Goal: Task Accomplishment & Management: Manage account settings

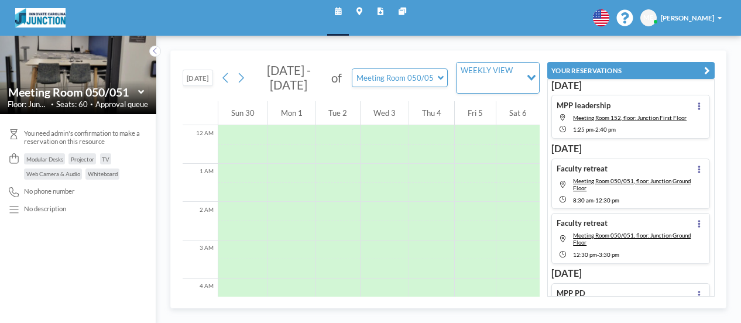
scroll to position [519, 0]
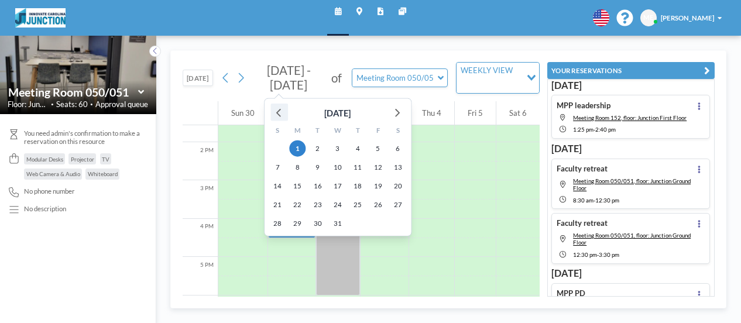
click at [280, 109] on icon at bounding box center [279, 111] width 15 height 15
click at [286, 114] on div at bounding box center [279, 112] width 18 height 18
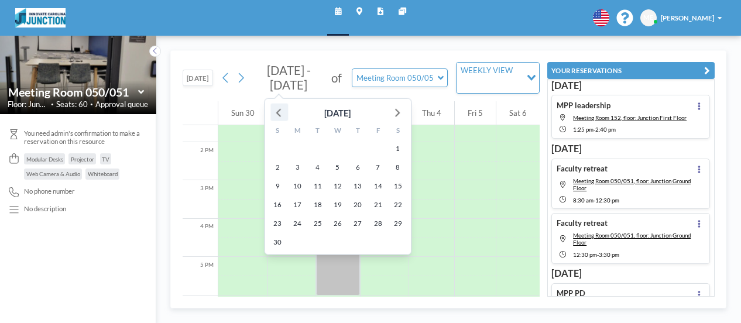
click at [286, 114] on div at bounding box center [279, 112] width 18 height 18
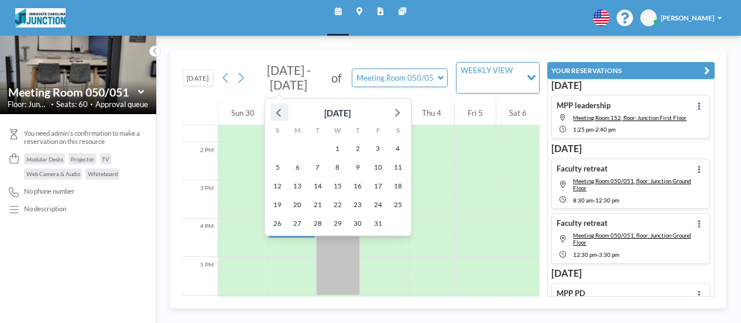
click at [286, 114] on div at bounding box center [279, 112] width 18 height 18
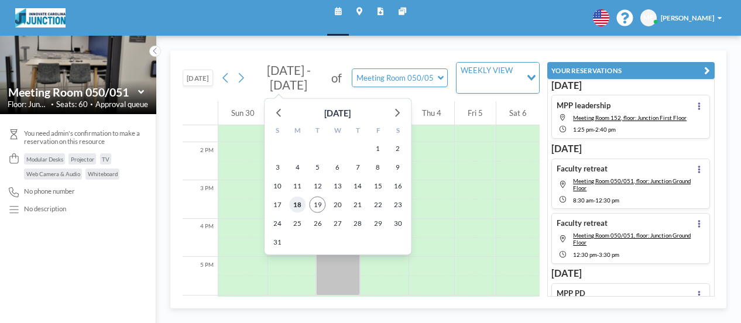
click at [291, 207] on span "18" at bounding box center [297, 204] width 16 height 16
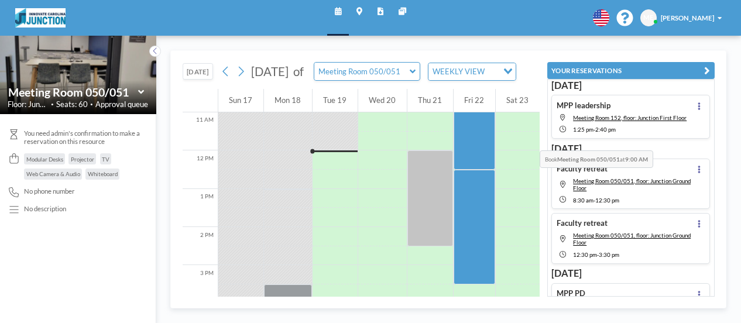
scroll to position [437, 0]
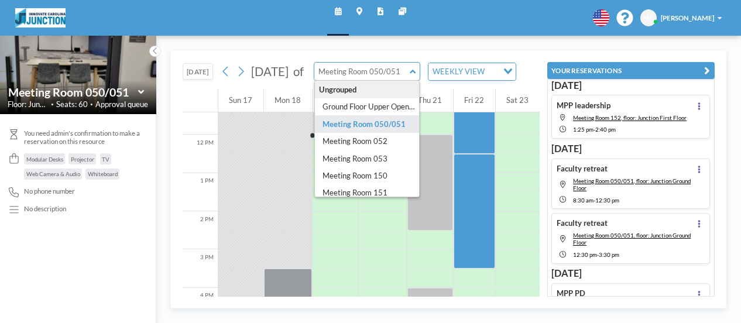
click at [410, 75] on input "text" at bounding box center [361, 72] width 95 height 18
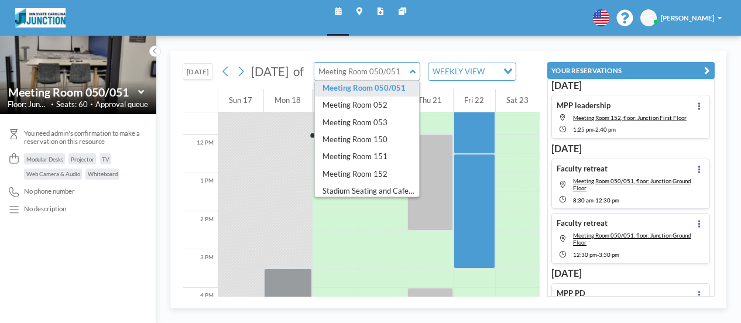
scroll to position [59, 0]
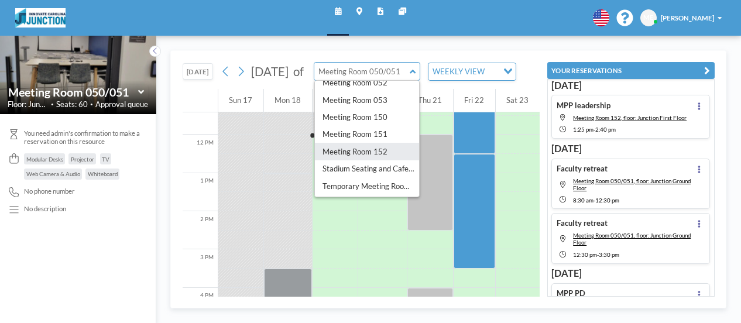
type input "Meeting Room 152"
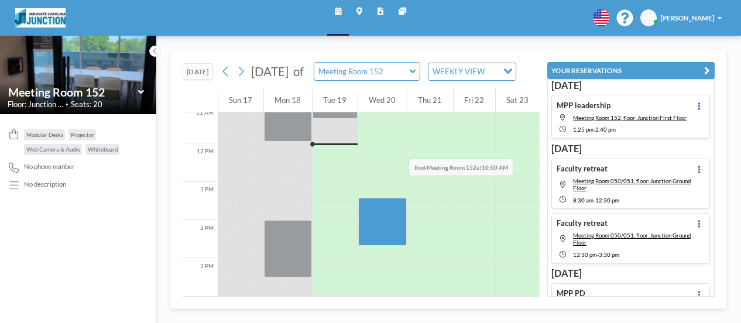
scroll to position [437, 0]
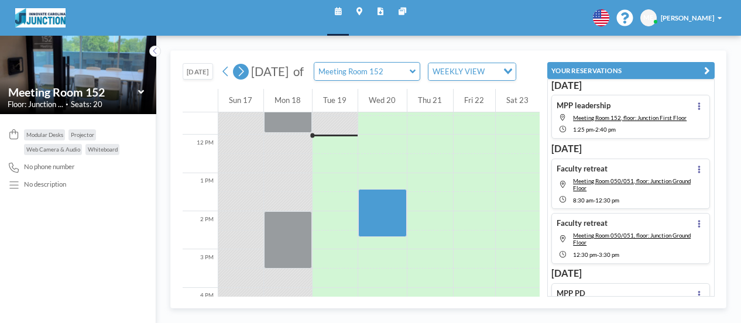
click at [245, 78] on icon at bounding box center [240, 71] width 9 height 15
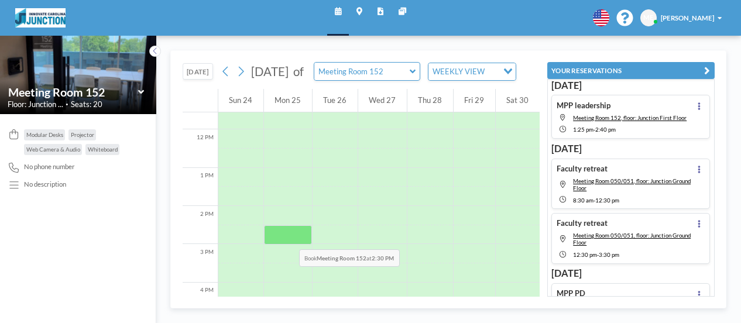
scroll to position [461, 0]
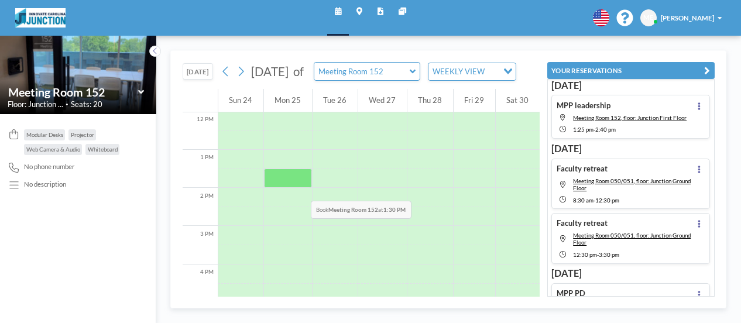
click at [297, 188] on div at bounding box center [288, 178] width 48 height 19
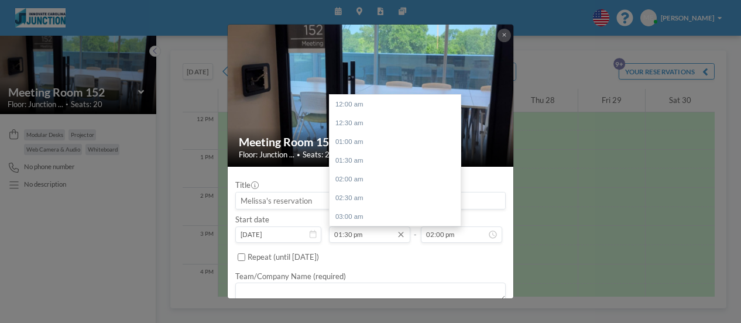
scroll to position [506, 0]
click at [349, 231] on input "01:30 pm" at bounding box center [369, 234] width 81 height 16
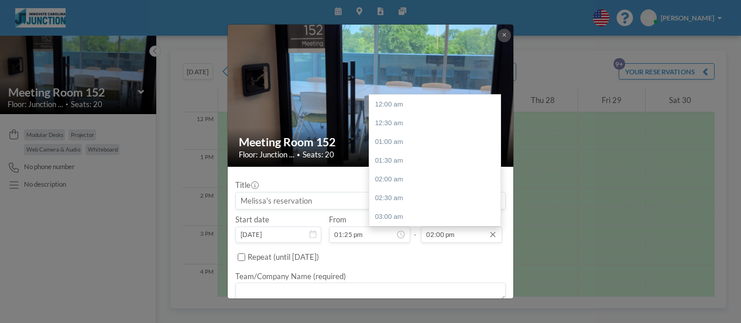
scroll to position [525, 0]
type input "01:25 pm"
click at [449, 235] on input "02:00 pm" at bounding box center [461, 234] width 81 height 16
click at [439, 232] on input "02:00 pm" at bounding box center [461, 234] width 81 height 16
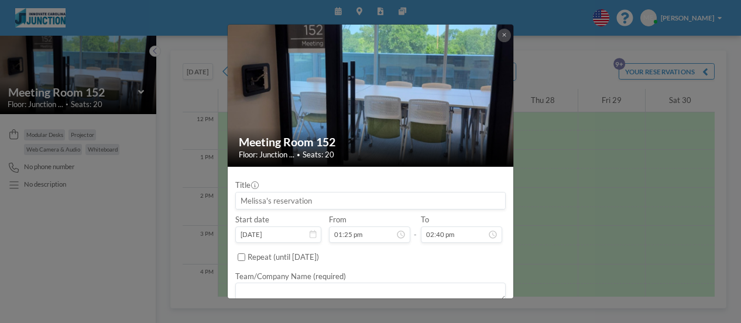
type input "02:40 pm"
click at [283, 193] on input at bounding box center [370, 201] width 269 height 16
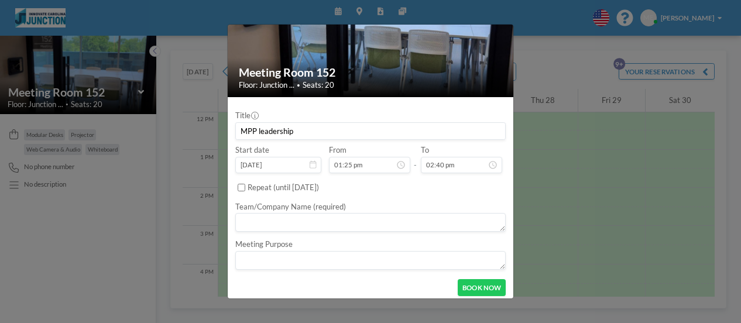
scroll to position [74, 0]
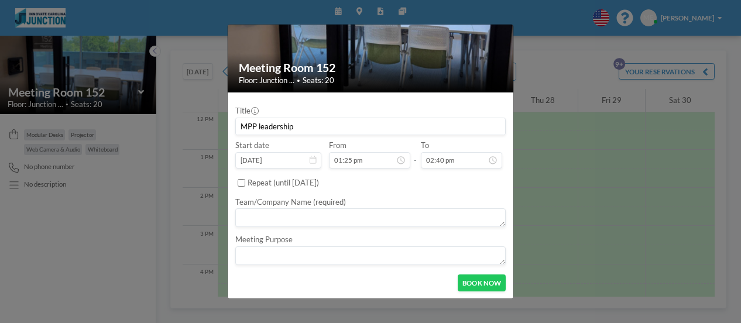
type input "MPP leadership"
click at [280, 215] on textarea at bounding box center [370, 217] width 270 height 19
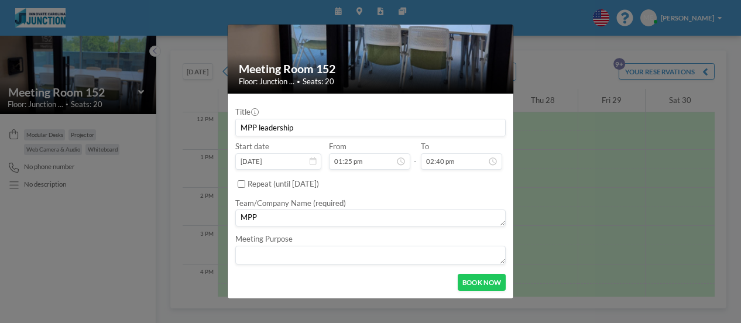
scroll to position [73, 0]
type textarea "MPP"
click at [472, 282] on button "BOOK NOW" at bounding box center [482, 282] width 48 height 16
type input "MPP leadership"
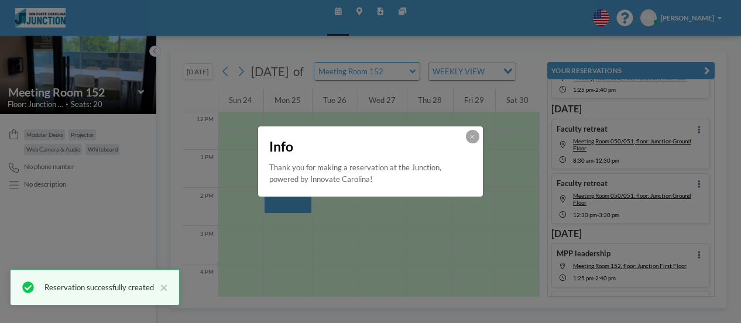
scroll to position [115, 0]
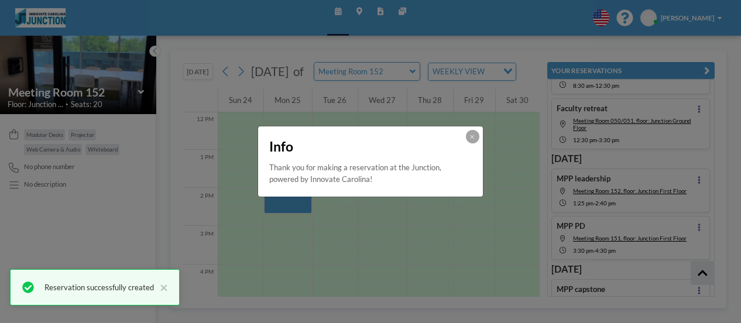
click at [464, 140] on div "Info" at bounding box center [370, 144] width 225 height 36
click at [469, 140] on button at bounding box center [472, 136] width 13 height 13
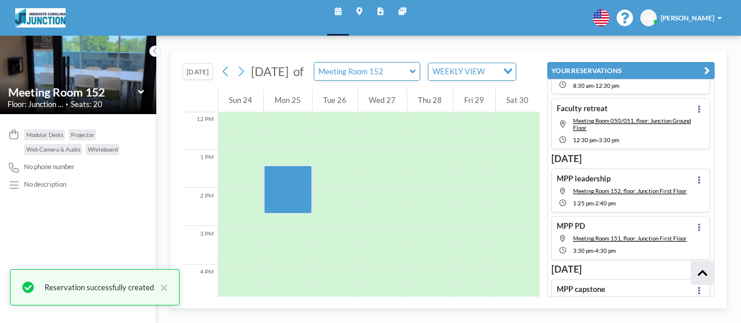
click at [416, 76] on icon at bounding box center [413, 71] width 6 height 9
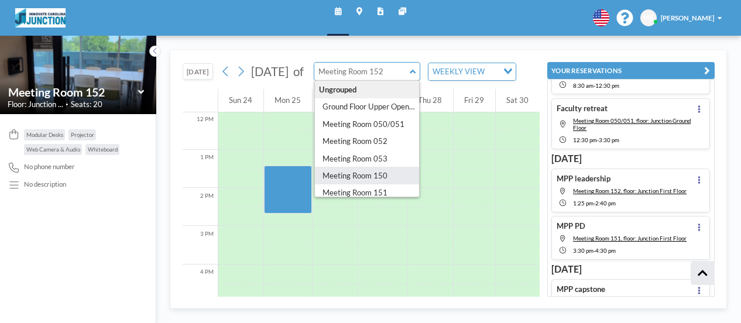
scroll to position [59, 0]
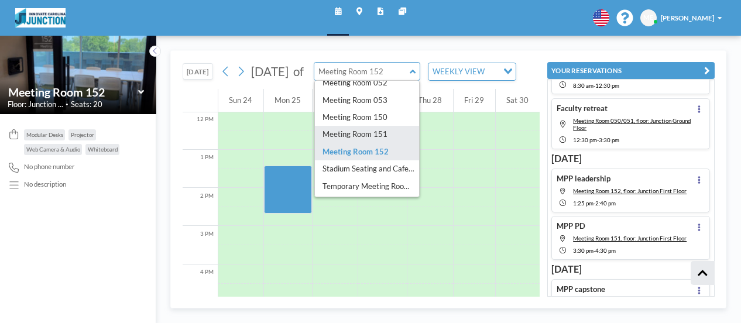
type input "Meeting Room 151"
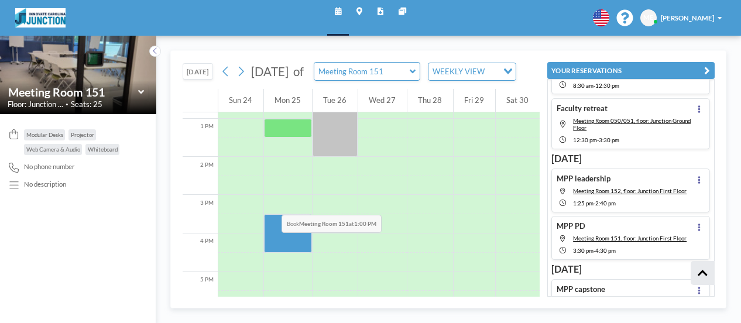
scroll to position [519, 0]
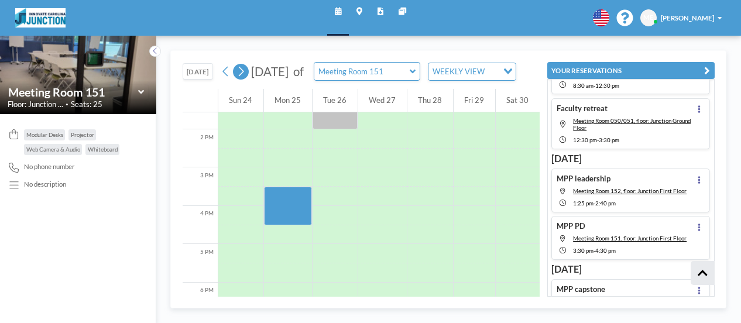
click at [248, 75] on button at bounding box center [240, 71] width 15 height 15
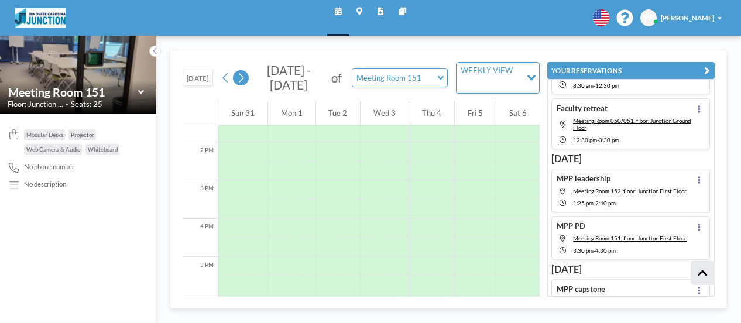
click at [245, 80] on icon at bounding box center [240, 78] width 9 height 15
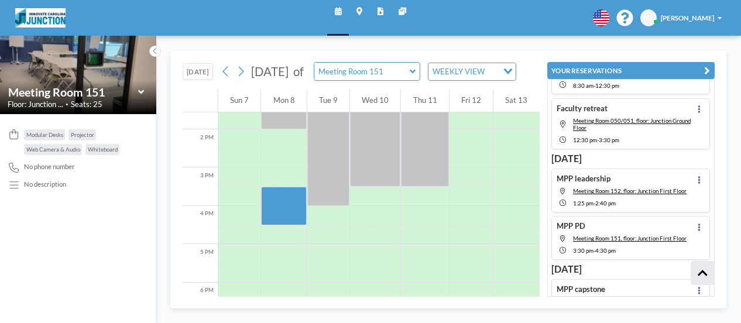
click at [141, 94] on icon at bounding box center [141, 91] width 6 height 9
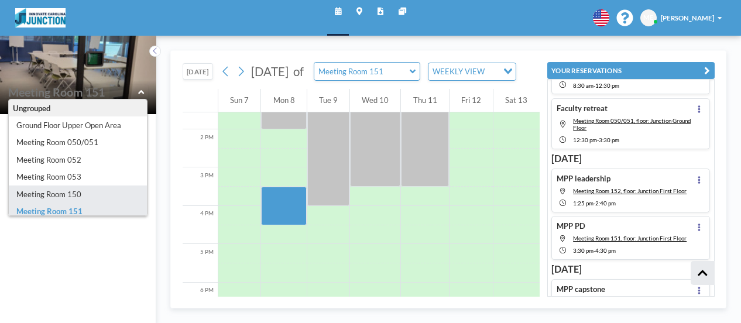
type input "Meeting Room 150"
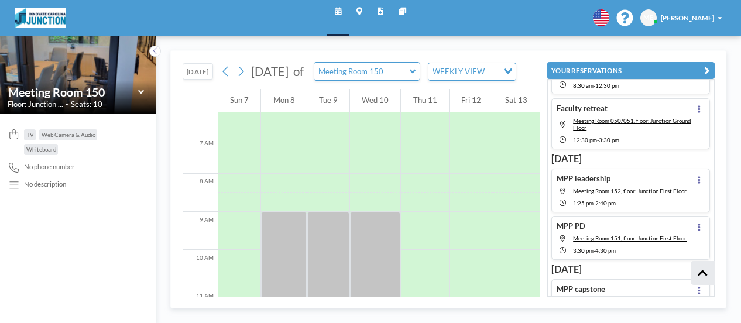
scroll to position [285, 0]
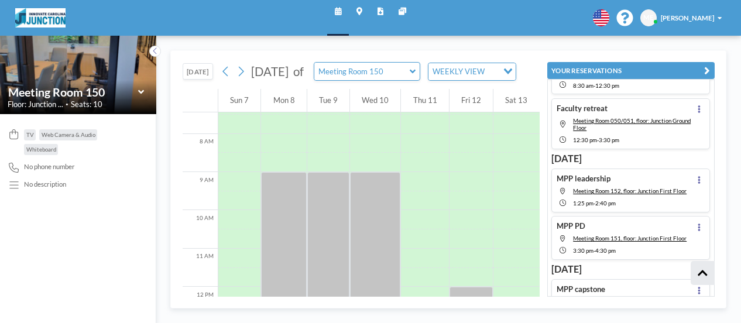
click at [140, 92] on icon at bounding box center [141, 92] width 6 height 4
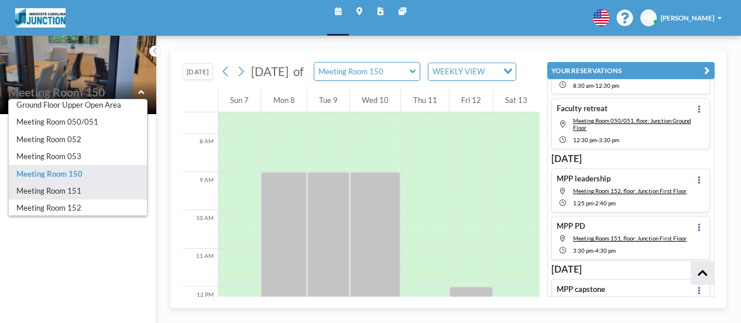
scroll to position [20, 0]
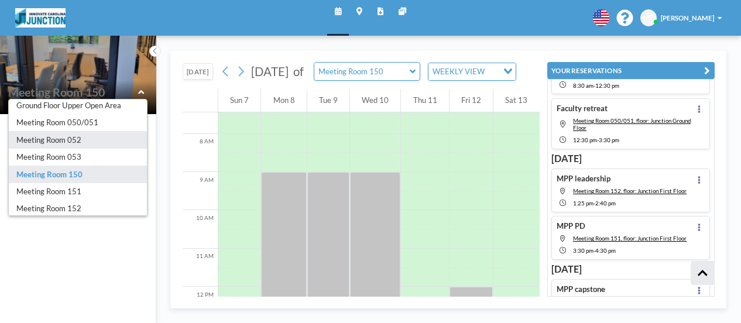
type input "Meeting Room 052"
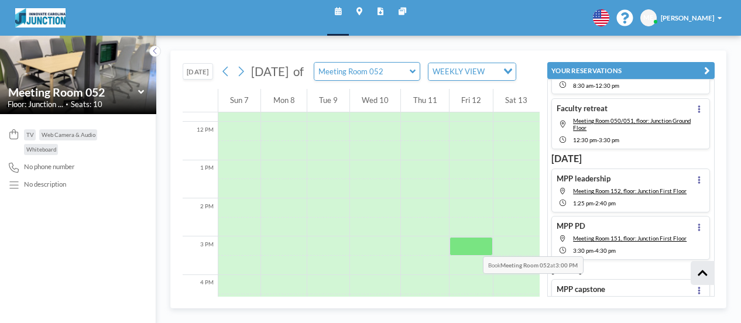
scroll to position [461, 0]
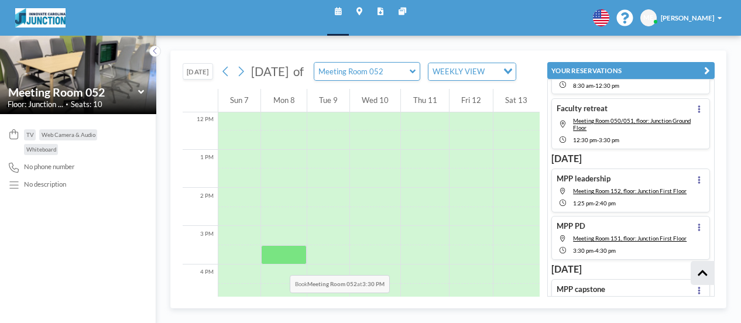
click at [276, 262] on div at bounding box center [283, 254] width 45 height 19
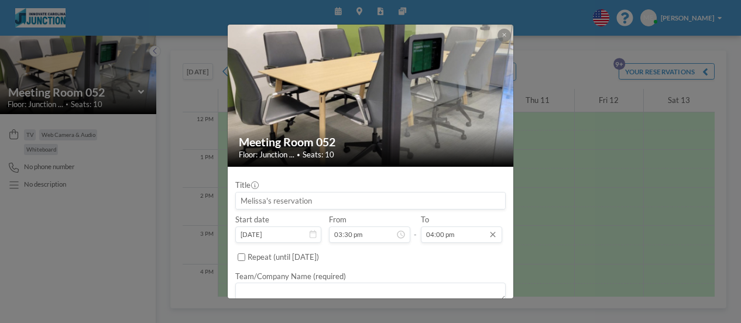
scroll to position [0, 0]
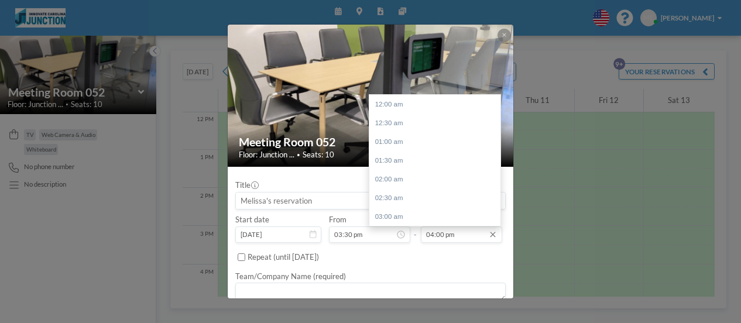
click at [439, 235] on input "04:00 pm" at bounding box center [461, 234] width 81 height 16
click at [384, 116] on div "04:30 pm" at bounding box center [437, 123] width 137 height 19
type input "04:30 pm"
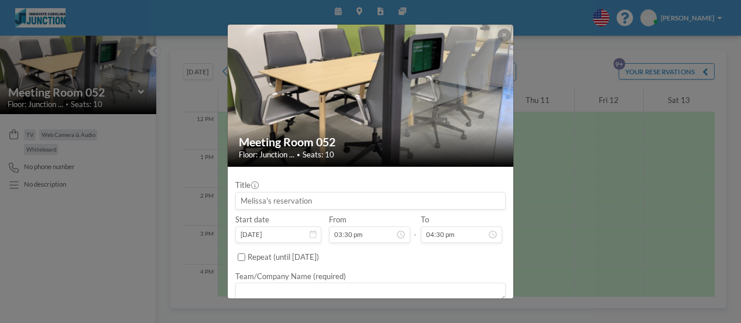
click at [267, 190] on div "Title" at bounding box center [370, 194] width 270 height 29
click at [272, 193] on input at bounding box center [370, 201] width 269 height 16
type input "MPP capstone"
click at [411, 286] on textarea at bounding box center [370, 292] width 270 height 19
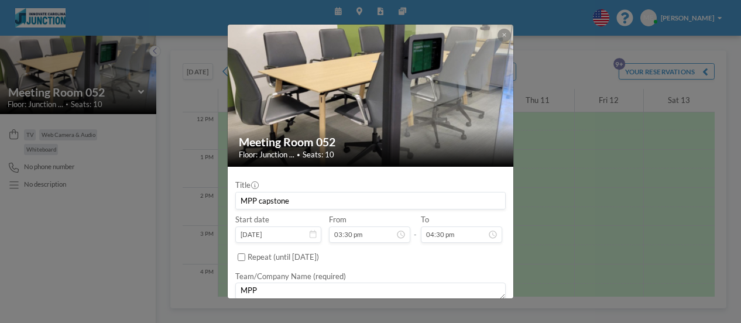
scroll to position [581, 0]
type textarea "MPP"
click at [259, 201] on input "MPP capstone" at bounding box center [370, 201] width 269 height 16
drag, startPoint x: 261, startPoint y: 200, endPoint x: 184, endPoint y: 208, distance: 77.7
click at [184, 208] on div "Meeting Room 052 Floor: Junction ... • Seats: 10 Title MPP capstone Start date …" at bounding box center [370, 161] width 741 height 323
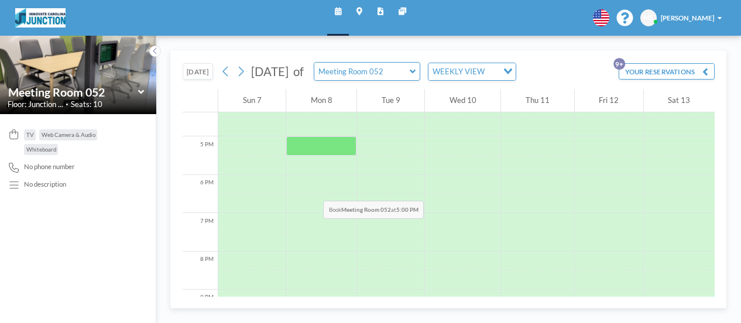
scroll to position [519, 0]
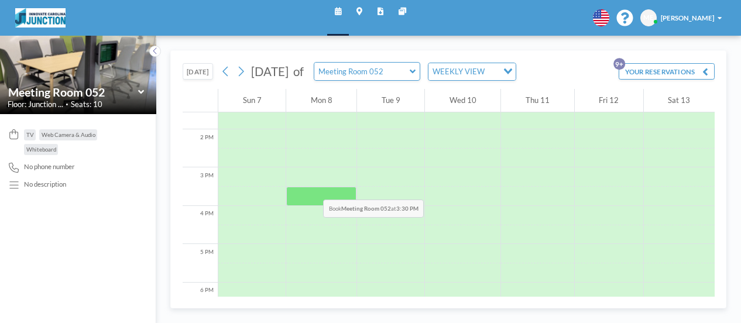
click at [310, 187] on div at bounding box center [321, 196] width 70 height 19
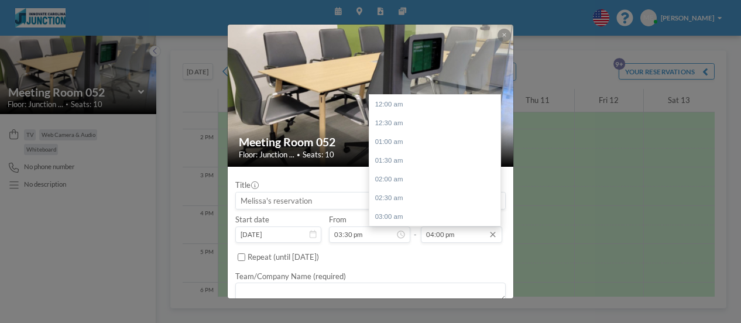
scroll to position [600, 0]
click at [400, 114] on div "04:30 pm" at bounding box center [437, 123] width 137 height 19
type input "04:30 pm"
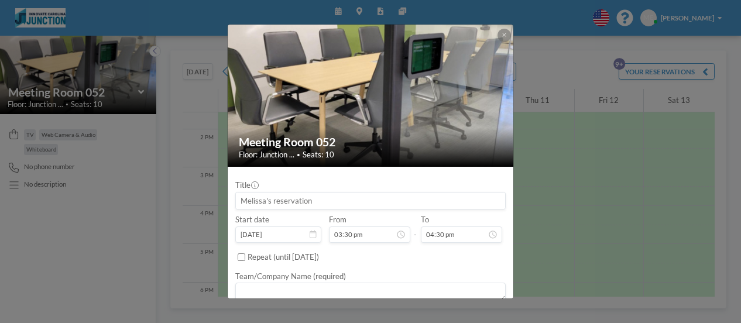
click at [280, 195] on input at bounding box center [370, 201] width 269 height 16
type input "Capstone advisors"
click at [281, 286] on textarea at bounding box center [370, 292] width 270 height 19
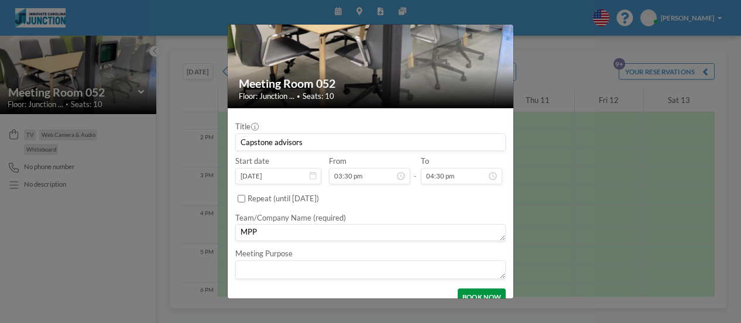
type textarea "MPP"
click at [468, 291] on button "BOOK NOW" at bounding box center [482, 297] width 48 height 16
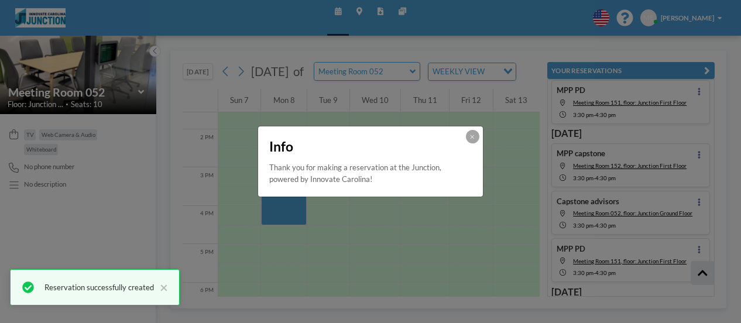
scroll to position [275, 0]
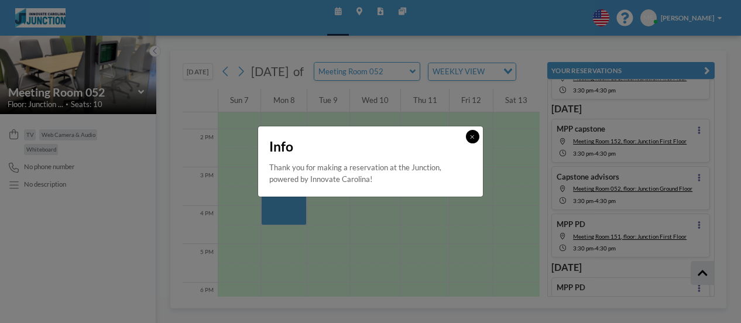
click at [470, 135] on icon at bounding box center [472, 137] width 4 height 6
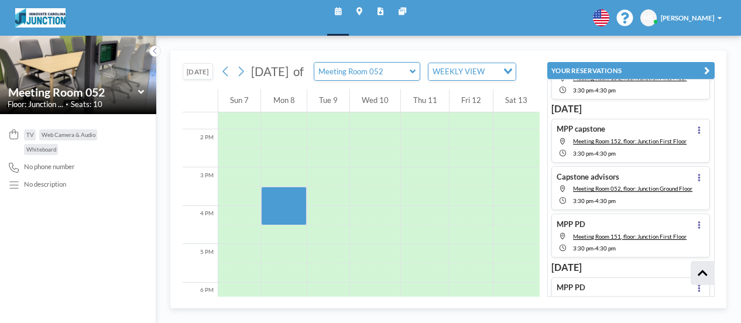
click at [416, 75] on icon at bounding box center [413, 71] width 6 height 9
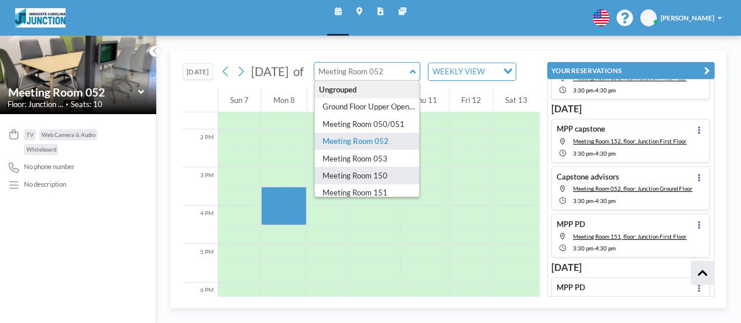
type input "Meeting Room 150"
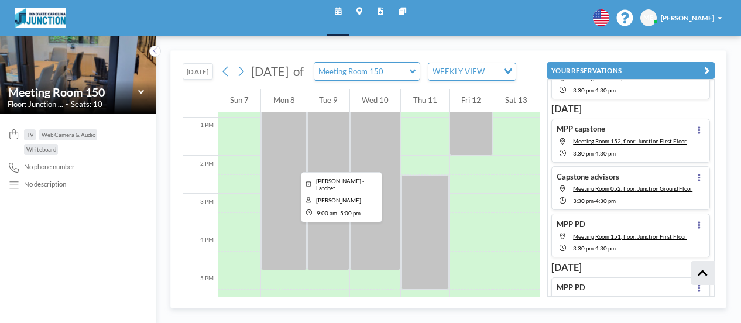
scroll to position [519, 0]
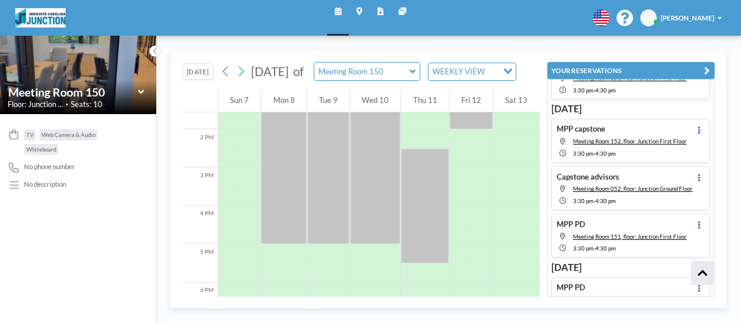
click at [416, 76] on icon at bounding box center [413, 71] width 6 height 9
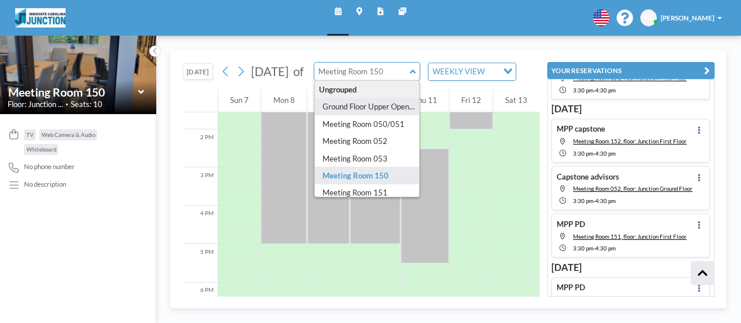
scroll to position [59, 0]
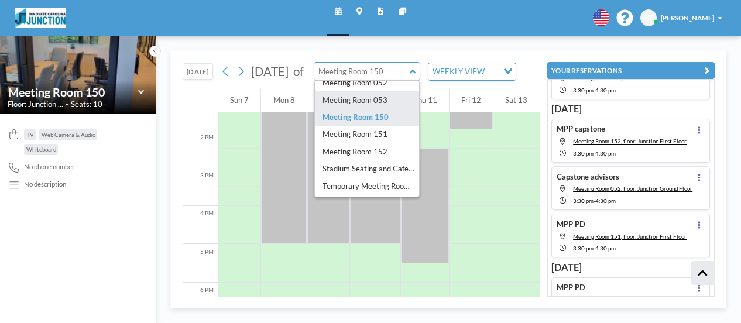
type input "Meeting Room 053"
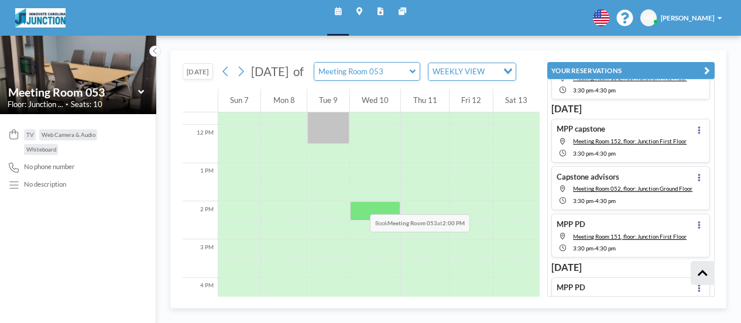
scroll to position [461, 0]
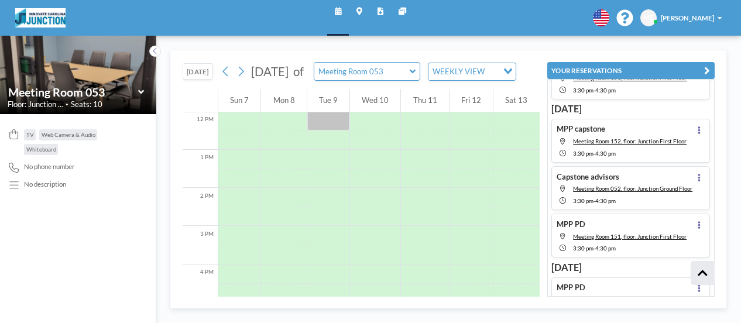
click at [143, 90] on icon at bounding box center [141, 91] width 6 height 9
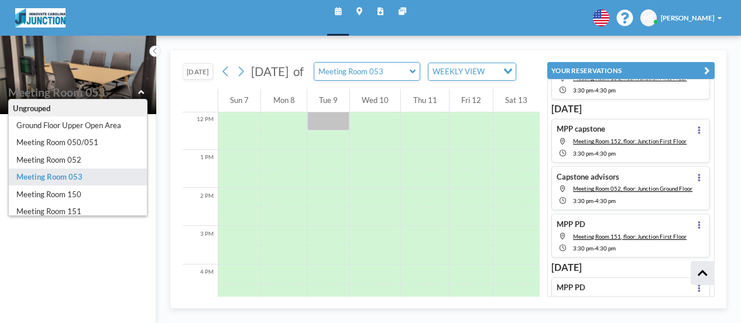
scroll to position [59, 0]
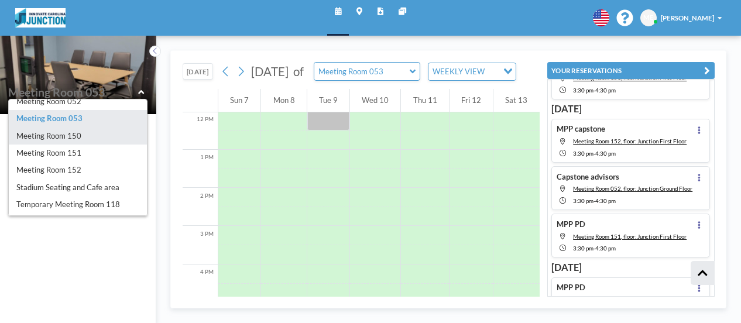
type input "Meeting Room 150"
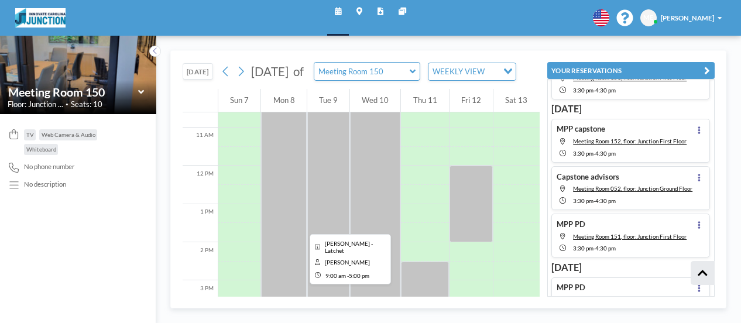
scroll to position [461, 0]
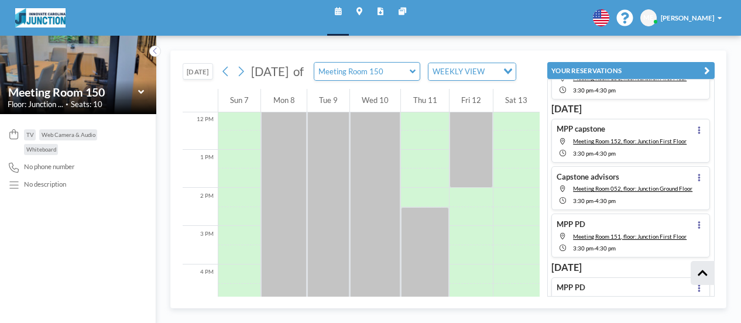
click at [138, 88] on icon at bounding box center [141, 91] width 6 height 9
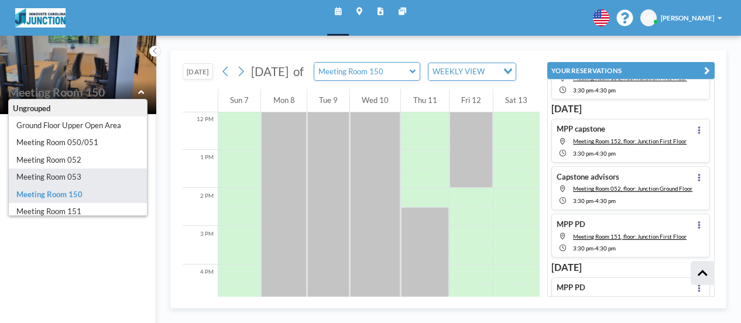
type input "Meeting Room 053"
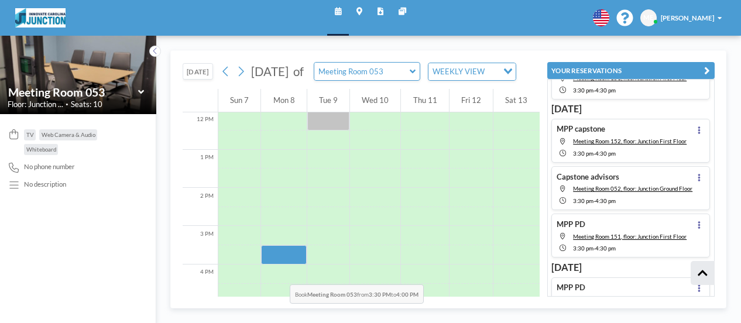
click at [276, 265] on div at bounding box center [283, 254] width 45 height 19
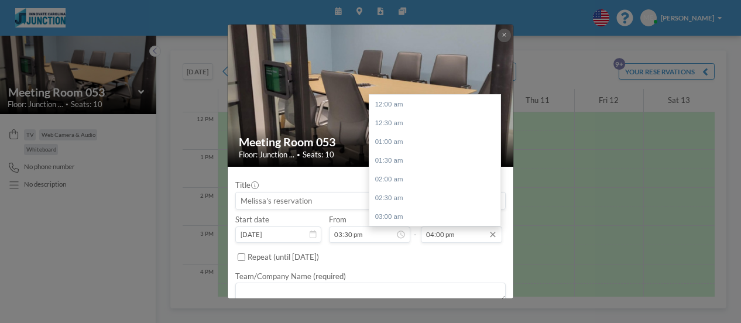
scroll to position [600, 0]
click at [427, 115] on div "04:30 pm" at bounding box center [437, 123] width 137 height 19
type input "04:30 pm"
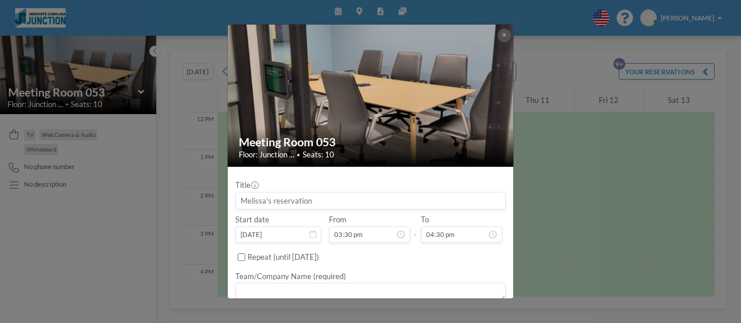
click at [266, 203] on input at bounding box center [370, 201] width 269 height 16
type input "Capstone advisors"
click at [352, 289] on textarea at bounding box center [370, 292] width 270 height 19
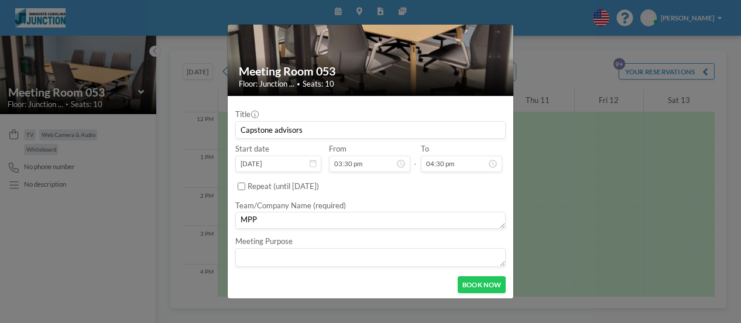
scroll to position [73, 0]
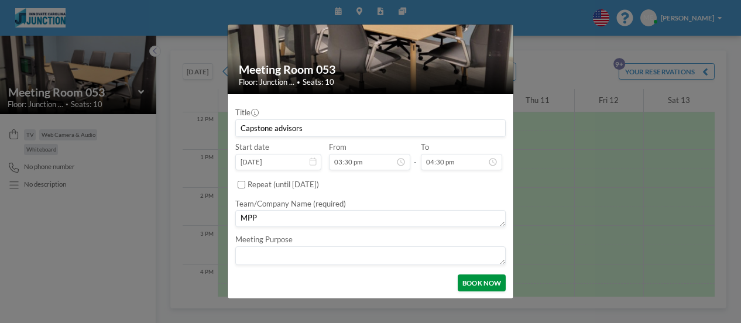
type textarea "MPP"
click at [468, 285] on button "BOOK NOW" at bounding box center [482, 282] width 48 height 16
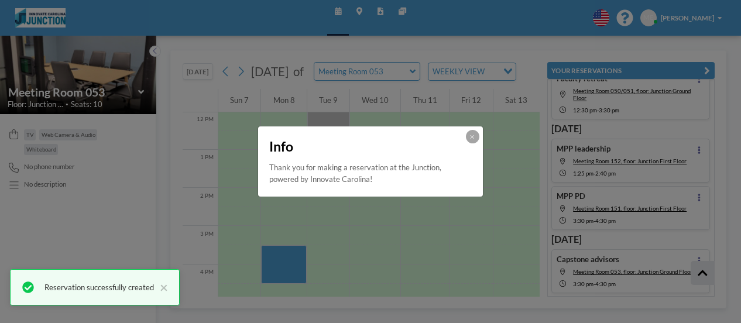
scroll to position [228, 0]
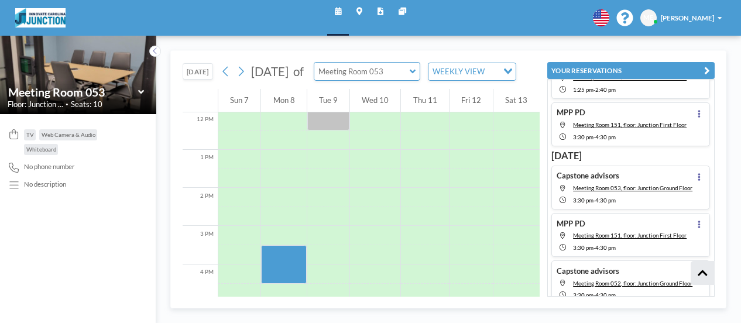
click at [410, 75] on input "text" at bounding box center [361, 72] width 95 height 18
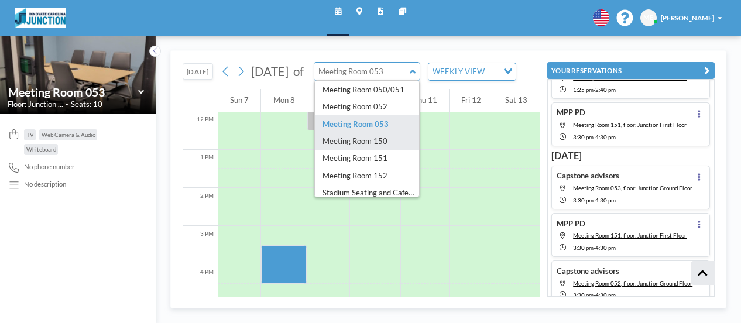
scroll to position [59, 0]
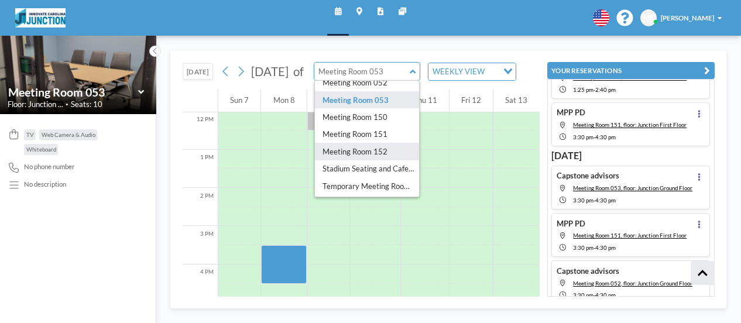
type input "Meeting Room 152"
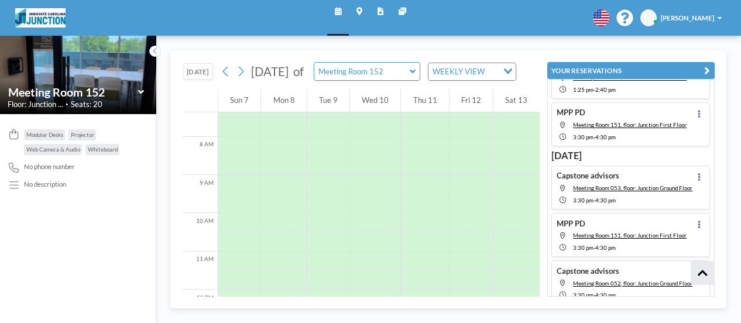
scroll to position [285, 0]
click at [230, 76] on icon at bounding box center [225, 71] width 9 height 15
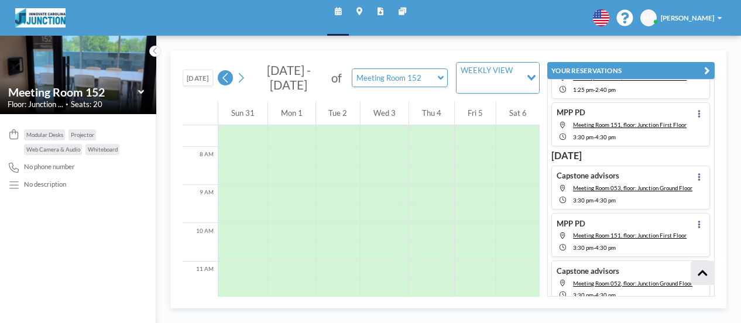
click at [226, 75] on icon at bounding box center [225, 78] width 9 height 15
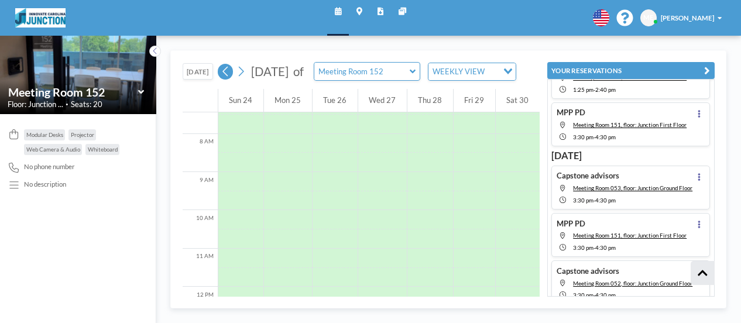
click at [229, 79] on icon at bounding box center [225, 71] width 9 height 15
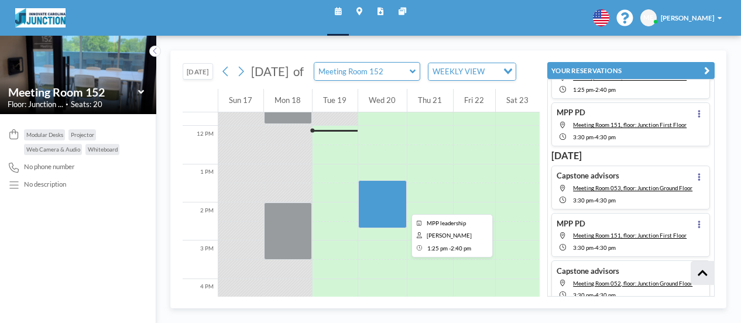
scroll to position [451, 0]
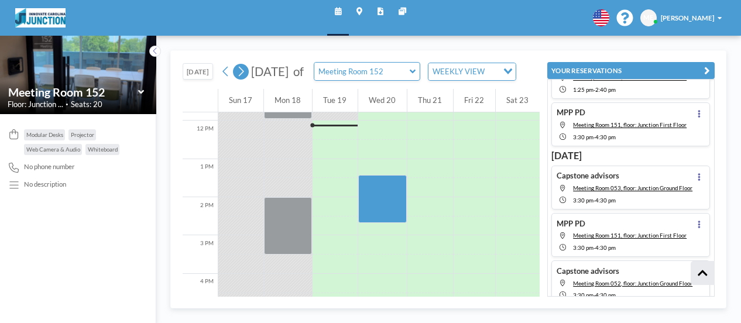
click at [245, 75] on icon at bounding box center [240, 71] width 9 height 15
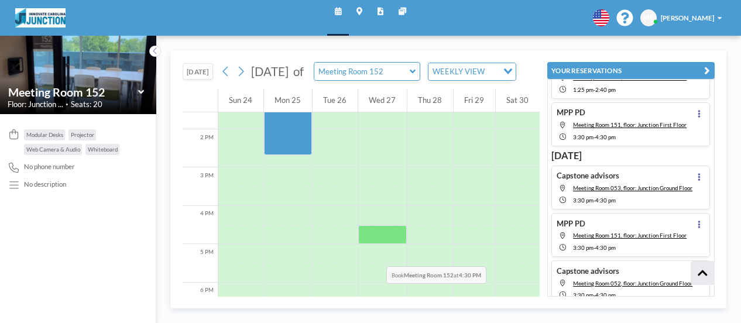
scroll to position [461, 0]
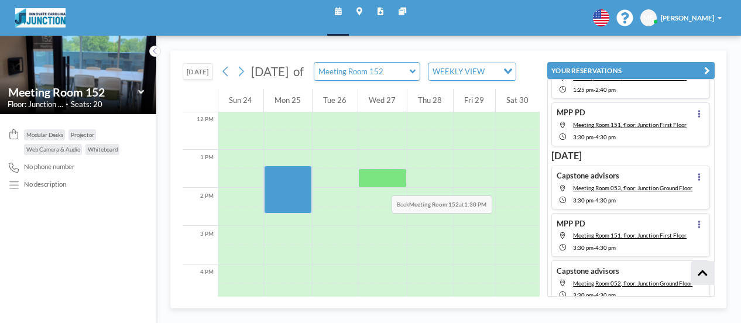
click at [377, 183] on div at bounding box center [382, 178] width 49 height 19
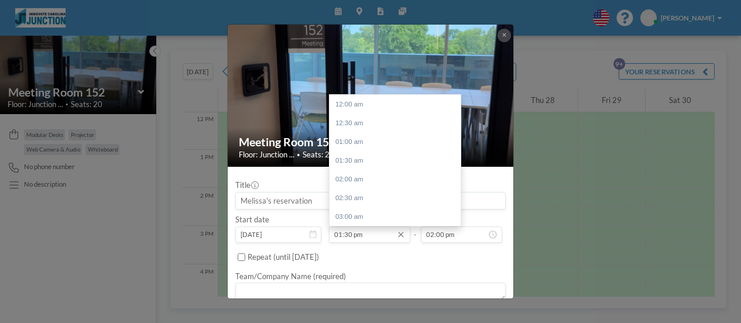
scroll to position [506, 0]
click at [349, 234] on input "01:30 pm" at bounding box center [369, 234] width 81 height 16
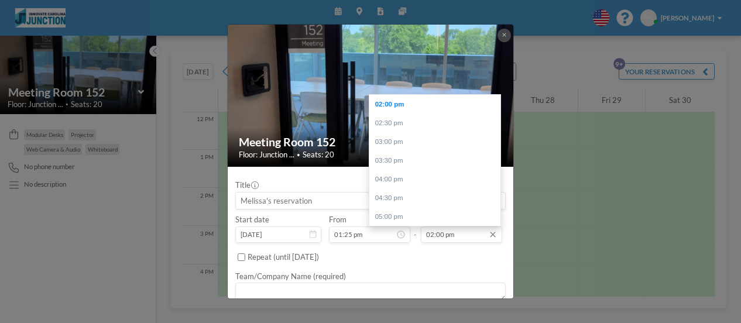
type input "01:25 pm"
click at [440, 241] on input "02:00 pm" at bounding box center [461, 234] width 81 height 16
click at [438, 236] on input "02:00 pm" at bounding box center [461, 234] width 81 height 16
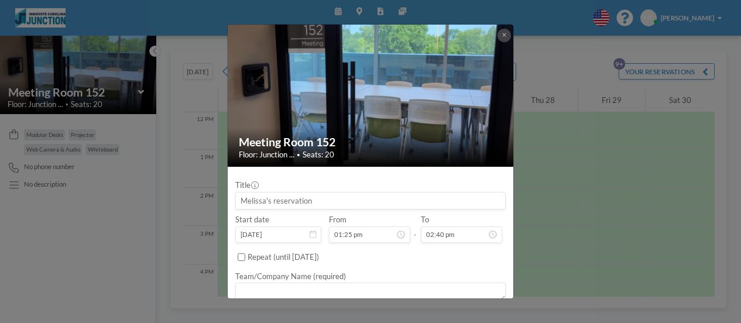
type input "02:40 pm"
click at [269, 202] on input at bounding box center [370, 201] width 269 height 16
type input "MPP leadership"
click at [321, 296] on textarea at bounding box center [370, 292] width 270 height 19
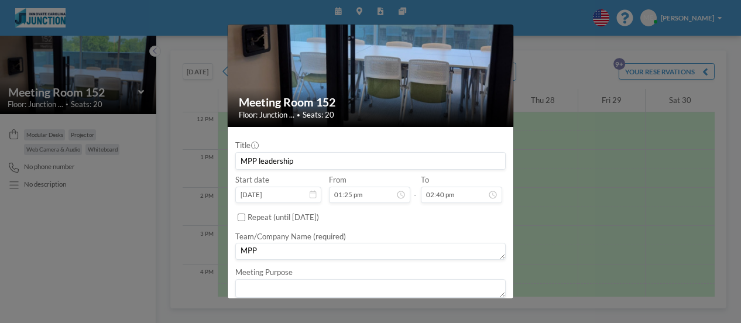
scroll to position [73, 0]
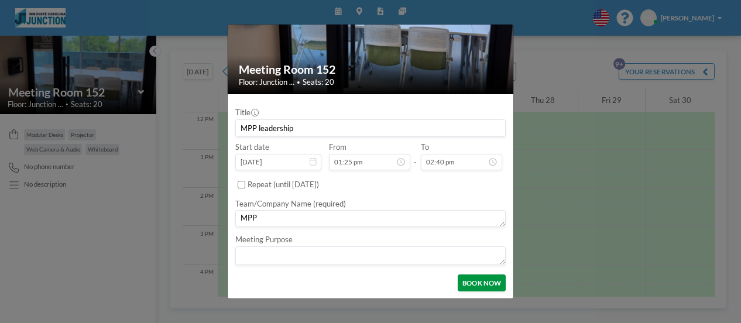
type textarea "MPP"
click at [466, 282] on button "BOOK NOW" at bounding box center [482, 282] width 48 height 16
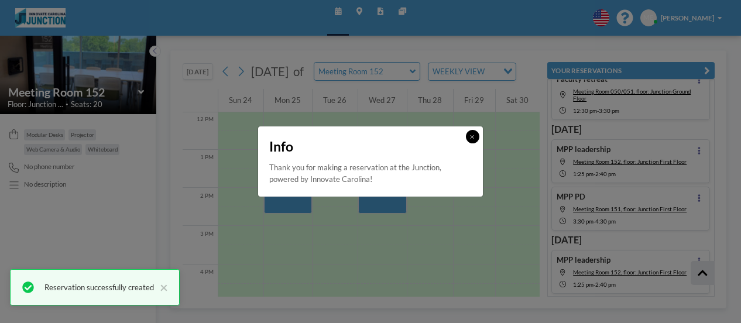
scroll to position [225, 0]
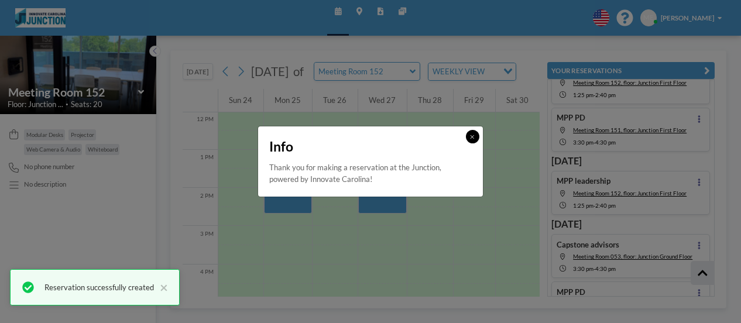
click at [469, 139] on button at bounding box center [472, 136] width 13 height 13
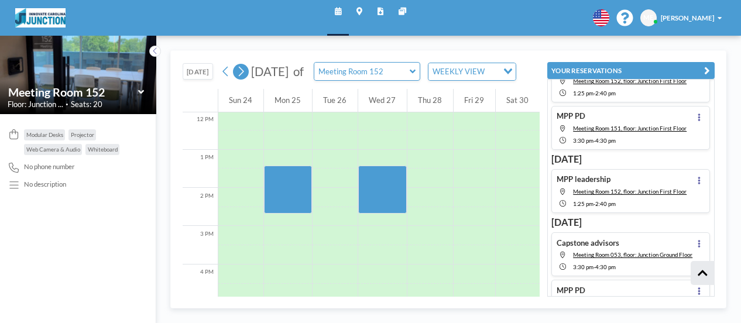
click at [235, 75] on button at bounding box center [240, 71] width 15 height 15
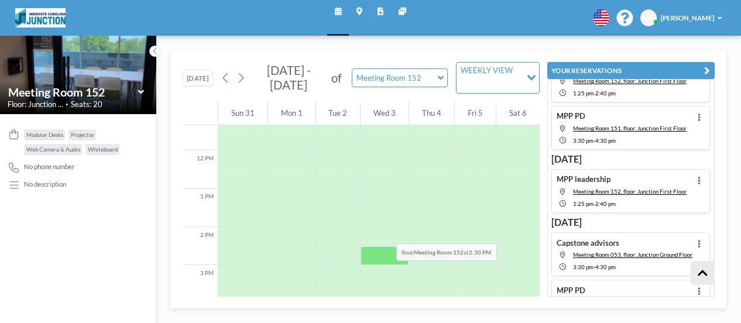
scroll to position [461, 0]
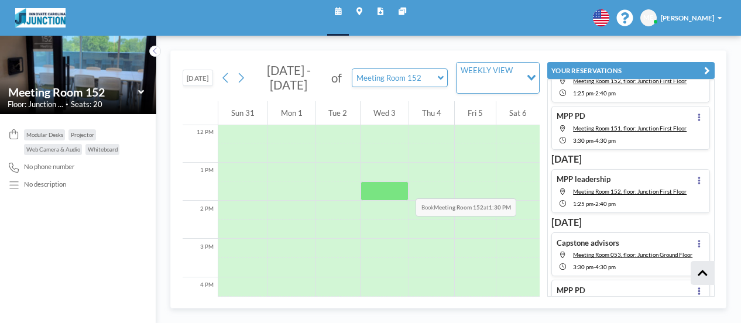
click at [401, 186] on div at bounding box center [385, 190] width 48 height 19
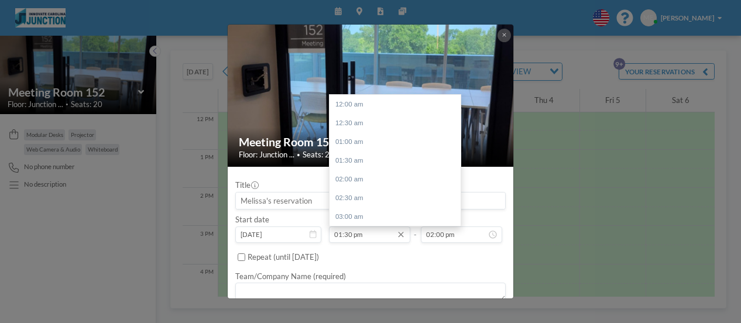
scroll to position [506, 0]
drag, startPoint x: 345, startPoint y: 236, endPoint x: 358, endPoint y: 232, distance: 13.3
click at [346, 235] on input "01:30 pm" at bounding box center [369, 234] width 81 height 16
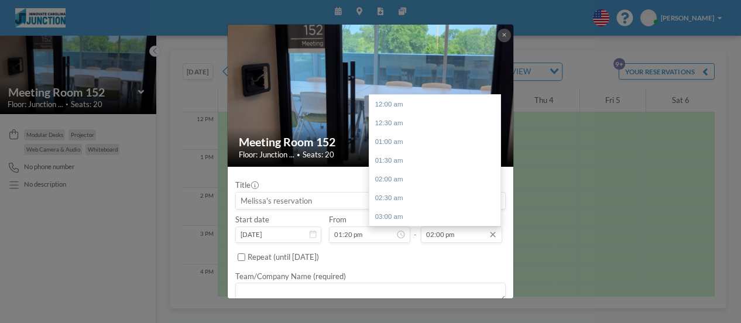
type input "01:20 pm"
click at [430, 230] on input "02:00 pm" at bounding box center [461, 234] width 81 height 16
click at [433, 230] on input "02:00 pm" at bounding box center [461, 234] width 81 height 16
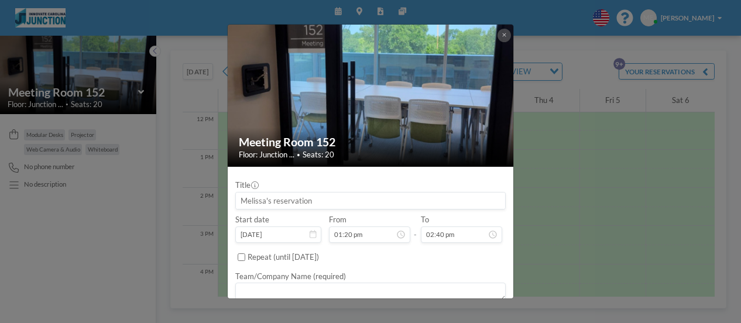
type input "02:40 pm"
click at [322, 204] on input at bounding box center [370, 201] width 269 height 16
type input "MPP leadership"
click at [297, 287] on textarea at bounding box center [370, 292] width 270 height 19
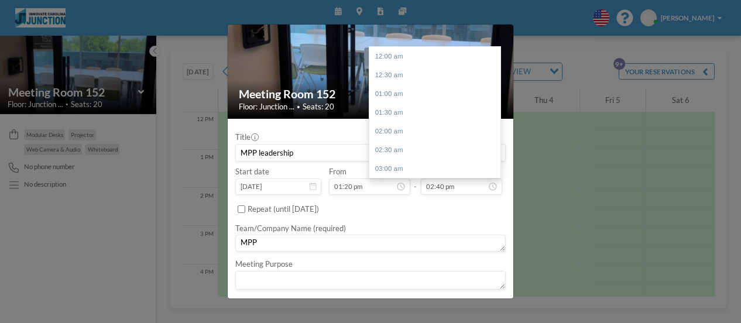
scroll to position [73, 0]
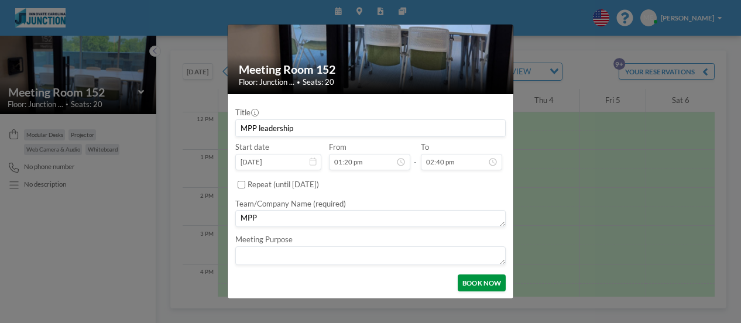
type textarea "MPP"
click at [485, 288] on button "BOOK NOW" at bounding box center [482, 282] width 48 height 16
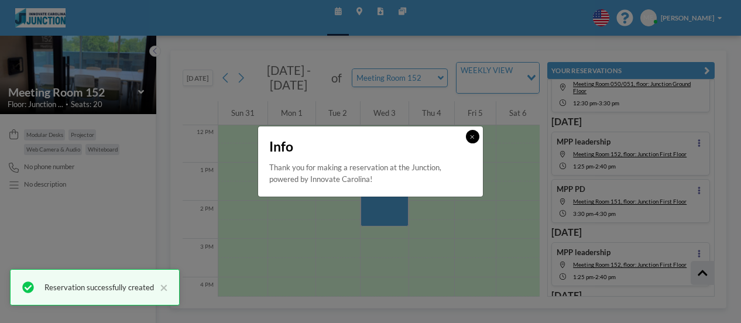
scroll to position [287, 0]
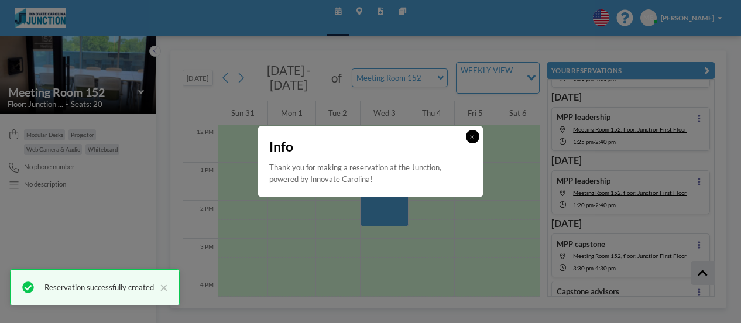
click at [470, 136] on icon at bounding box center [472, 137] width 4 height 6
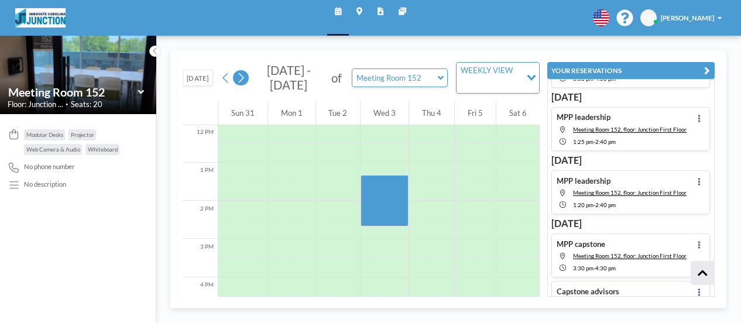
click at [247, 73] on button at bounding box center [240, 77] width 15 height 15
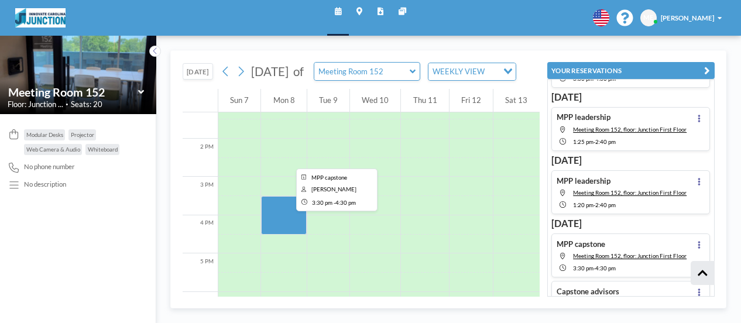
scroll to position [519, 0]
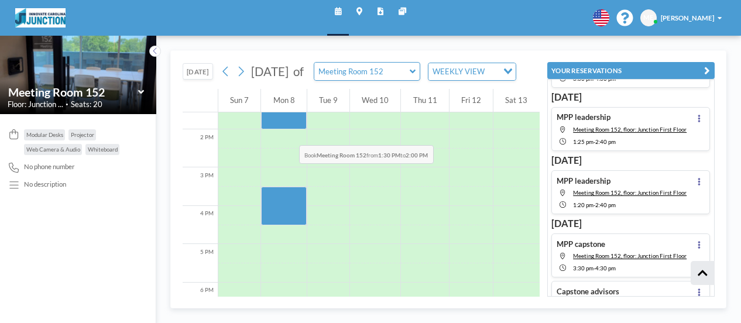
click at [286, 129] on div at bounding box center [283, 119] width 45 height 19
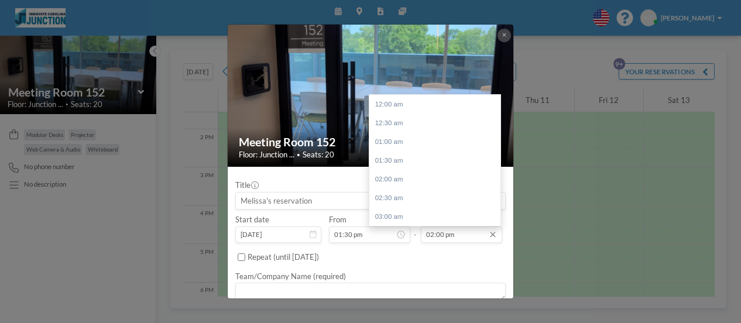
scroll to position [525, 0]
click at [436, 231] on input "02:00 pm" at bounding box center [461, 234] width 81 height 16
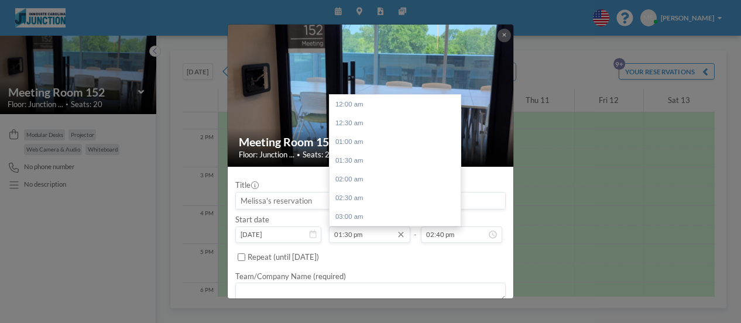
scroll to position [506, 0]
type input "02:40 pm"
click at [345, 231] on input "01:30 pm" at bounding box center [369, 234] width 81 height 16
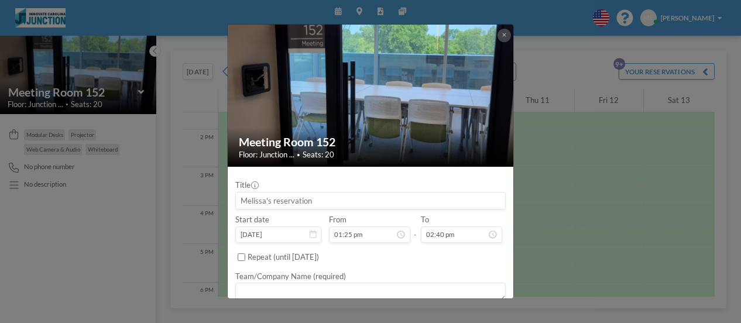
type input "01:25 pm"
click at [258, 200] on input at bounding box center [370, 201] width 269 height 16
type input "MPP leadership"
click at [310, 288] on textarea at bounding box center [370, 292] width 270 height 19
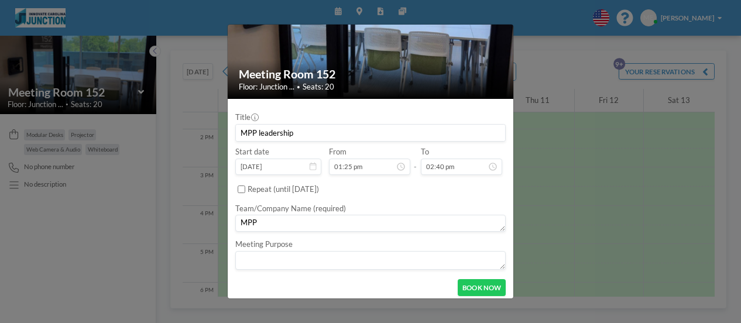
scroll to position [73, 0]
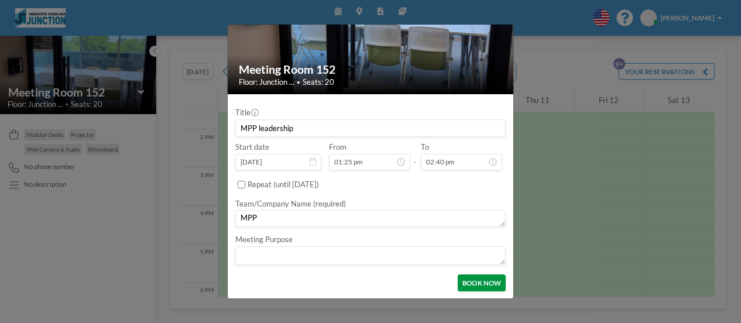
type textarea "MPP"
click at [471, 279] on button "BOOK NOW" at bounding box center [482, 282] width 48 height 16
type input "MPP leadership"
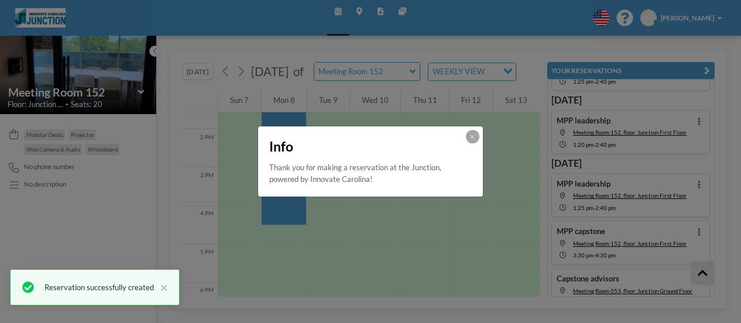
scroll to position [350, 0]
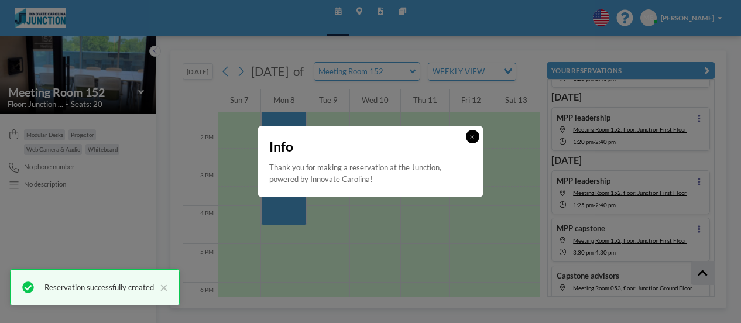
click at [474, 139] on icon at bounding box center [472, 137] width 4 height 6
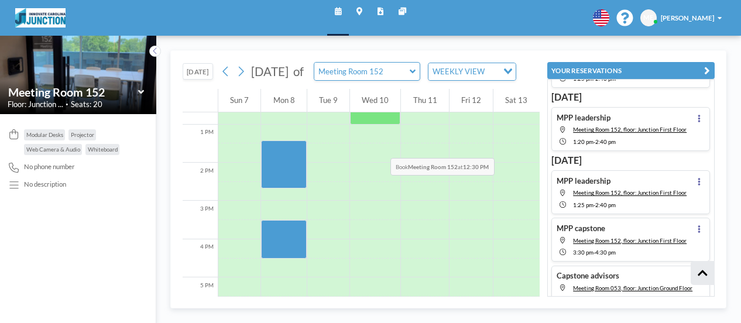
scroll to position [461, 0]
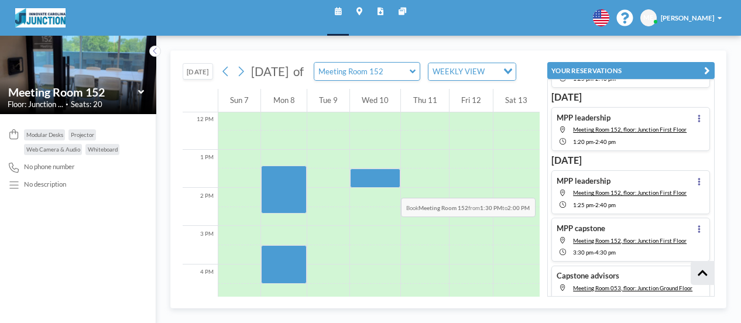
click at [387, 185] on div at bounding box center [375, 178] width 50 height 19
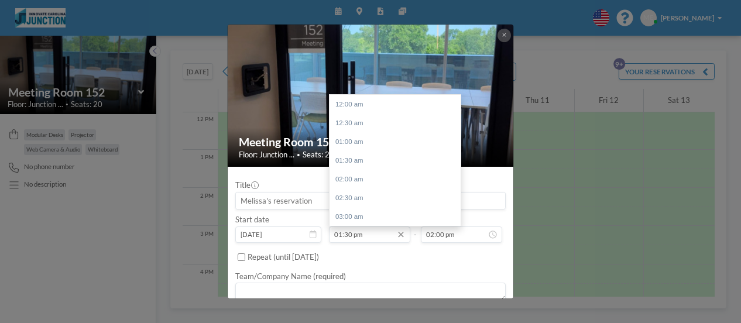
scroll to position [506, 0]
click at [348, 238] on input "01:30 pm" at bounding box center [369, 234] width 81 height 16
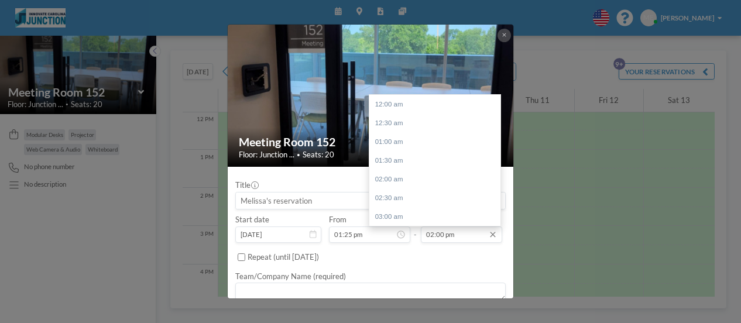
type input "01:25 pm"
click at [449, 232] on input "02:00 pm" at bounding box center [461, 234] width 81 height 16
click at [439, 236] on input "02:00 pm" at bounding box center [461, 234] width 81 height 16
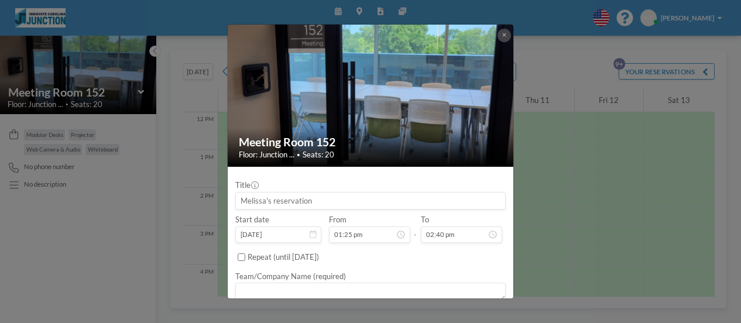
type input "02:40 pm"
click at [270, 204] on input at bounding box center [370, 201] width 269 height 16
type input "MPP leadership"
click at [289, 290] on textarea at bounding box center [370, 292] width 270 height 19
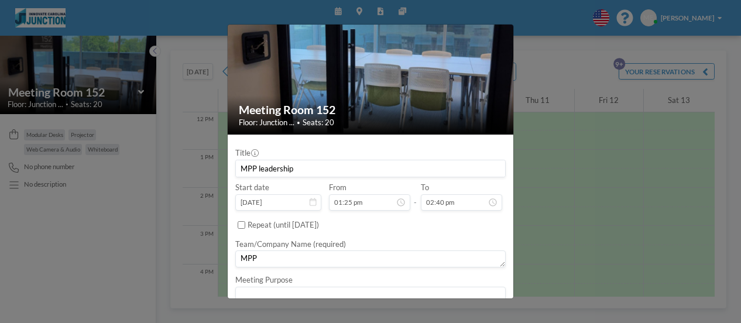
scroll to position [73, 0]
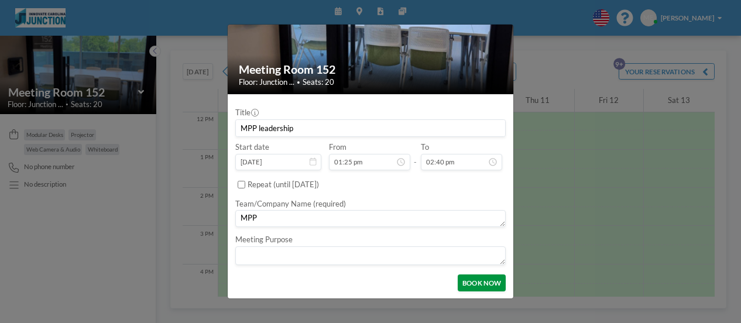
type textarea "MPP"
click at [467, 277] on button "BOOK NOW" at bounding box center [482, 282] width 48 height 16
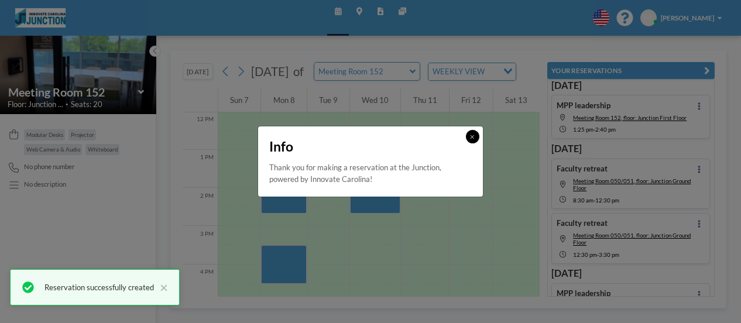
click at [470, 138] on icon at bounding box center [472, 137] width 4 height 6
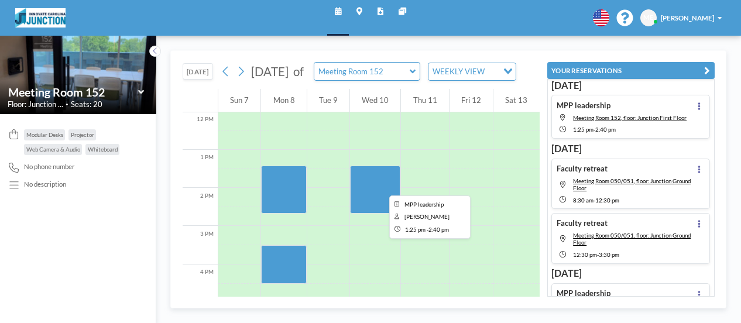
click at [375, 188] on div at bounding box center [375, 190] width 50 height 48
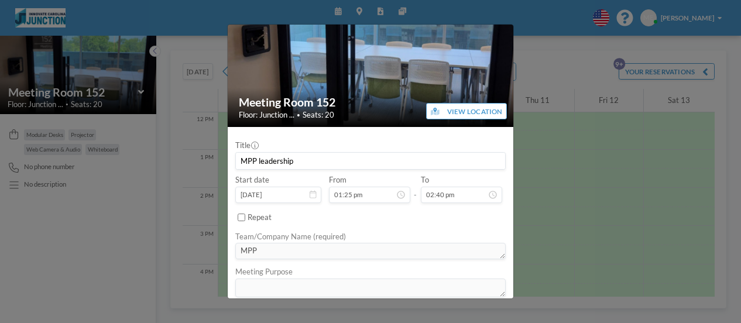
scroll to position [0, 0]
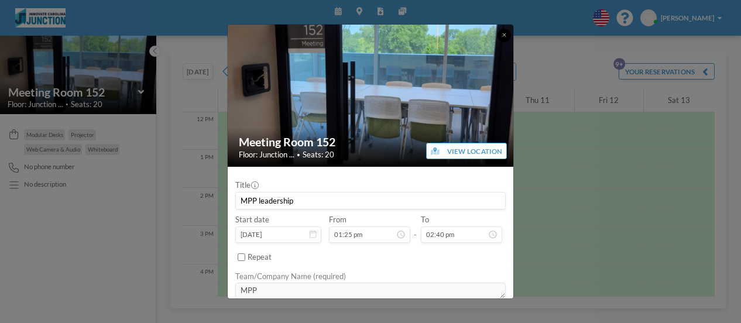
click at [498, 30] on button at bounding box center [503, 35] width 13 height 13
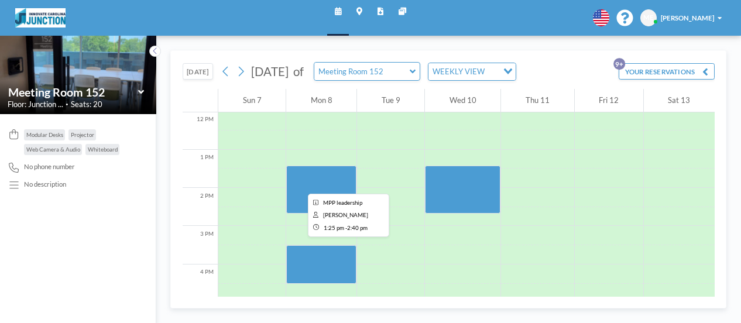
click at [703, 200] on div at bounding box center [679, 111] width 71 height 919
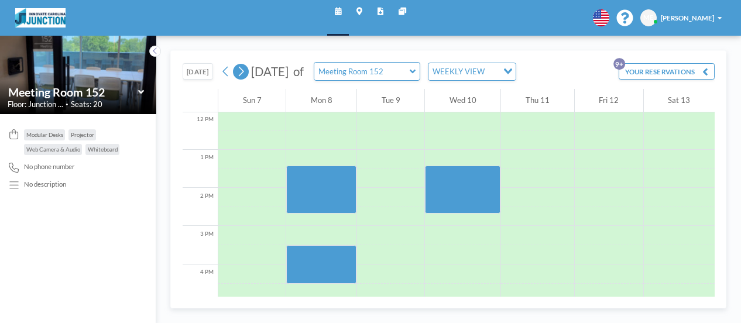
click at [243, 77] on icon at bounding box center [240, 71] width 9 height 15
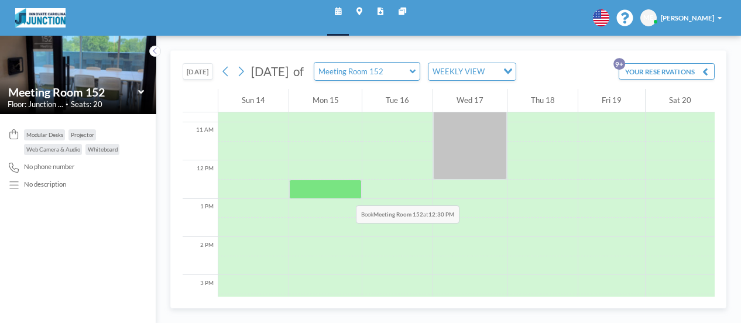
scroll to position [402, 0]
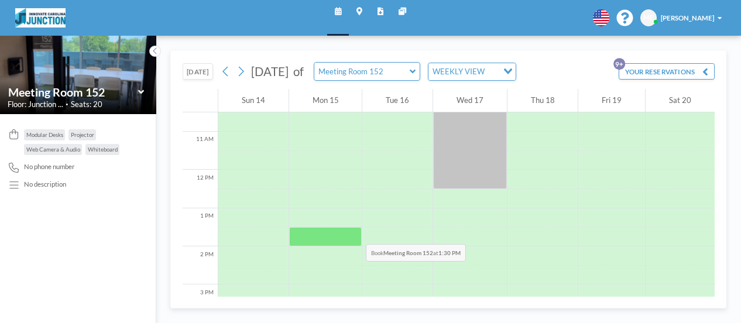
click at [352, 231] on div at bounding box center [325, 236] width 73 height 19
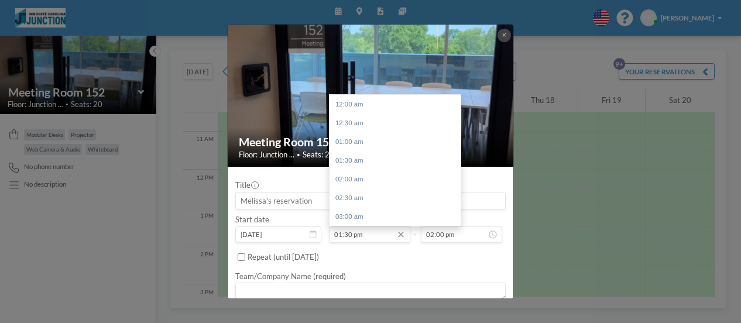
scroll to position [506, 0]
click at [351, 232] on input "01:30 pm" at bounding box center [369, 234] width 81 height 16
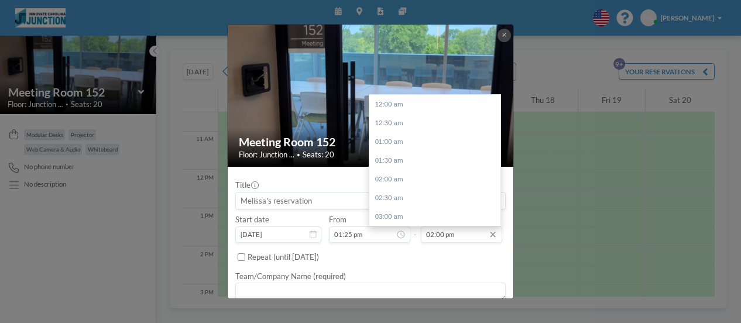
scroll to position [525, 0]
type input "01:25 pm"
click at [441, 232] on input "02:00 pm" at bounding box center [461, 234] width 81 height 16
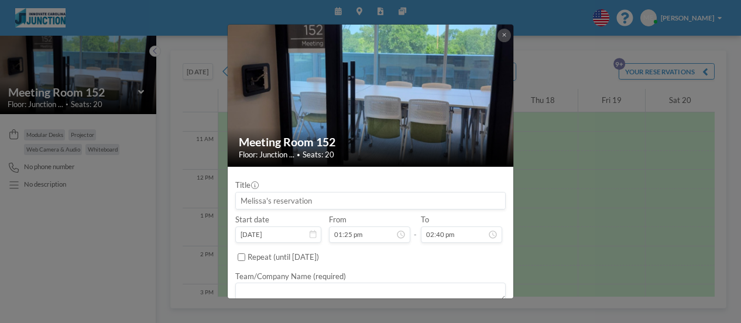
type input "02:40 pm"
click at [286, 201] on input at bounding box center [370, 201] width 269 height 16
type input "MPP leadership"
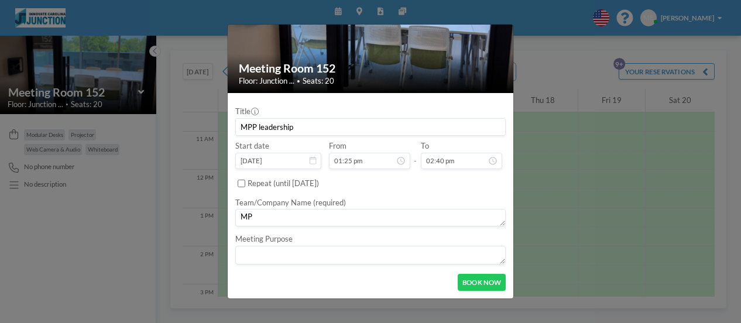
scroll to position [73, 0]
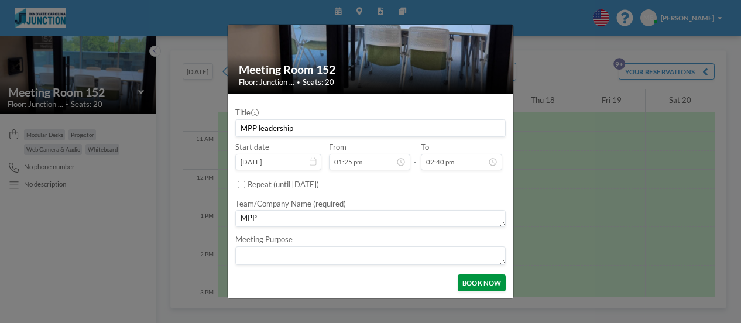
type textarea "MPP"
click at [464, 281] on button "BOOK NOW" at bounding box center [482, 282] width 48 height 16
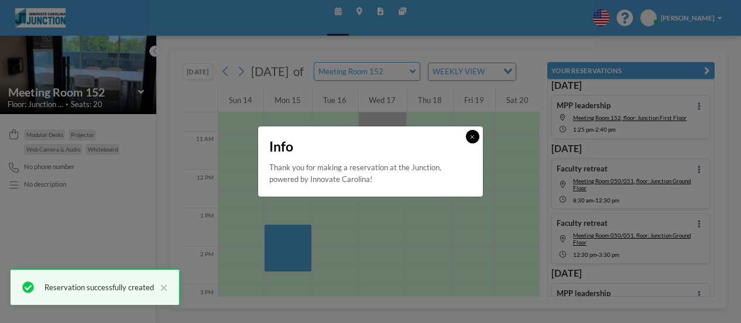
click at [472, 136] on icon at bounding box center [472, 137] width 4 height 6
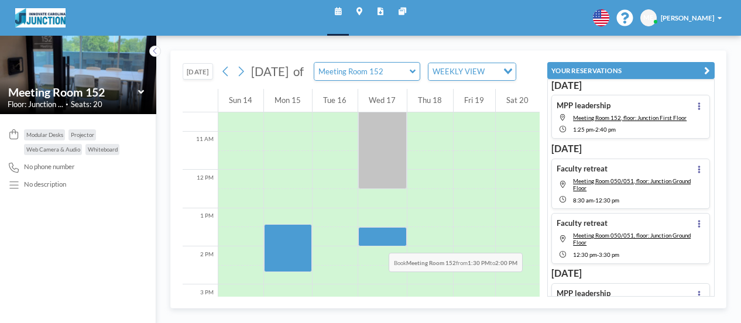
click at [375, 239] on div at bounding box center [382, 236] width 49 height 19
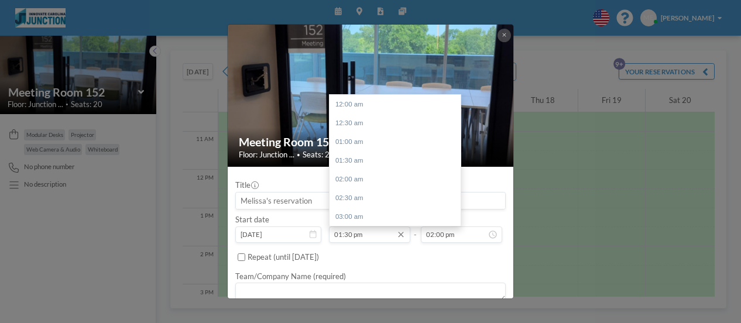
scroll to position [506, 0]
click at [348, 235] on input "01:30 pm" at bounding box center [369, 234] width 81 height 16
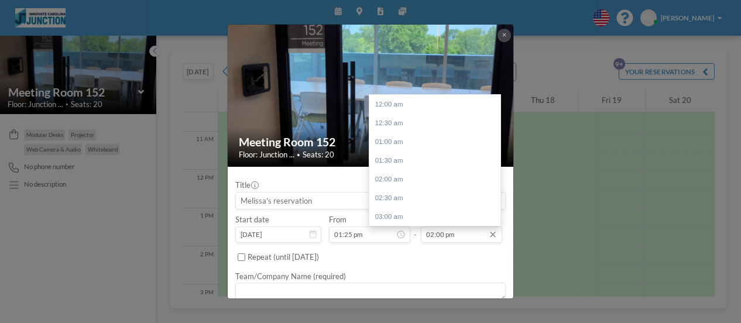
scroll to position [525, 0]
type input "01:25 pm"
click at [437, 238] on input "02:00 pm" at bounding box center [461, 234] width 81 height 16
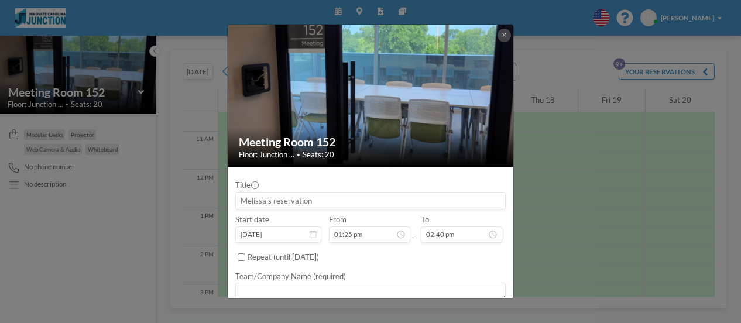
type input "02:40 pm"
click at [266, 284] on textarea at bounding box center [370, 292] width 270 height 19
type textarea "MPP"
click at [242, 193] on input at bounding box center [370, 201] width 269 height 16
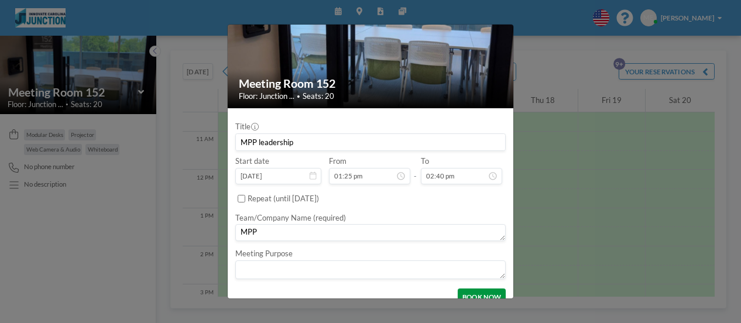
click at [487, 294] on button "BOOK NOW" at bounding box center [482, 297] width 48 height 16
type input "MPP leadership"
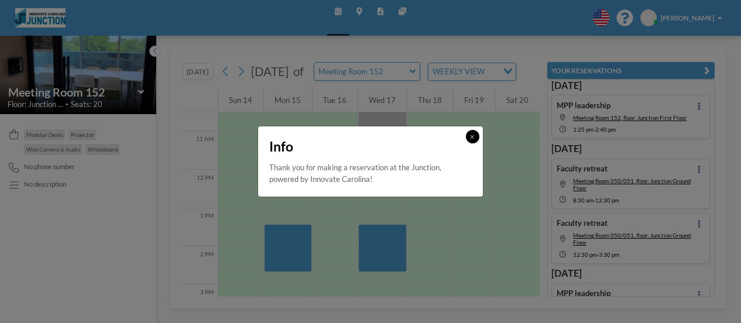
click at [468, 136] on button at bounding box center [472, 136] width 13 height 13
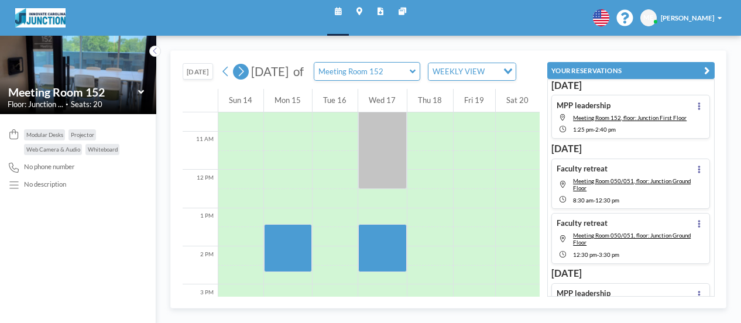
click at [234, 78] on button at bounding box center [240, 71] width 15 height 15
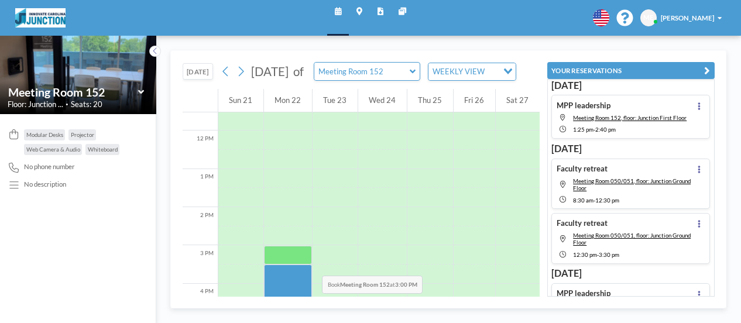
scroll to position [461, 0]
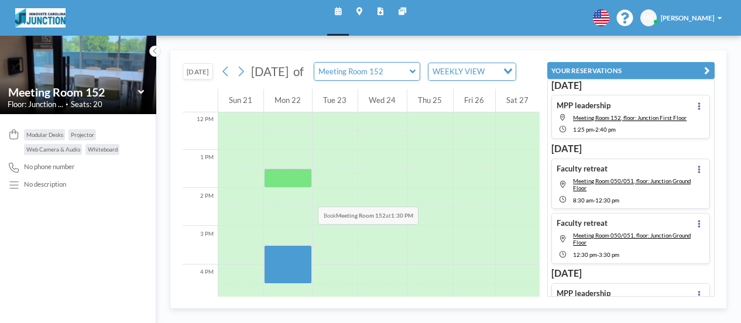
click at [304, 188] on div at bounding box center [288, 178] width 48 height 19
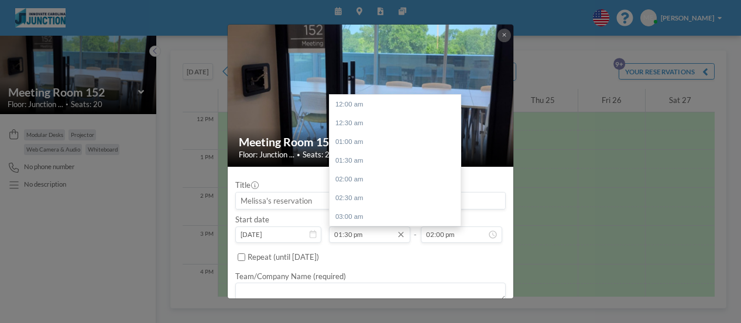
scroll to position [506, 0]
click at [346, 229] on input "01:30 pm" at bounding box center [369, 234] width 81 height 16
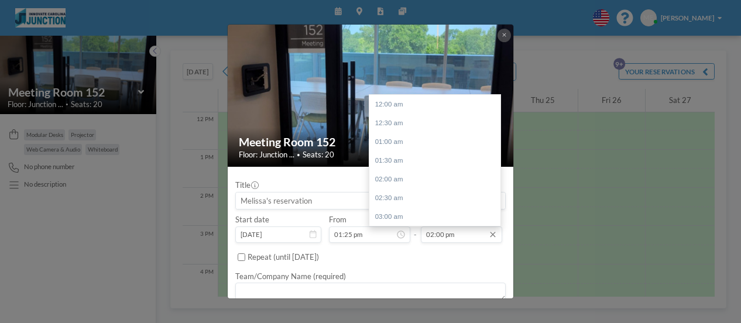
scroll to position [525, 0]
type input "01:25 pm"
click at [433, 235] on input "02:00 pm" at bounding box center [461, 234] width 81 height 16
click at [436, 234] on input "02:00 pm" at bounding box center [461, 234] width 81 height 16
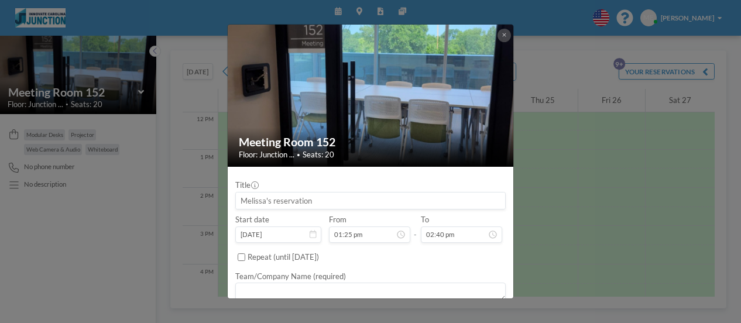
type input "02:40 pm"
click at [382, 198] on input at bounding box center [370, 201] width 269 height 16
type input "MPP leadership"
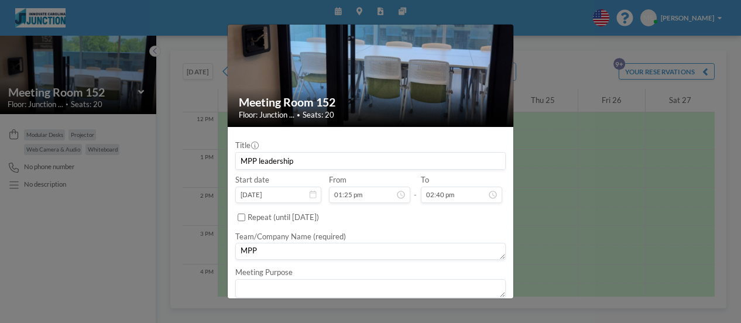
scroll to position [59, 0]
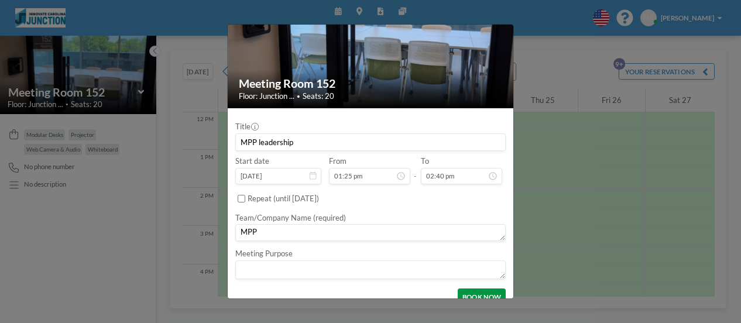
type textarea "MPP"
click at [462, 293] on button "BOOK NOW" at bounding box center [482, 297] width 48 height 16
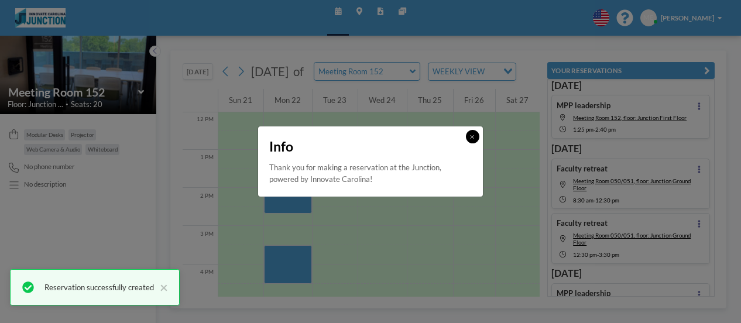
click at [471, 134] on icon at bounding box center [472, 137] width 4 height 6
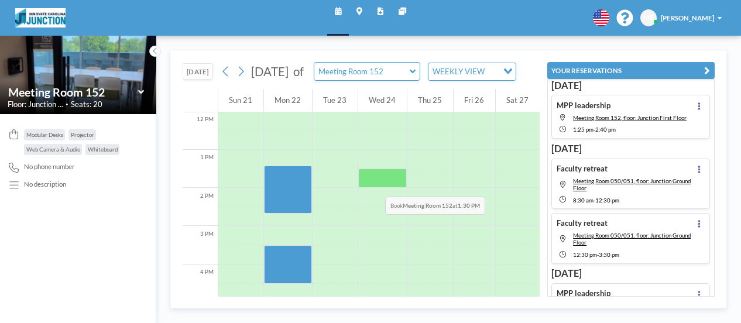
click at [371, 184] on div at bounding box center [382, 178] width 49 height 19
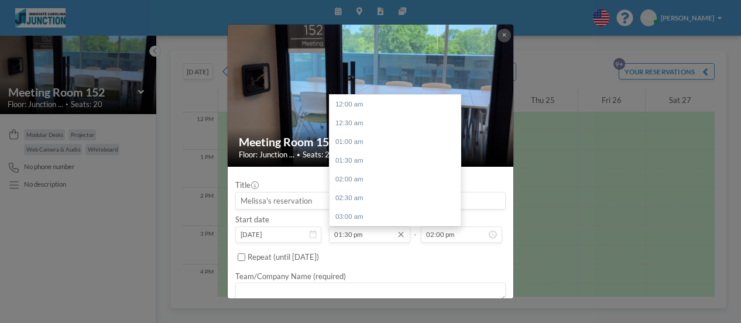
scroll to position [506, 0]
click at [352, 233] on input "01:30 pm" at bounding box center [369, 234] width 81 height 16
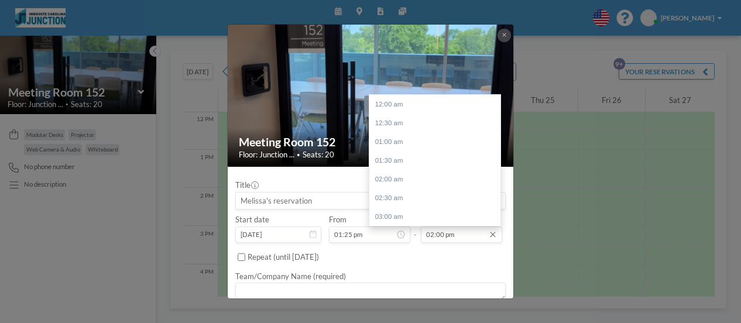
scroll to position [525, 0]
type input "01:25 pm"
click at [440, 233] on input "02:00 pm" at bounding box center [461, 234] width 81 height 16
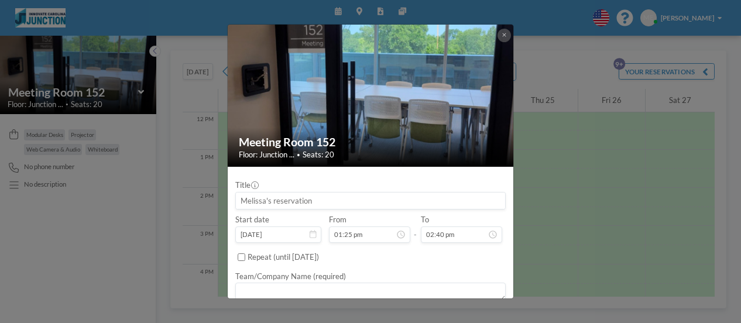
type input "02:40 pm"
click at [256, 202] on input at bounding box center [370, 201] width 269 height 16
type input "MPP leadership"
click at [276, 283] on textarea at bounding box center [370, 292] width 270 height 19
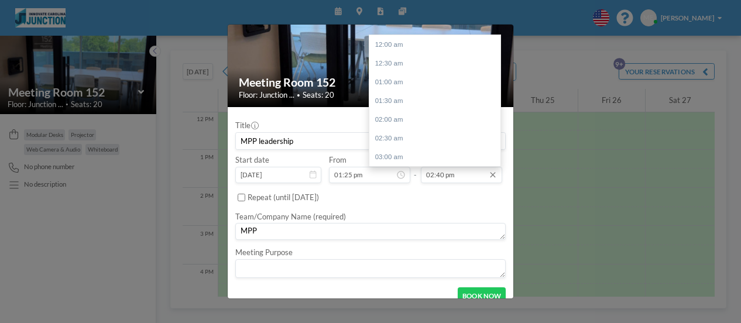
scroll to position [73, 0]
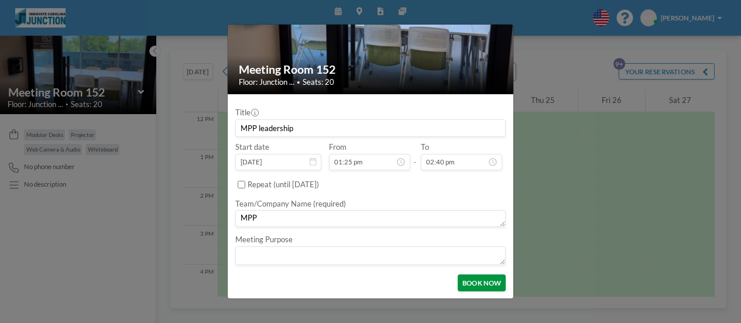
type textarea "MPP"
click at [478, 280] on button "BOOK NOW" at bounding box center [482, 282] width 48 height 16
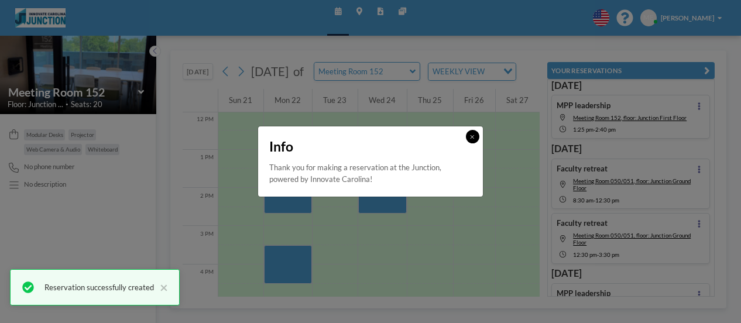
click at [473, 138] on icon at bounding box center [473, 137] width 4 height 4
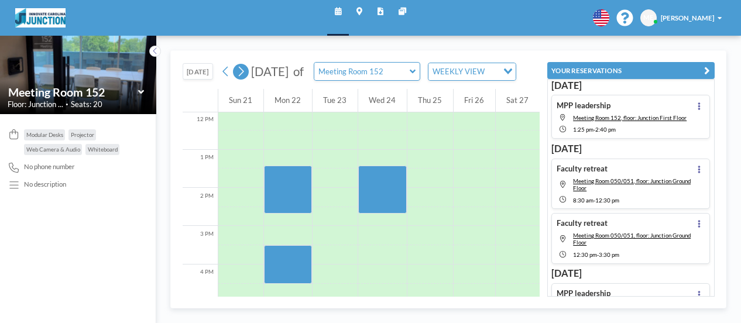
click at [245, 78] on icon at bounding box center [240, 71] width 9 height 15
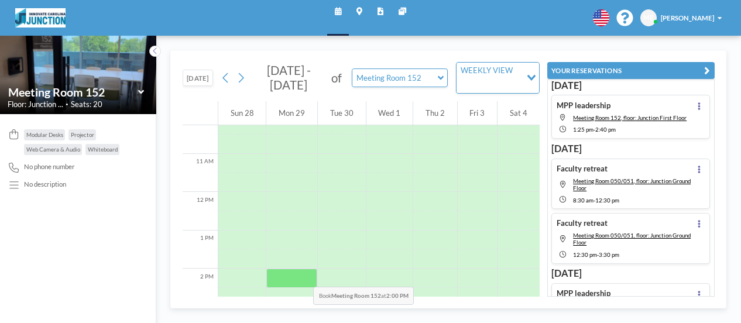
scroll to position [402, 0]
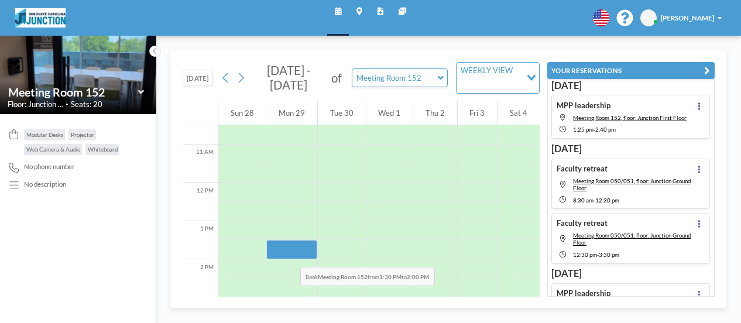
click at [287, 253] on div at bounding box center [291, 249] width 51 height 19
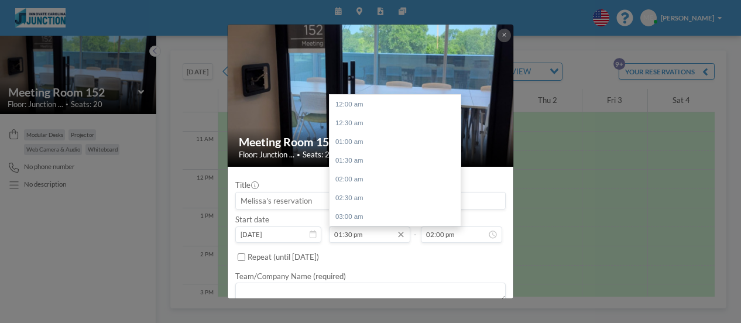
scroll to position [506, 0]
click at [352, 235] on input "01:30 pm" at bounding box center [369, 234] width 81 height 16
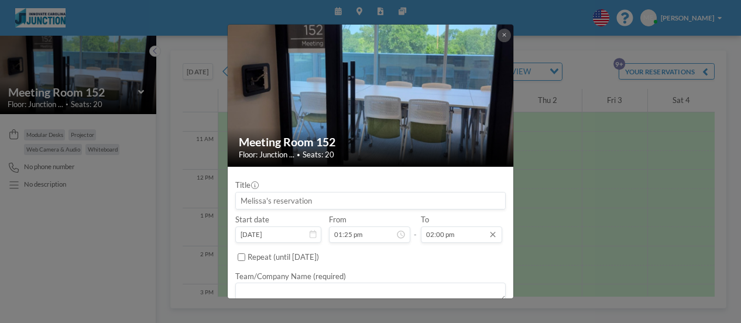
scroll to position [525, 0]
type input "01:25 pm"
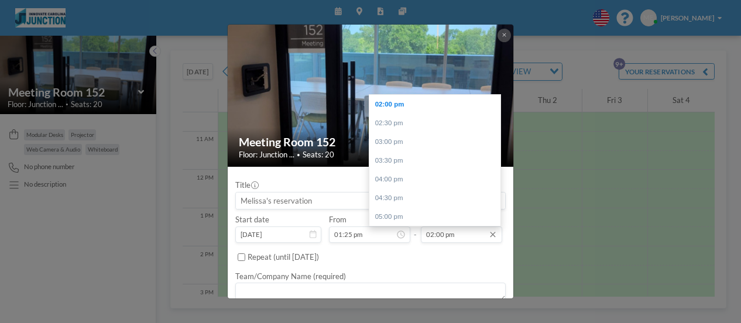
click at [435, 235] on input "02:00 pm" at bounding box center [461, 234] width 81 height 16
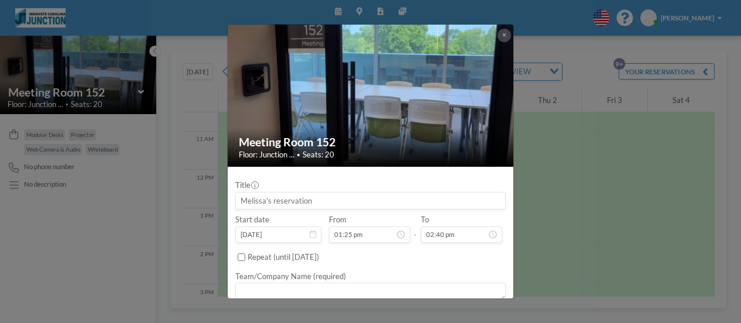
type input "02:40 pm"
click at [243, 205] on input at bounding box center [370, 201] width 269 height 16
type input "MPP leadership"
click at [272, 293] on textarea at bounding box center [370, 292] width 270 height 19
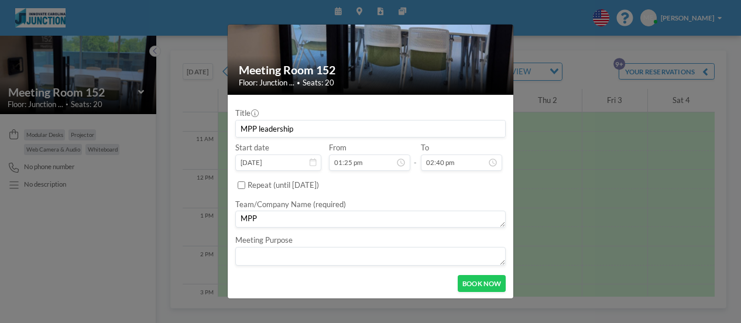
scroll to position [73, 0]
type textarea "MPP"
click at [459, 286] on button "BOOK NOW" at bounding box center [482, 282] width 48 height 16
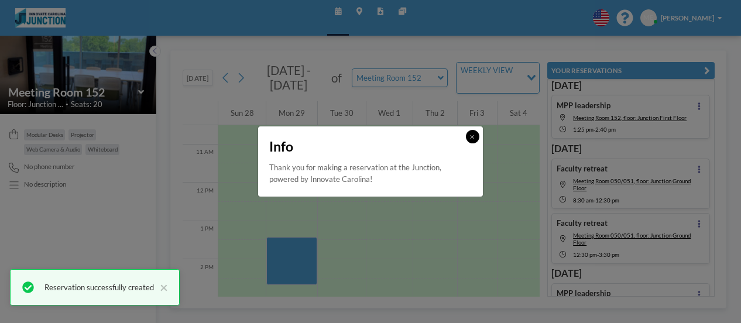
click at [471, 133] on button at bounding box center [472, 136] width 13 height 13
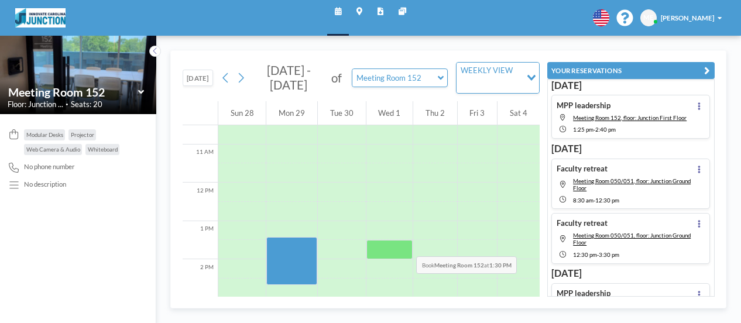
click at [402, 243] on div at bounding box center [389, 249] width 47 height 19
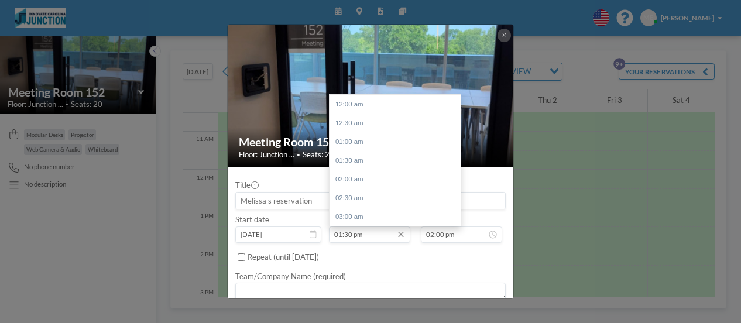
scroll to position [506, 0]
click at [351, 234] on input "01:30 pm" at bounding box center [369, 234] width 81 height 16
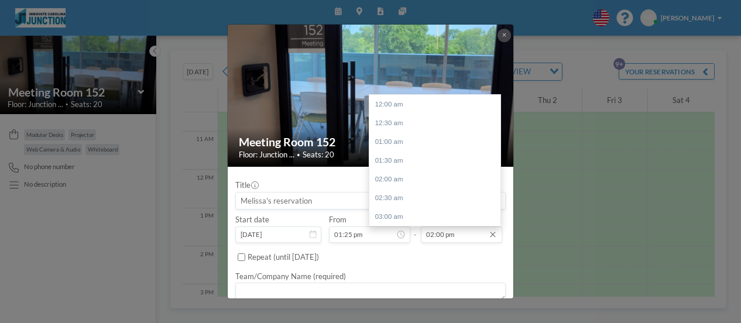
scroll to position [525, 0]
type input "01:25 pm"
drag, startPoint x: 433, startPoint y: 236, endPoint x: 441, endPoint y: 232, distance: 8.4
click at [433, 236] on input "02:00 pm" at bounding box center [461, 234] width 81 height 16
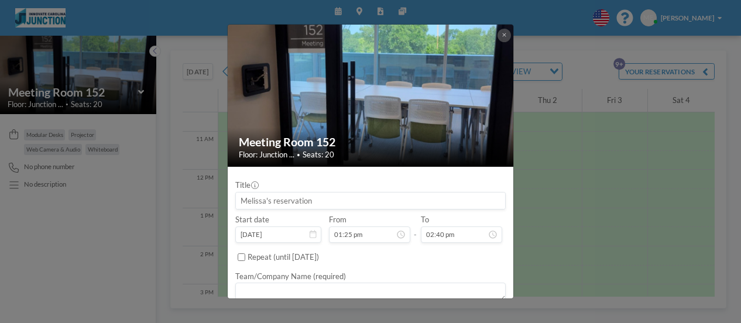
type input "02:40 pm"
click at [310, 202] on input at bounding box center [370, 201] width 269 height 16
type input "P"
type input "MPP leadership"
click at [312, 291] on textarea at bounding box center [370, 292] width 270 height 19
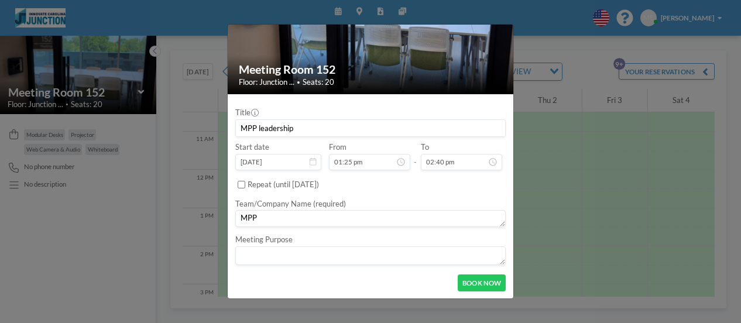
scroll to position [73, 0]
type textarea "MPP"
click at [475, 289] on button "BOOK NOW" at bounding box center [482, 282] width 48 height 16
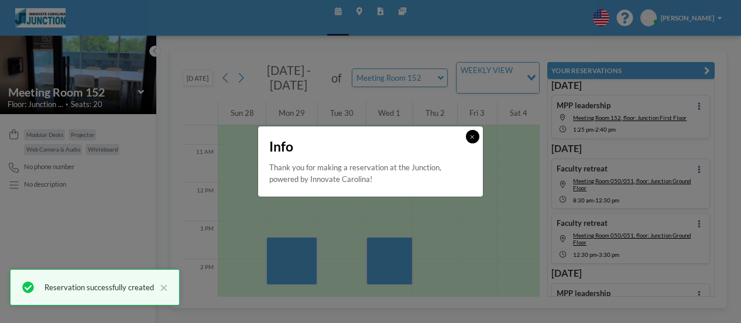
click at [472, 140] on button at bounding box center [472, 136] width 13 height 13
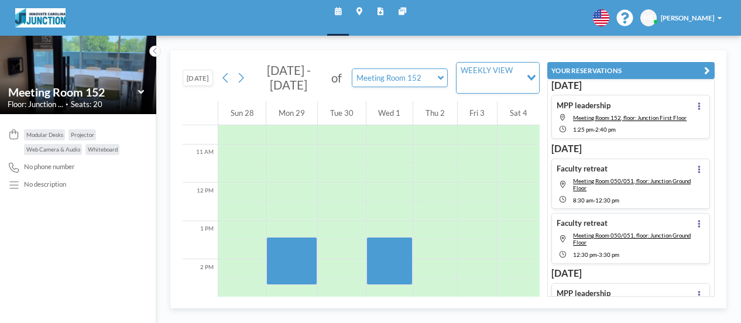
click at [239, 80] on icon at bounding box center [240, 78] width 9 height 15
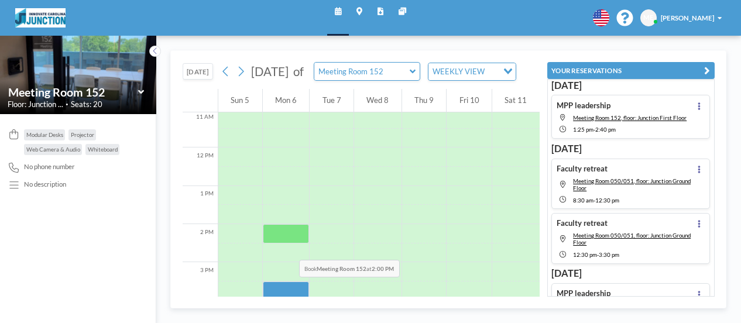
scroll to position [461, 0]
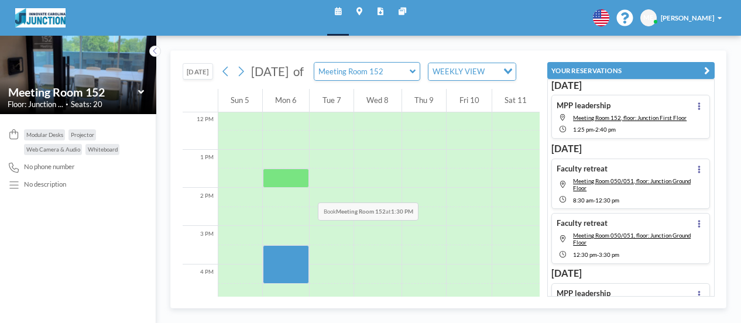
click at [300, 188] on div at bounding box center [286, 178] width 47 height 19
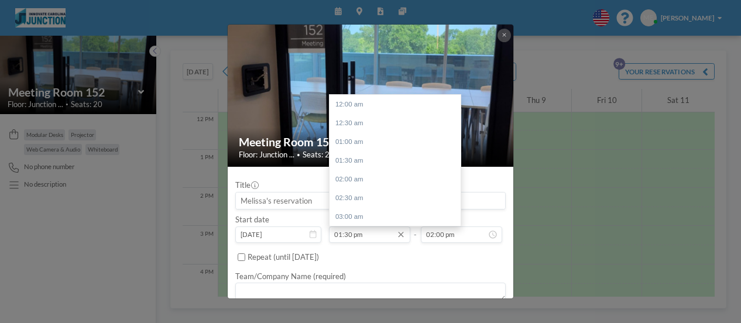
scroll to position [506, 0]
click at [348, 233] on input "01:30 pm" at bounding box center [369, 234] width 81 height 16
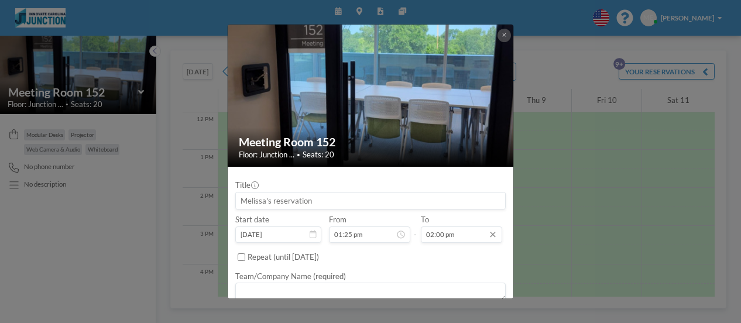
scroll to position [525, 0]
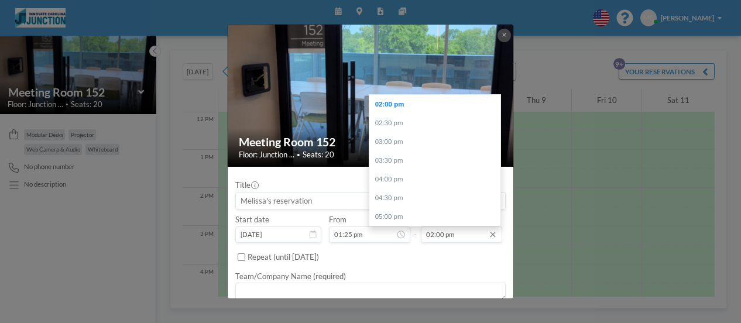
type input "01:25 pm"
click at [439, 234] on input "02:00 pm" at bounding box center [461, 234] width 81 height 16
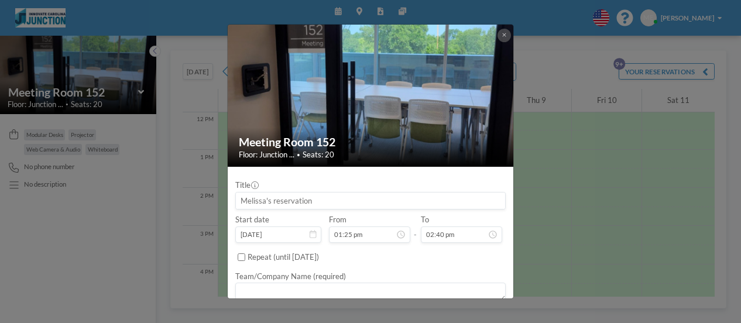
type input "02:40 pm"
click at [407, 200] on input at bounding box center [370, 201] width 269 height 16
type input "MPP leadership"
click at [372, 286] on textarea at bounding box center [370, 292] width 270 height 19
type textarea "MPP"
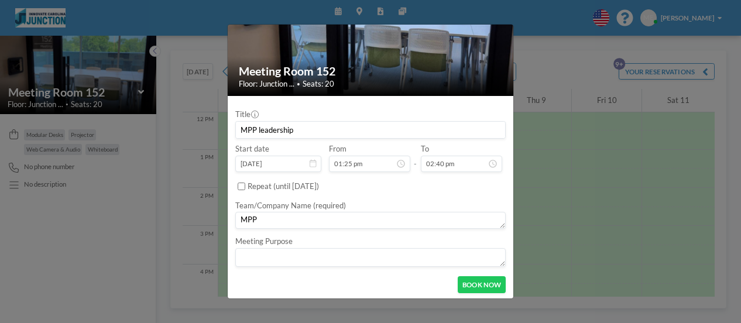
scroll to position [73, 0]
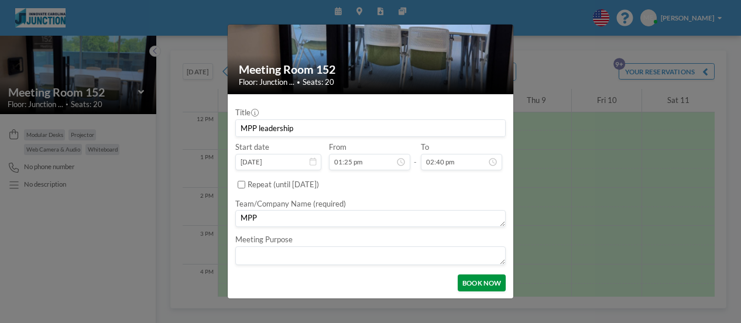
click at [467, 283] on button "BOOK NOW" at bounding box center [482, 282] width 48 height 16
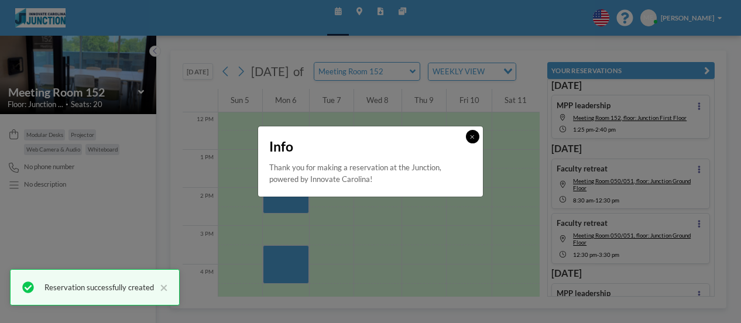
click at [478, 134] on button at bounding box center [472, 136] width 13 height 13
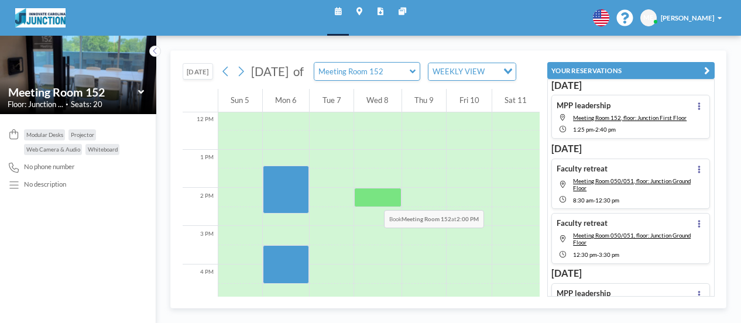
click at [372, 195] on div at bounding box center [377, 197] width 47 height 19
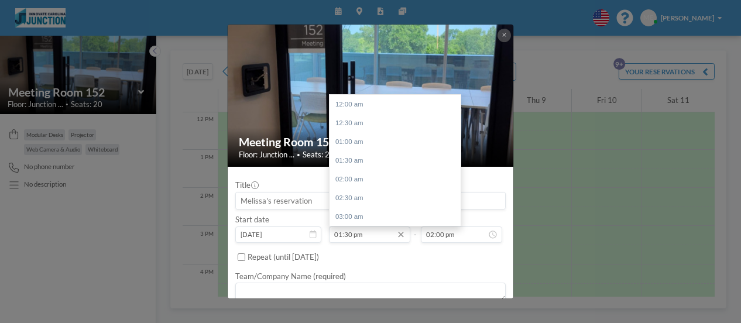
scroll to position [525, 0]
click at [348, 231] on input "01:30 pm" at bounding box center [369, 234] width 81 height 16
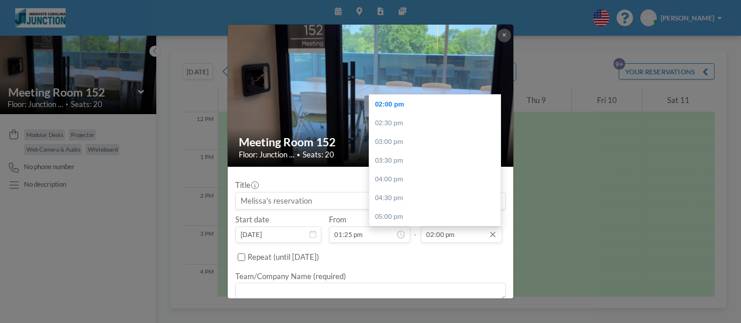
type input "01:25 pm"
click at [433, 238] on input "02:00 pm" at bounding box center [461, 234] width 81 height 16
click at [435, 236] on input "02:00 pm" at bounding box center [461, 234] width 81 height 16
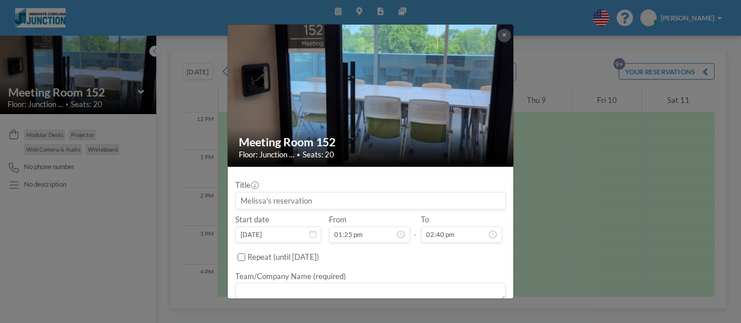
type input "02:40 pm"
click at [389, 202] on input at bounding box center [370, 201] width 269 height 16
type input "MPP leadership"
click at [330, 277] on label "Team/Company Name (required)" at bounding box center [290, 276] width 111 height 9
click at [321, 286] on textarea at bounding box center [370, 292] width 270 height 19
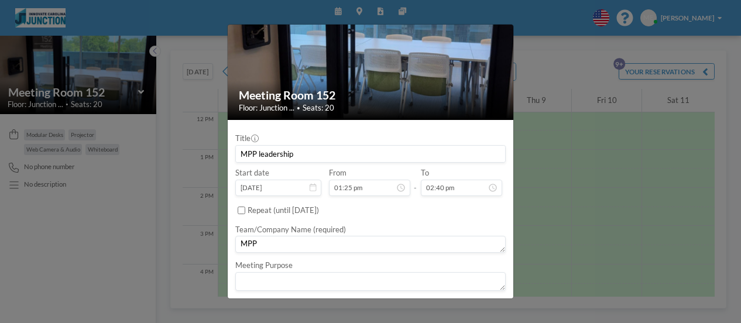
scroll to position [73, 0]
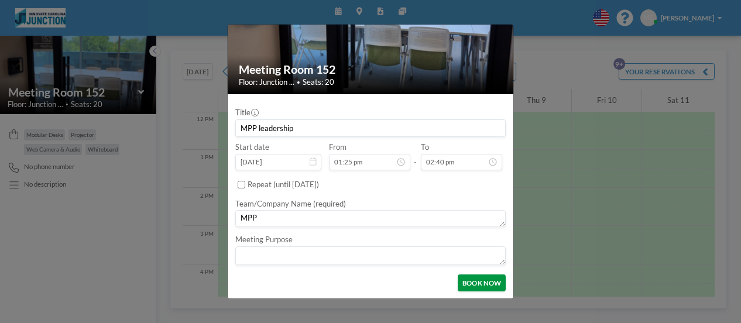
type textarea "MPP"
click at [478, 283] on button "BOOK NOW" at bounding box center [482, 282] width 48 height 16
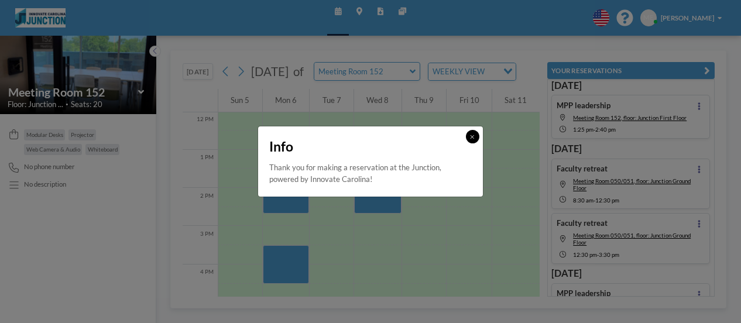
click at [466, 140] on button at bounding box center [472, 136] width 13 height 13
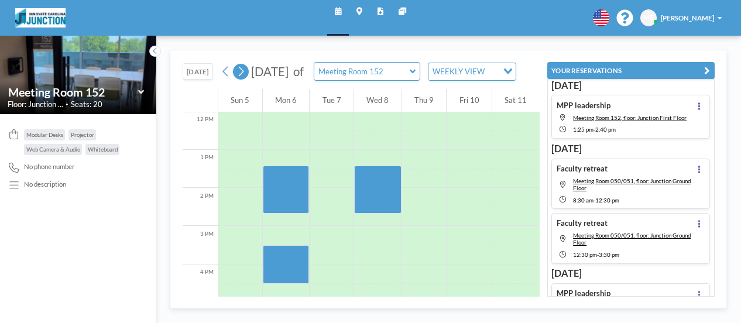
click at [242, 77] on icon at bounding box center [241, 72] width 5 height 10
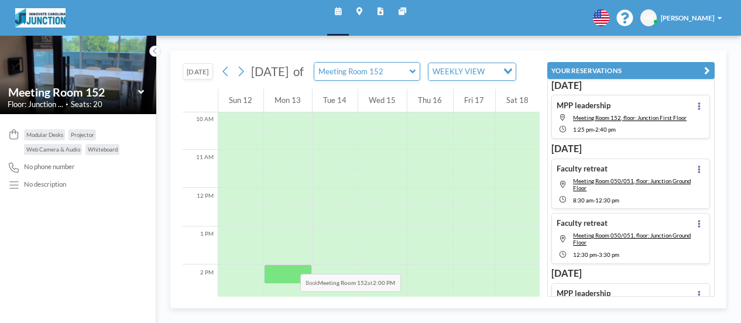
scroll to position [402, 0]
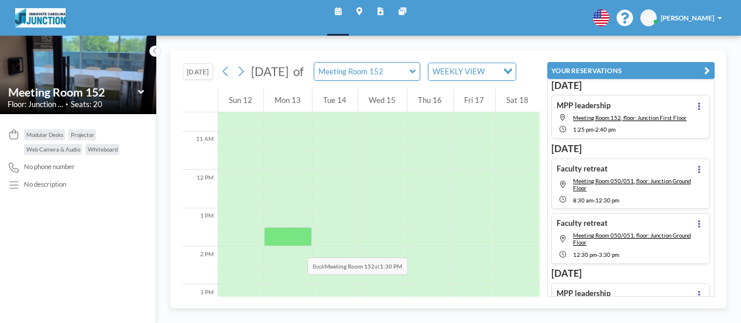
click at [294, 244] on div at bounding box center [288, 236] width 48 height 19
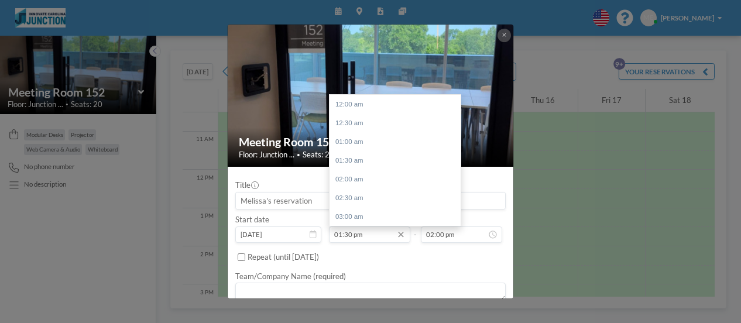
scroll to position [506, 0]
click at [345, 231] on input "01:30 pm" at bounding box center [369, 234] width 81 height 16
click at [350, 229] on input "01:30 pm" at bounding box center [369, 234] width 81 height 16
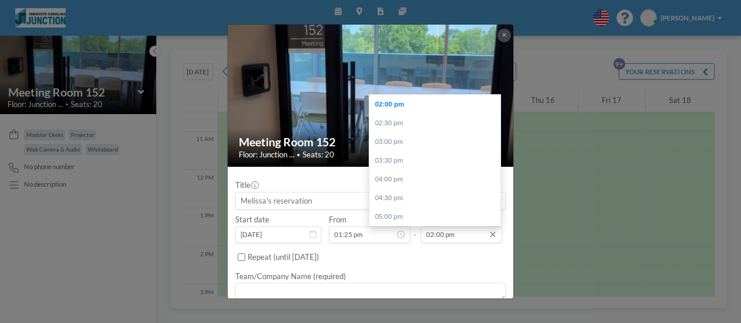
type input "01:25 pm"
click at [433, 234] on input "02:00 pm" at bounding box center [461, 234] width 81 height 16
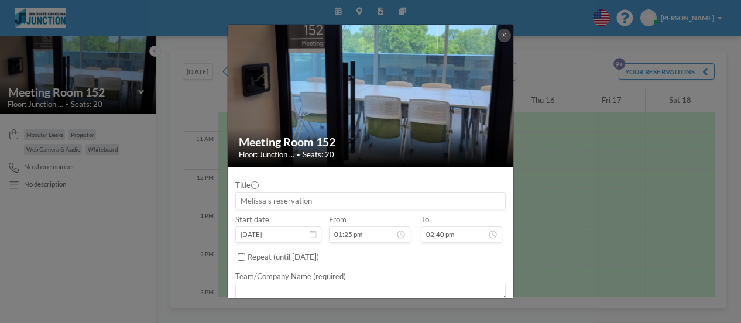
type input "02:40 pm"
click at [287, 200] on input at bounding box center [370, 201] width 269 height 16
type input "MPP leadership"
click at [351, 283] on textarea at bounding box center [370, 292] width 270 height 19
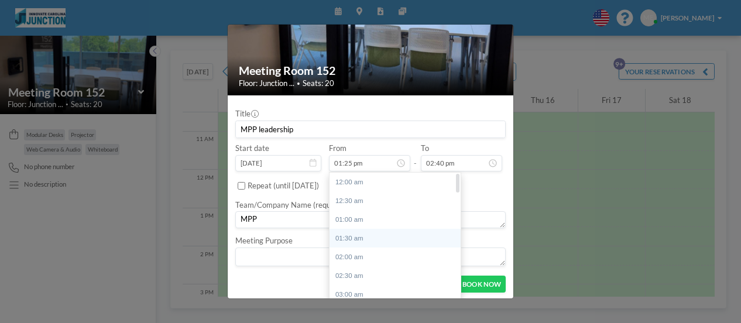
scroll to position [73, 0]
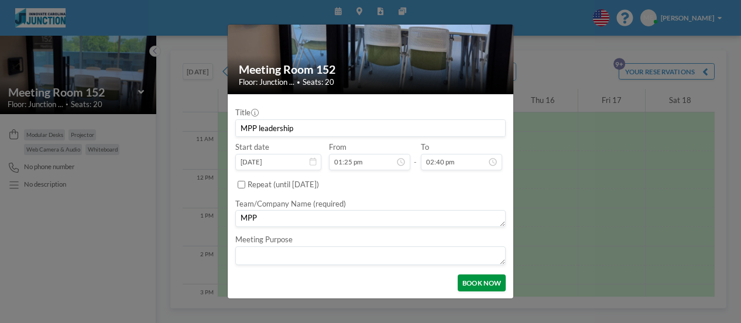
type textarea "MPP"
click at [490, 283] on button "BOOK NOW" at bounding box center [482, 282] width 48 height 16
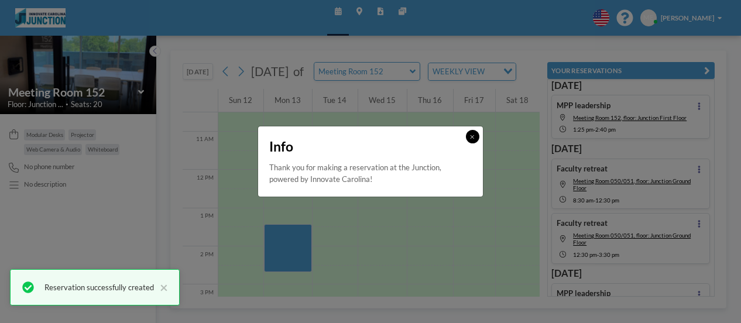
click at [472, 141] on button at bounding box center [472, 136] width 13 height 13
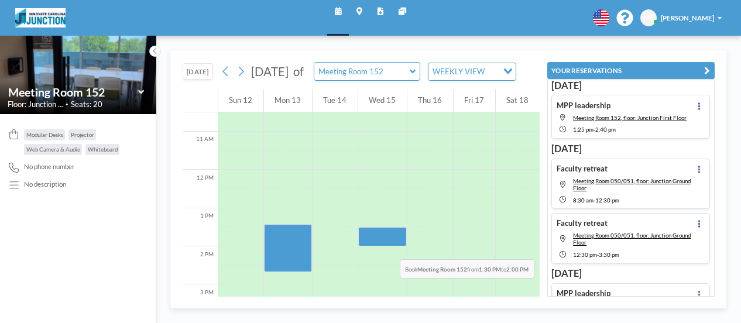
click at [386, 246] on div at bounding box center [382, 236] width 49 height 19
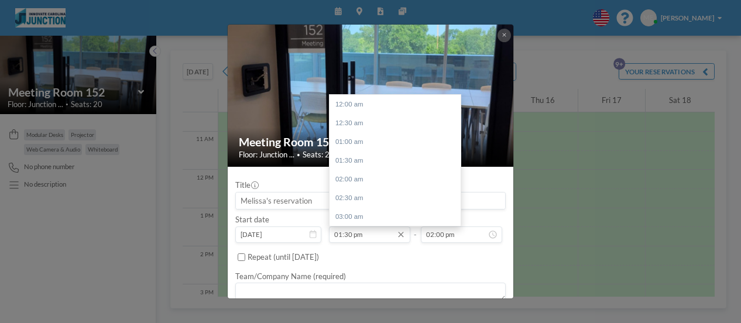
scroll to position [506, 0]
click at [348, 236] on input "01:30 pm" at bounding box center [369, 234] width 81 height 16
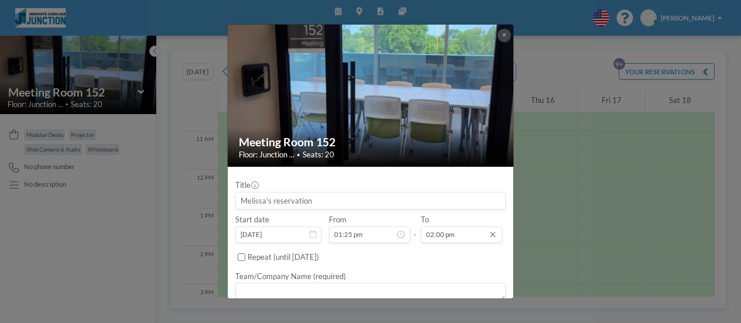
scroll to position [0, 0]
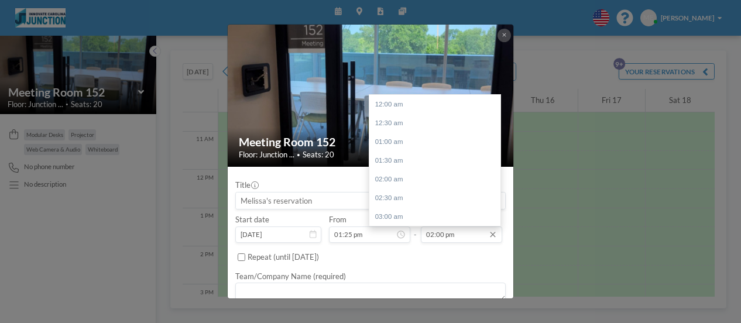
type input "01:25 pm"
click at [440, 231] on input "02:00 pm" at bounding box center [461, 234] width 81 height 16
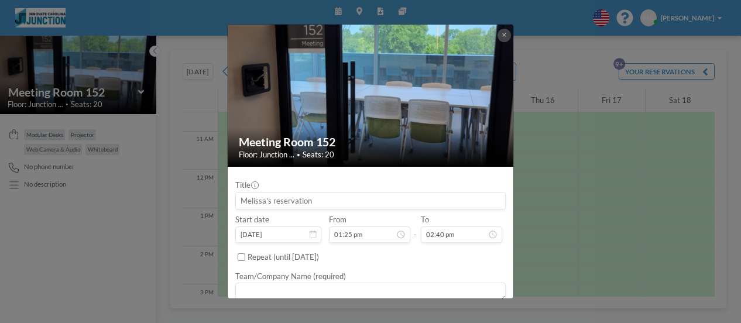
scroll to position [525, 0]
type input "02:40 pm"
click at [265, 196] on input at bounding box center [370, 201] width 269 height 16
type input "MPP leadership"
drag, startPoint x: 265, startPoint y: 290, endPoint x: 265, endPoint y: 284, distance: 5.9
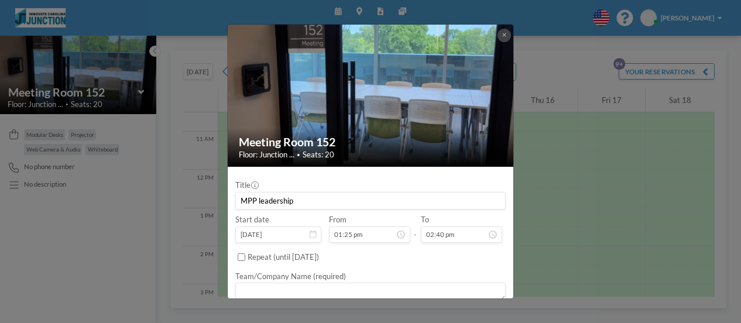
click at [265, 290] on textarea at bounding box center [370, 292] width 270 height 19
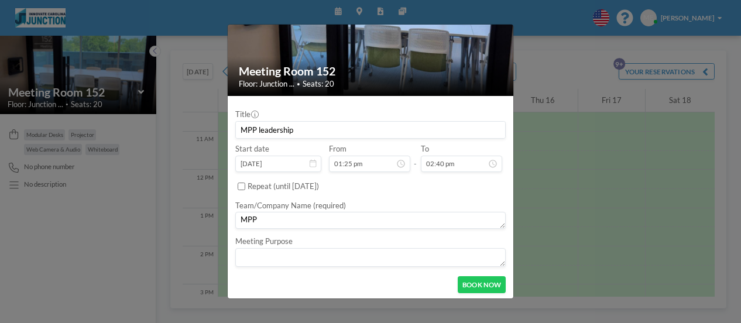
scroll to position [73, 0]
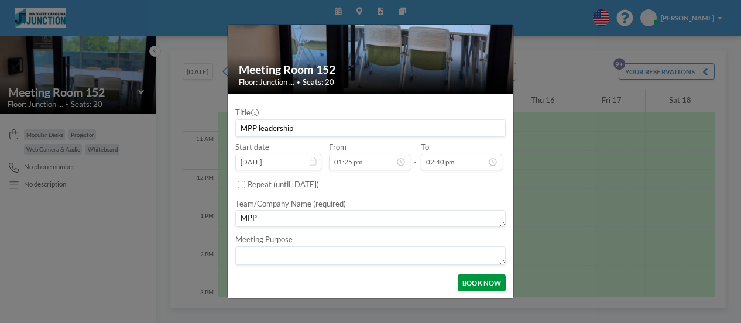
type textarea "MPP"
click at [480, 277] on button "BOOK NOW" at bounding box center [482, 282] width 48 height 16
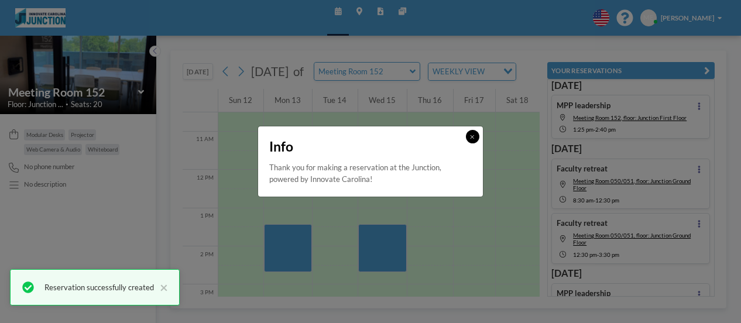
click at [476, 134] on button at bounding box center [472, 136] width 13 height 13
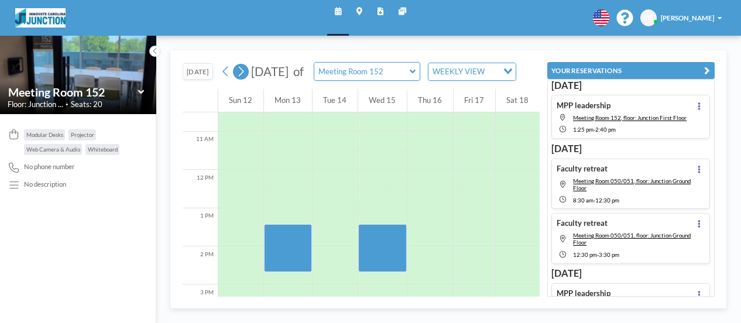
click at [241, 79] on icon at bounding box center [240, 71] width 9 height 15
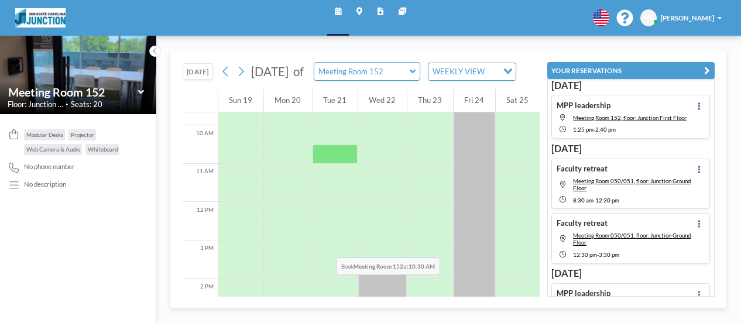
scroll to position [402, 0]
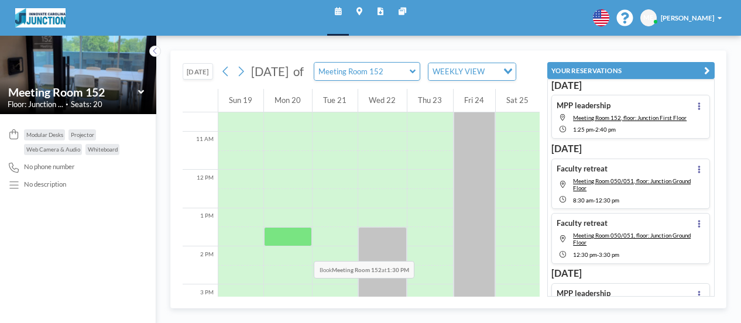
click at [300, 246] on div at bounding box center [288, 236] width 48 height 19
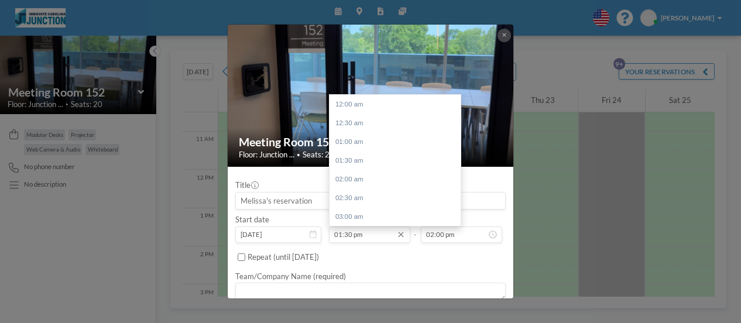
scroll to position [506, 0]
drag, startPoint x: 348, startPoint y: 231, endPoint x: 370, endPoint y: 208, distance: 31.9
click at [348, 231] on input "01:30 pm" at bounding box center [369, 234] width 81 height 16
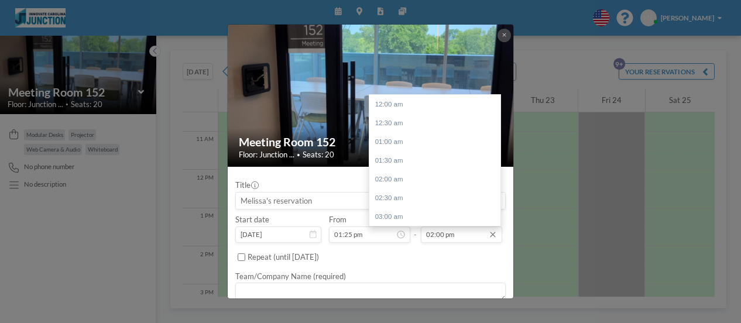
scroll to position [525, 0]
type input "01:25 pm"
click at [434, 231] on input "02:00 pm" at bounding box center [461, 234] width 81 height 16
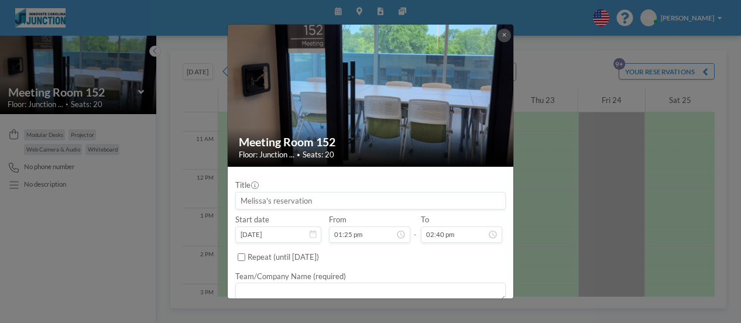
type input "02:40 pm"
click at [280, 202] on input at bounding box center [370, 201] width 269 height 16
type input "MPP leadership"
click at [327, 287] on textarea at bounding box center [370, 292] width 270 height 19
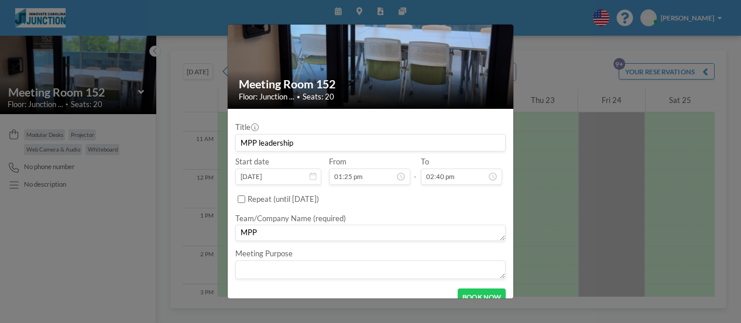
scroll to position [59, 0]
type textarea "MPP"
click at [499, 291] on button "BOOK NOW" at bounding box center [482, 296] width 48 height 16
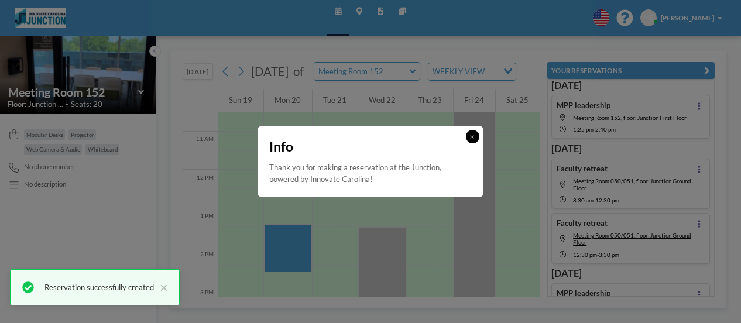
click at [475, 139] on button at bounding box center [472, 136] width 13 height 13
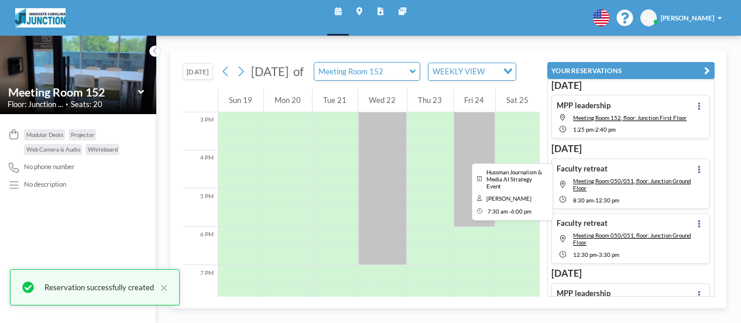
scroll to position [578, 0]
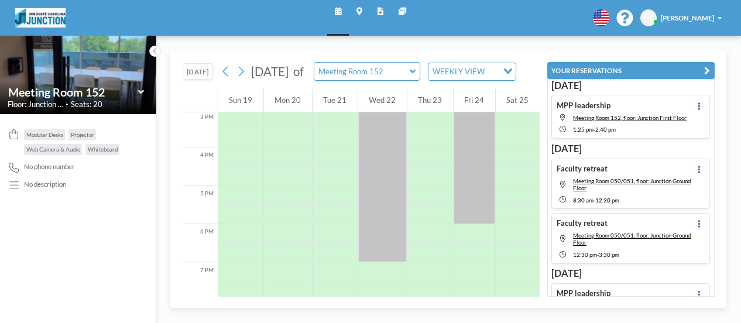
click at [420, 77] on div "Meeting Room 152" at bounding box center [367, 71] width 107 height 19
click at [416, 76] on icon at bounding box center [413, 71] width 6 height 9
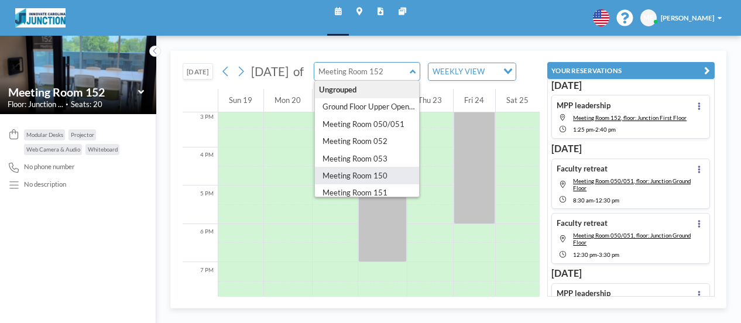
scroll to position [59, 0]
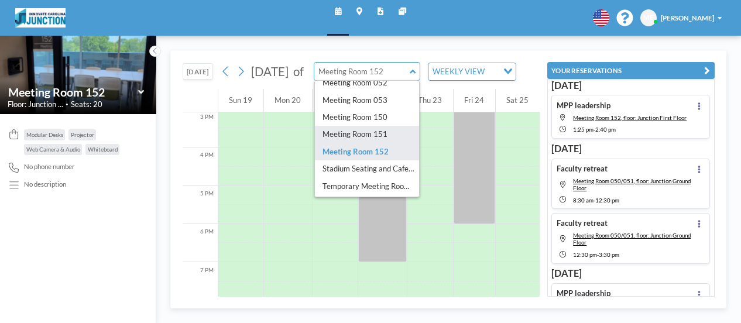
type input "Meeting Room 151"
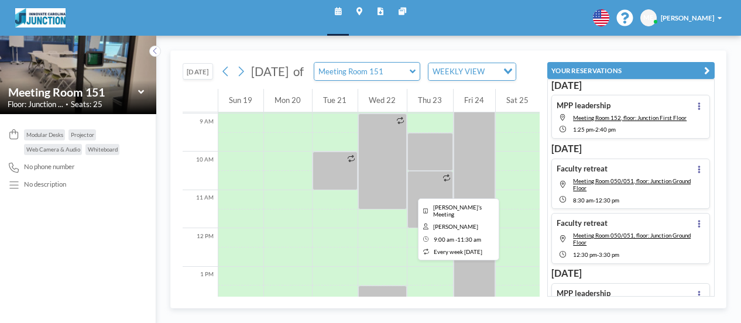
scroll to position [402, 0]
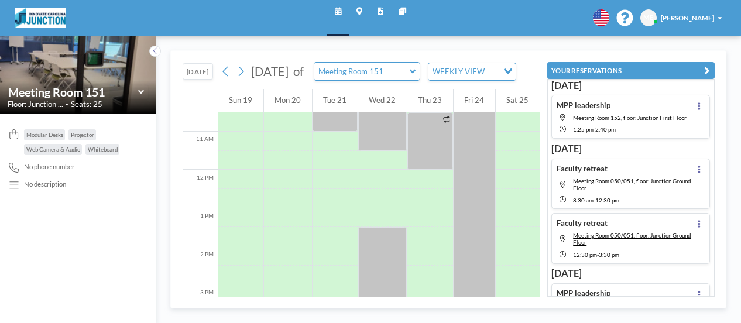
click at [144, 87] on div "Meeting Room 151" at bounding box center [78, 92] width 140 height 15
click at [139, 92] on icon at bounding box center [141, 92] width 6 height 4
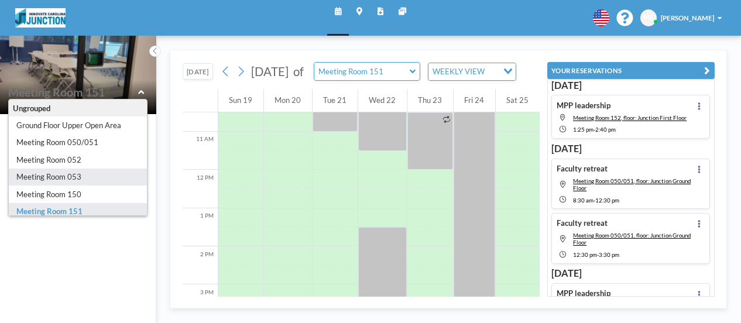
scroll to position [59, 0]
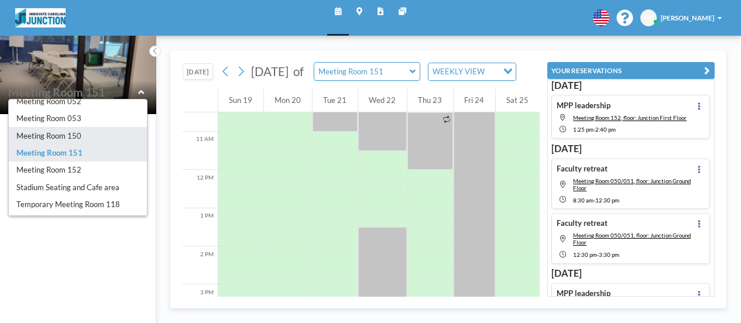
type input "Meeting Room 150"
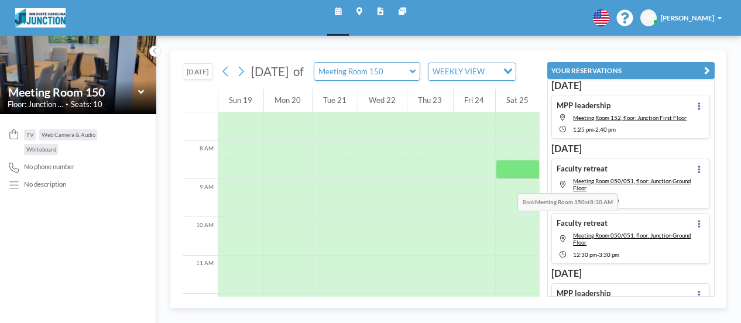
scroll to position [285, 0]
click at [142, 91] on icon at bounding box center [141, 92] width 6 height 4
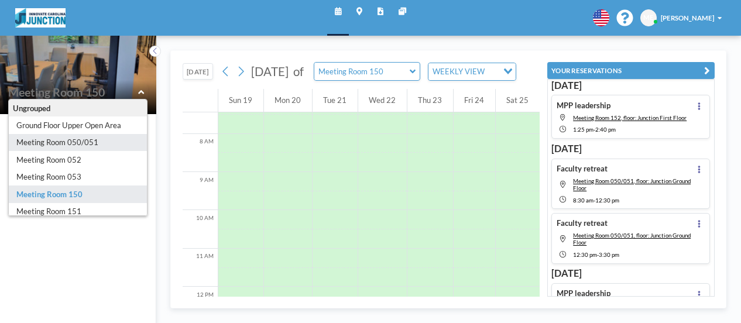
type input "Meeting Room 050/051"
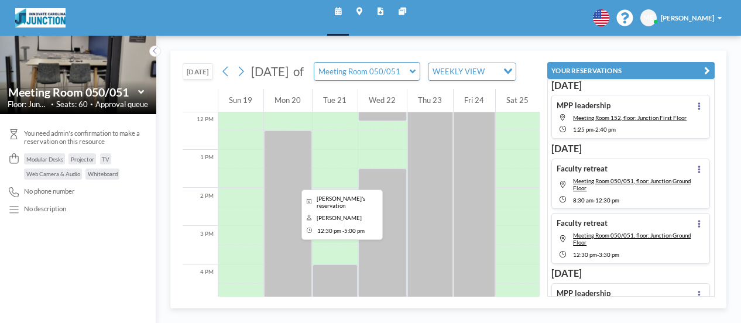
scroll to position [519, 0]
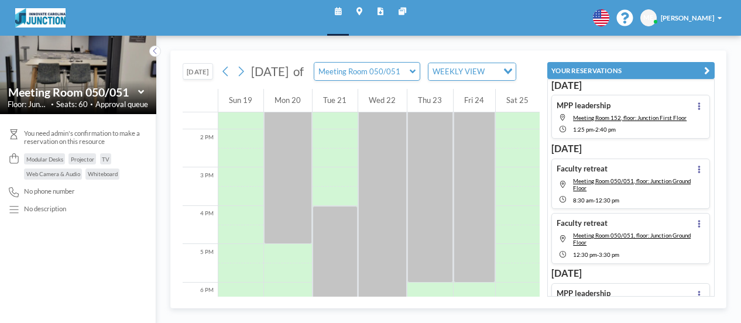
click at [143, 91] on icon at bounding box center [141, 92] width 6 height 4
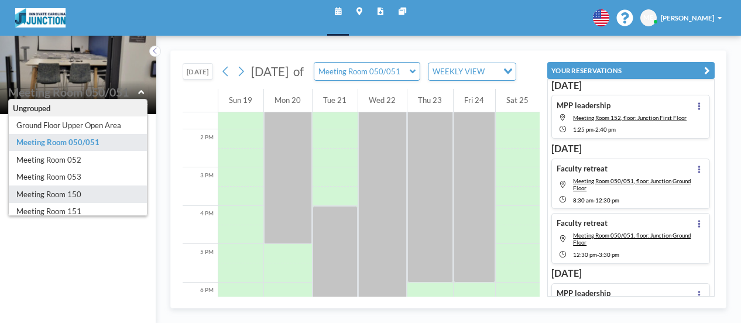
type input "Meeting Room 150"
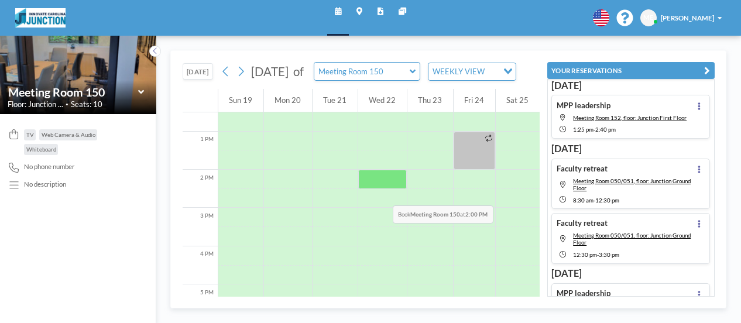
scroll to position [461, 0]
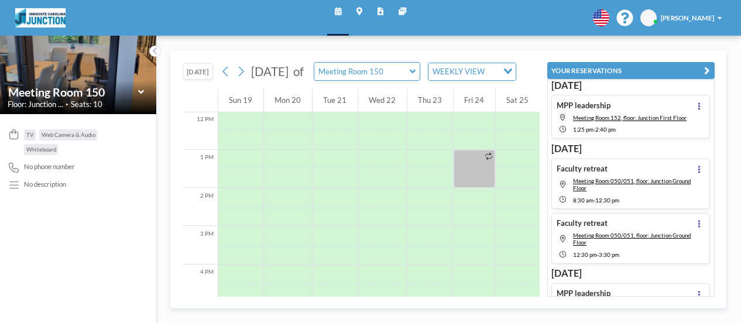
click at [140, 91] on icon at bounding box center [141, 92] width 6 height 4
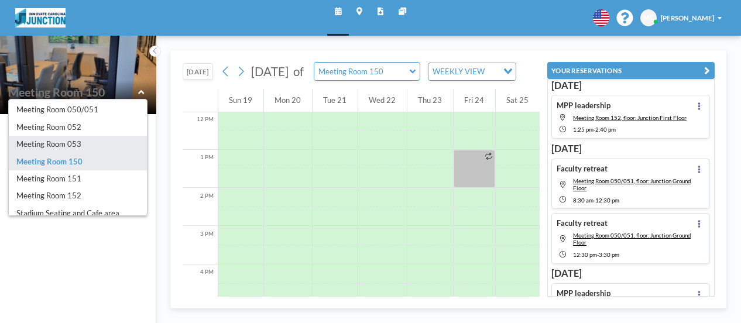
scroll to position [59, 0]
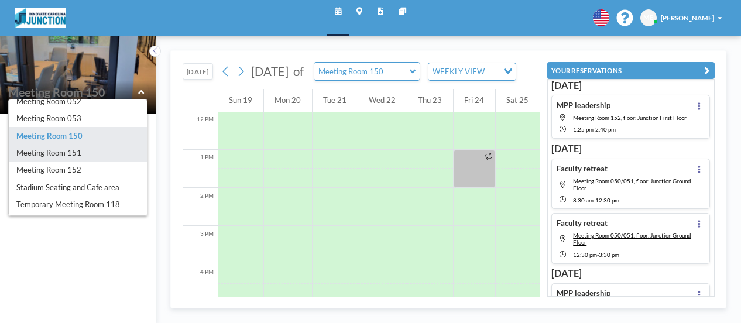
type input "Meeting Room 151"
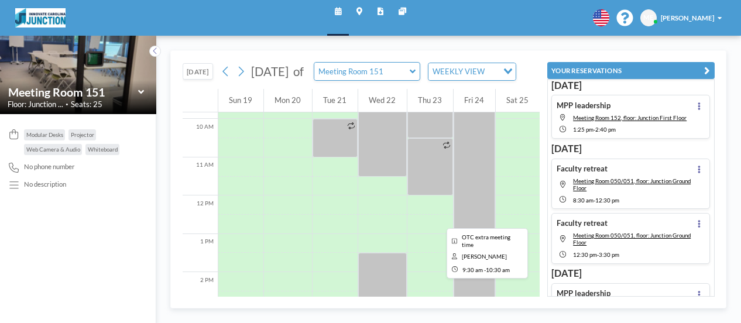
scroll to position [402, 0]
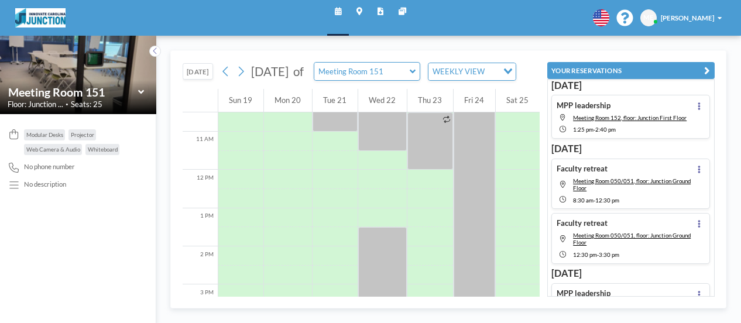
click at [139, 92] on icon at bounding box center [141, 92] width 6 height 4
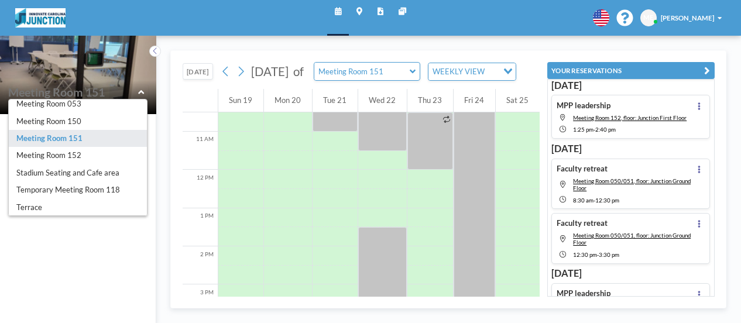
scroll to position [78, 0]
type input "Meeting Room 152"
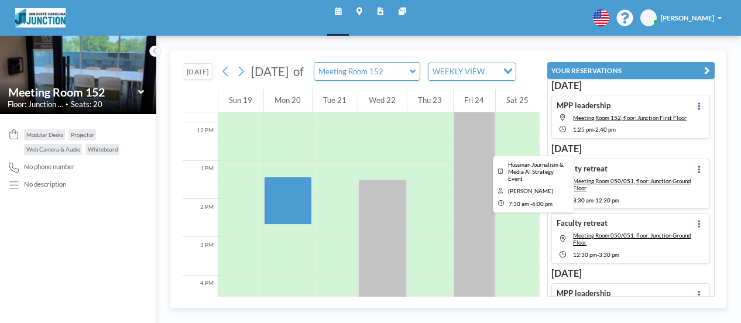
scroll to position [461, 0]
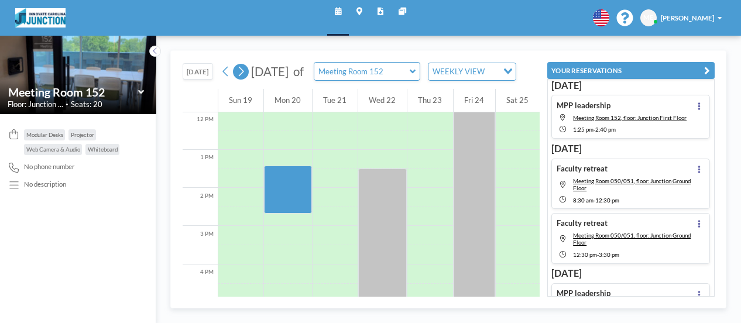
click at [236, 79] on icon at bounding box center [240, 71] width 9 height 15
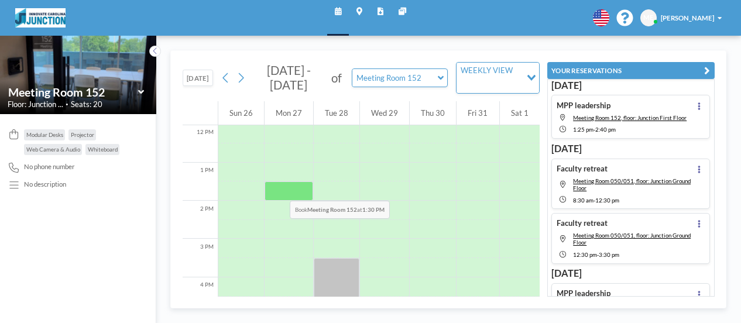
click at [276, 188] on div at bounding box center [289, 190] width 49 height 19
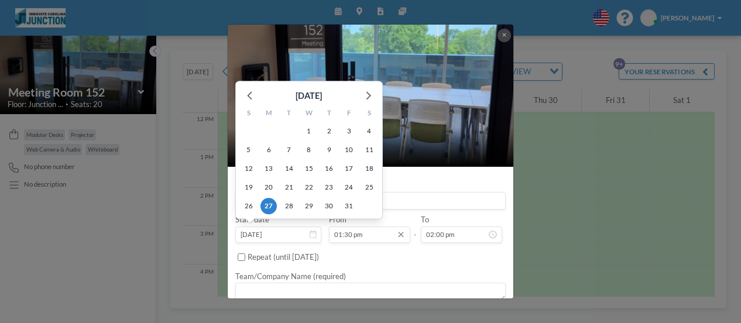
scroll to position [506, 0]
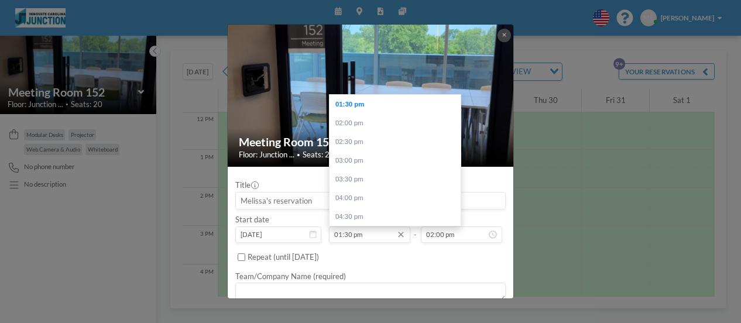
click at [345, 230] on input "01:30 pm" at bounding box center [369, 234] width 81 height 16
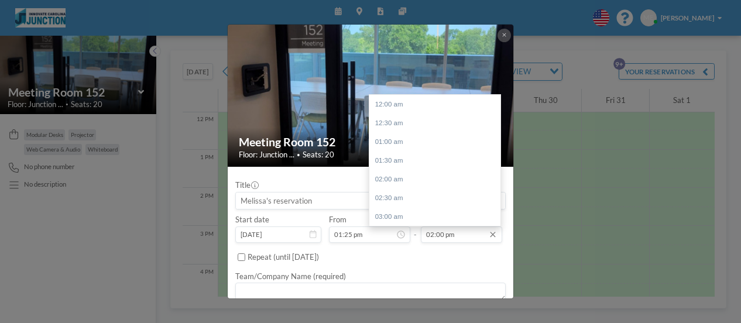
scroll to position [525, 0]
type input "01:25 pm"
click at [439, 234] on input "02:00 pm" at bounding box center [461, 234] width 81 height 16
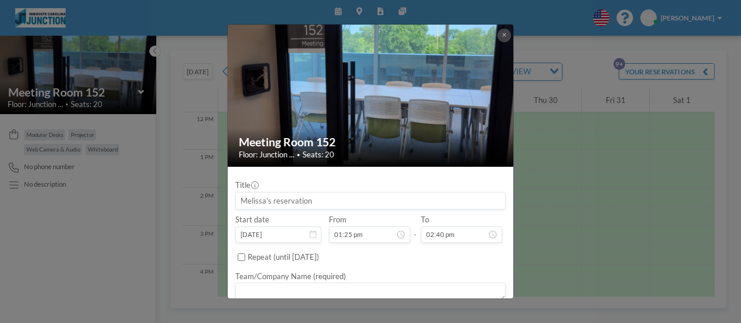
type input "02:40 pm"
click at [249, 201] on input at bounding box center [370, 201] width 269 height 16
type input "MPP leadership"
click at [258, 285] on textarea at bounding box center [370, 292] width 270 height 19
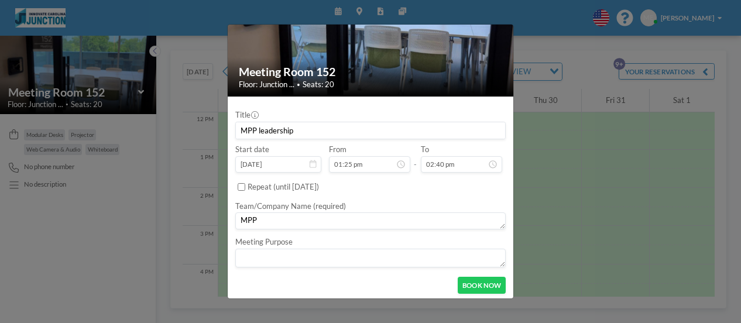
scroll to position [73, 0]
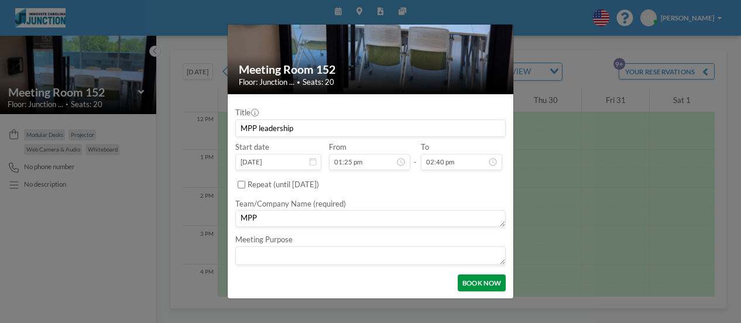
type textarea "MPP"
click at [478, 282] on button "BOOK NOW" at bounding box center [482, 282] width 48 height 16
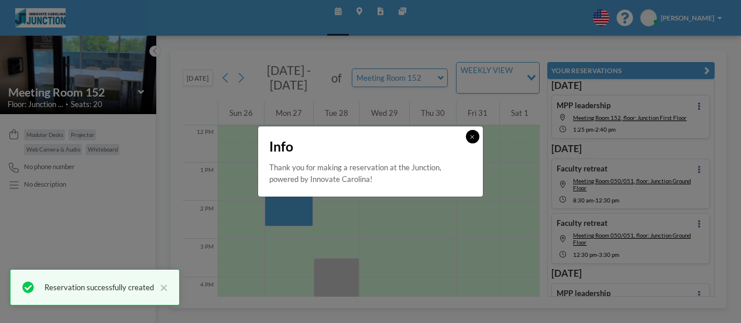
click at [472, 136] on icon at bounding box center [473, 137] width 4 height 4
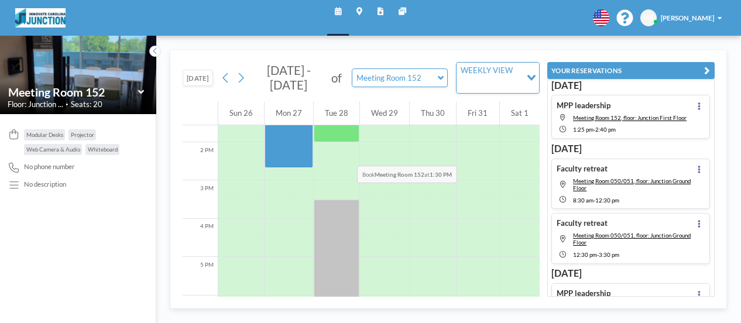
scroll to position [461, 0]
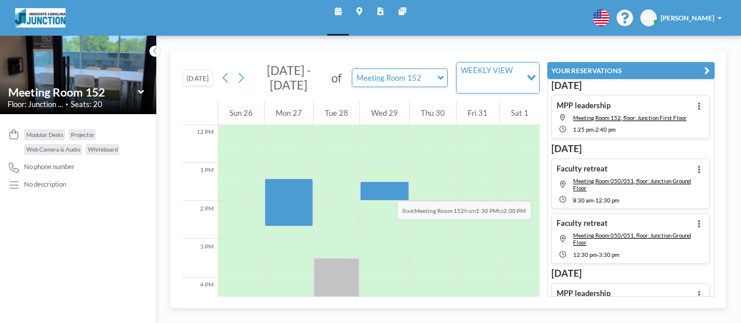
click at [383, 188] on div at bounding box center [384, 190] width 49 height 19
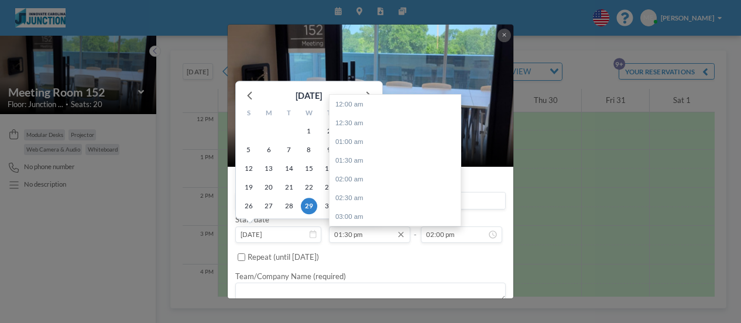
scroll to position [506, 0]
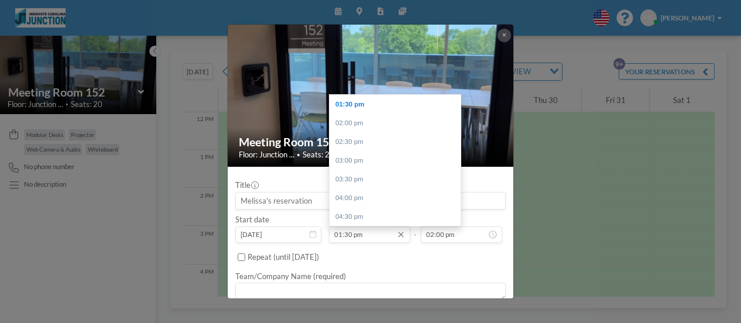
click at [348, 230] on input "01:30 pm" at bounding box center [369, 234] width 81 height 16
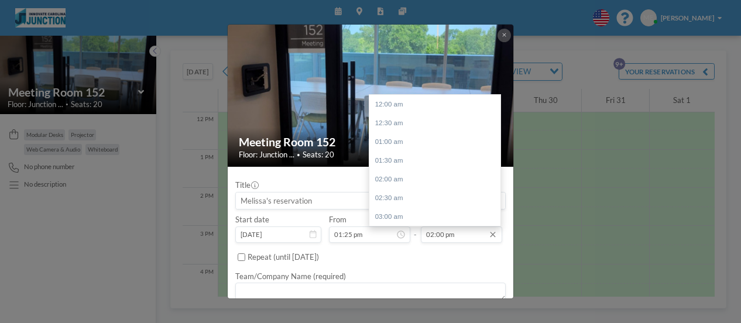
type input "01:25 pm"
click at [443, 235] on input "02:00 pm" at bounding box center [461, 234] width 81 height 16
click at [440, 233] on input "02:00 pm" at bounding box center [461, 234] width 81 height 16
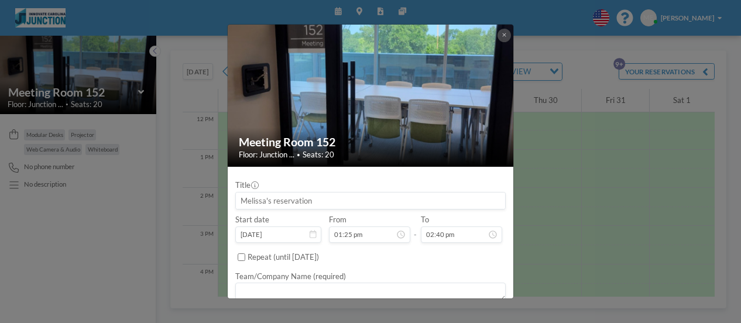
type input "02:40 pm"
click at [273, 201] on input at bounding box center [370, 201] width 269 height 16
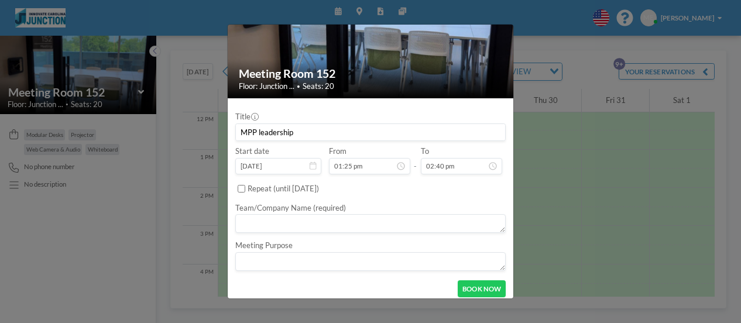
scroll to position [74, 0]
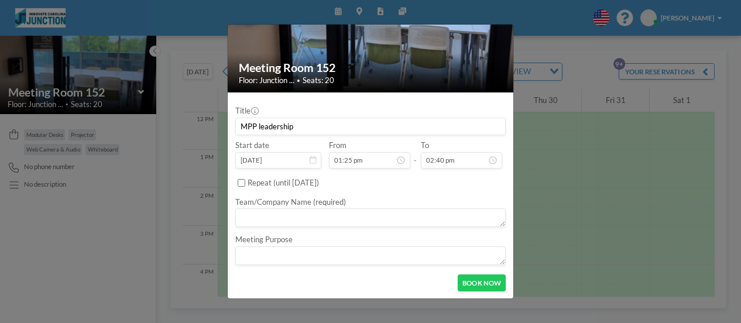
type input "MPP leadership"
click at [307, 256] on textarea at bounding box center [370, 255] width 270 height 19
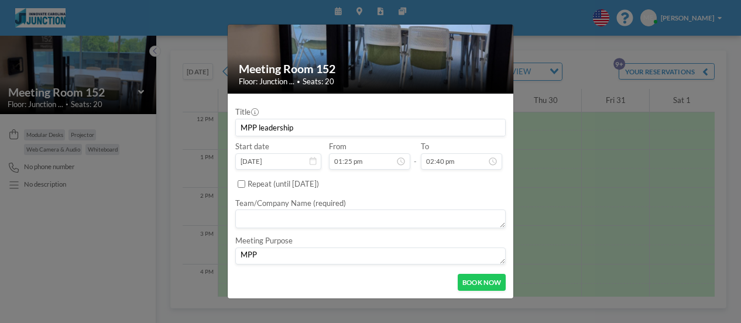
scroll to position [73, 0]
type textarea "MPP"
click at [479, 278] on button "BOOK NOW" at bounding box center [482, 282] width 48 height 16
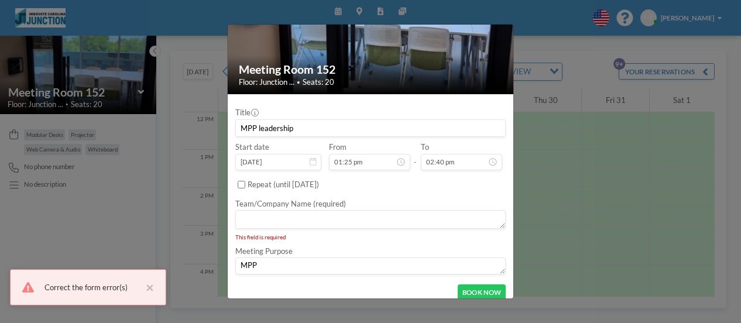
click at [297, 218] on textarea at bounding box center [370, 219] width 270 height 19
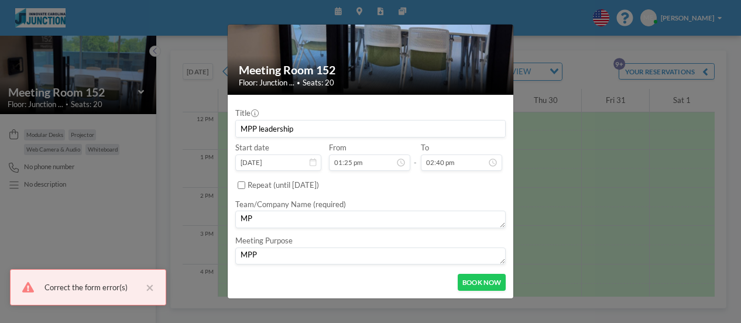
scroll to position [71, 0]
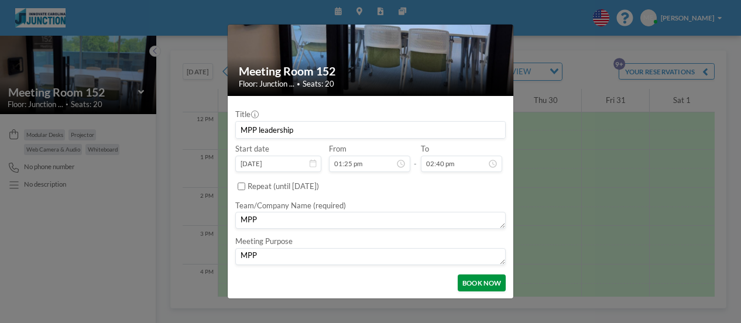
type textarea "MPP"
click at [464, 280] on button "BOOK NOW" at bounding box center [482, 282] width 48 height 16
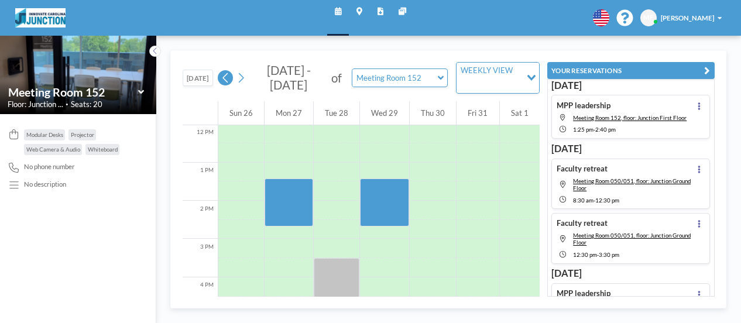
click at [226, 78] on icon at bounding box center [225, 78] width 9 height 15
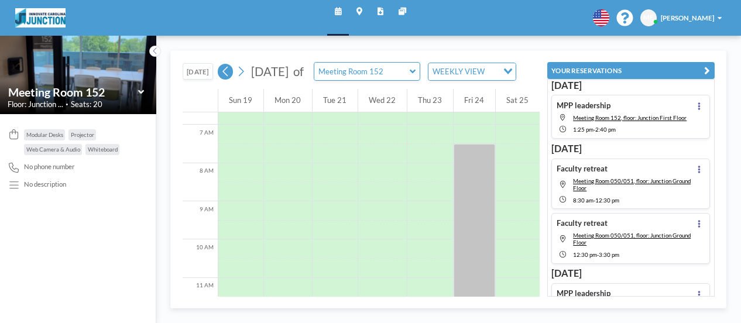
scroll to position [285, 0]
click at [226, 78] on icon at bounding box center [225, 71] width 9 height 15
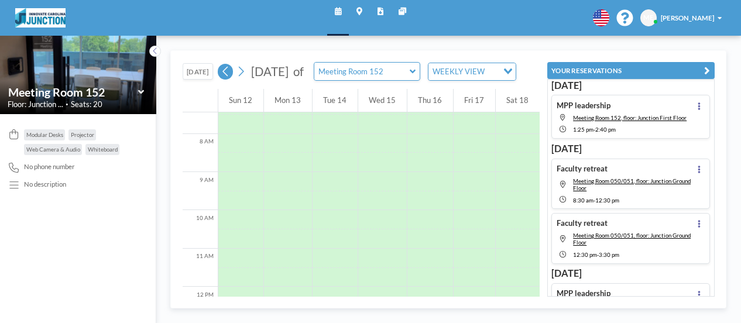
click at [226, 78] on icon at bounding box center [225, 71] width 9 height 15
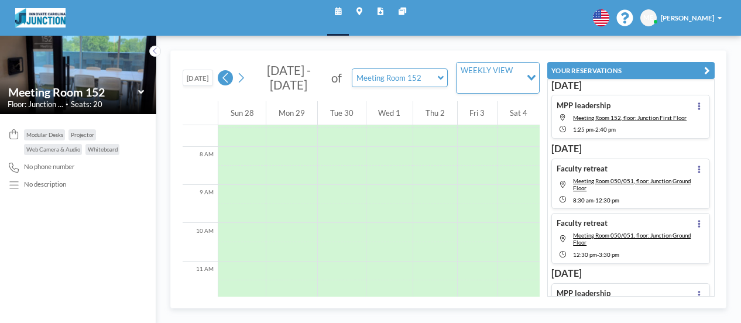
click at [226, 78] on icon at bounding box center [225, 78] width 9 height 15
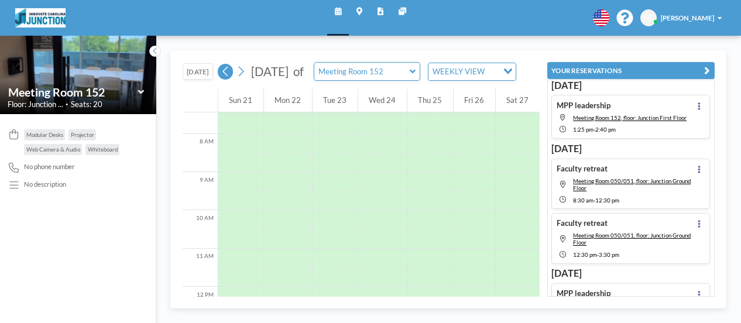
click at [226, 78] on icon at bounding box center [225, 71] width 9 height 15
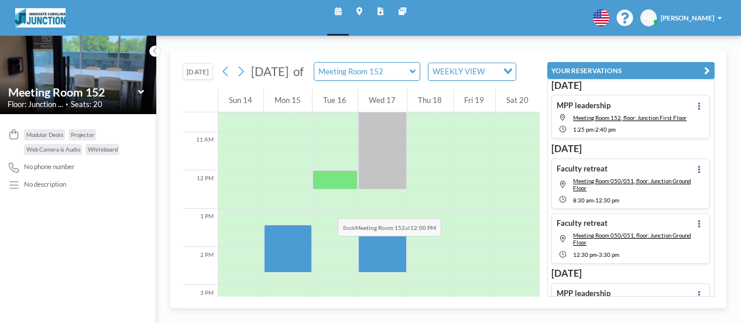
scroll to position [402, 0]
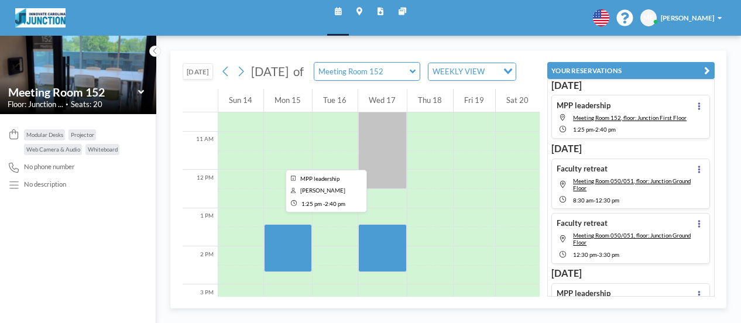
click at [272, 244] on div at bounding box center [288, 248] width 48 height 48
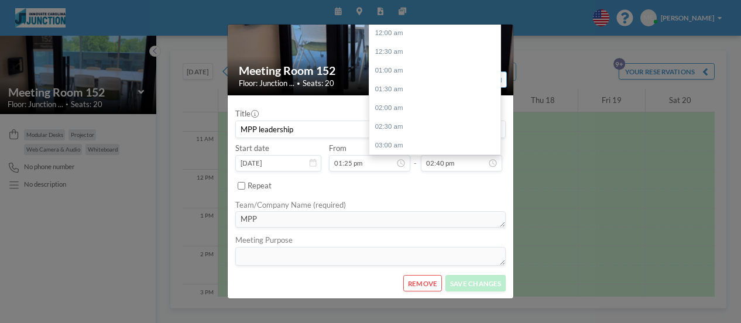
scroll to position [72, 0]
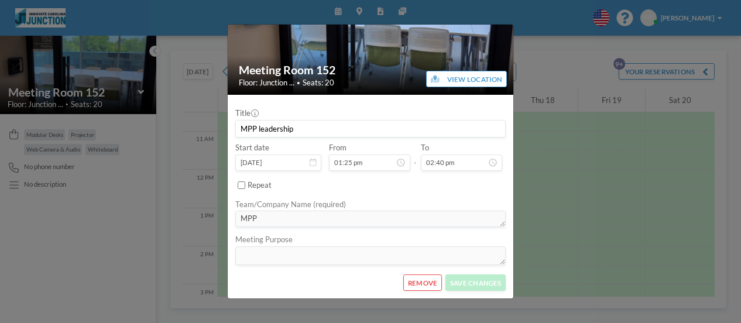
click at [405, 284] on button "REMOVE" at bounding box center [422, 282] width 38 height 16
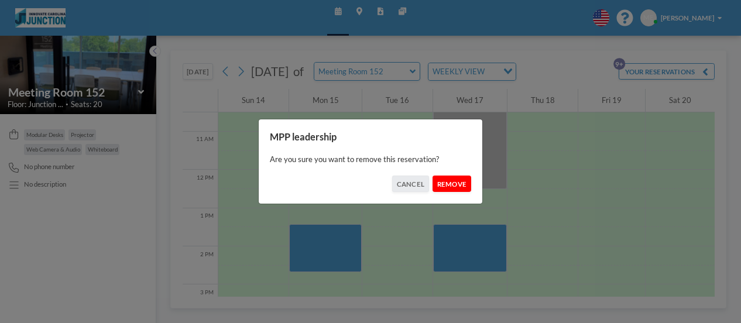
click at [450, 185] on button "REMOVE" at bounding box center [452, 184] width 38 height 16
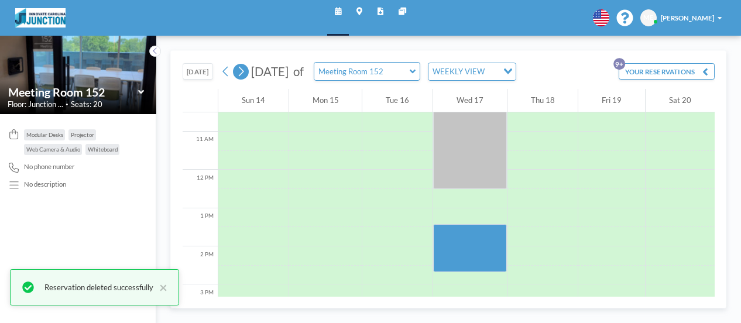
click at [241, 76] on icon at bounding box center [240, 71] width 9 height 15
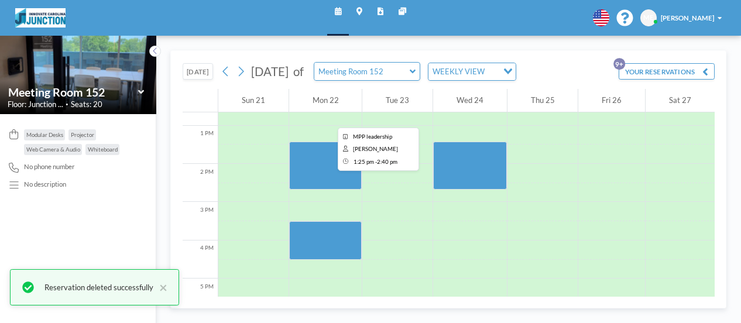
scroll to position [519, 0]
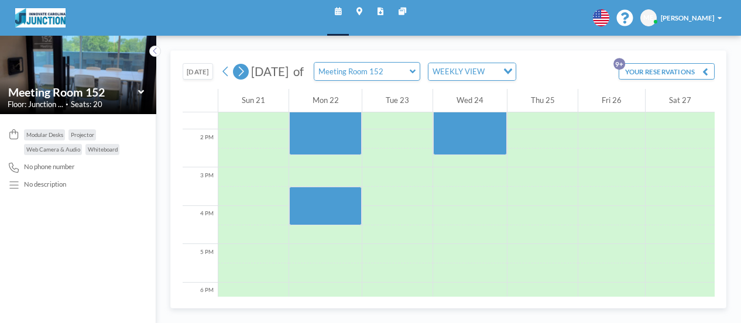
click at [243, 73] on icon at bounding box center [240, 71] width 9 height 15
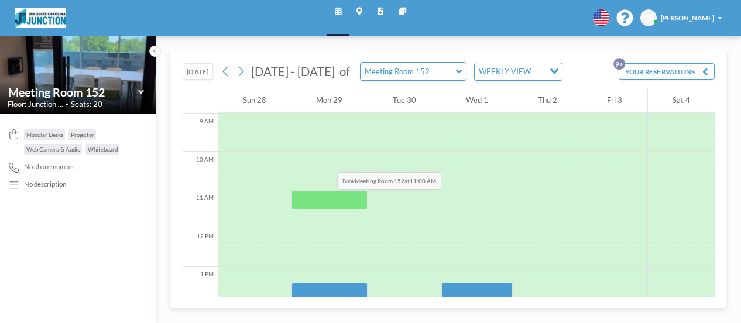
scroll to position [461, 0]
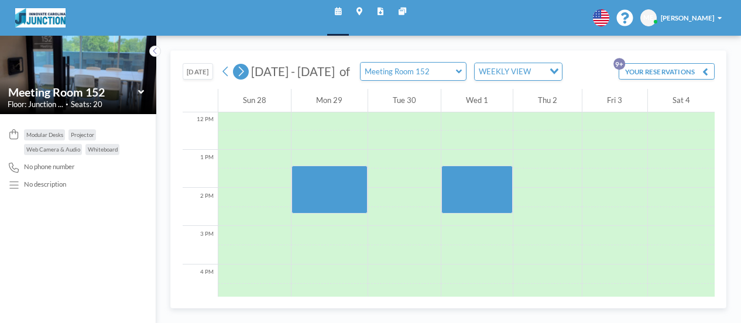
click at [240, 68] on icon at bounding box center [240, 71] width 9 height 15
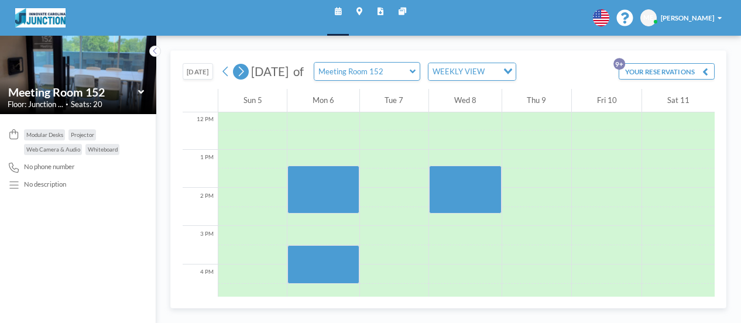
click at [245, 68] on icon at bounding box center [240, 71] width 9 height 15
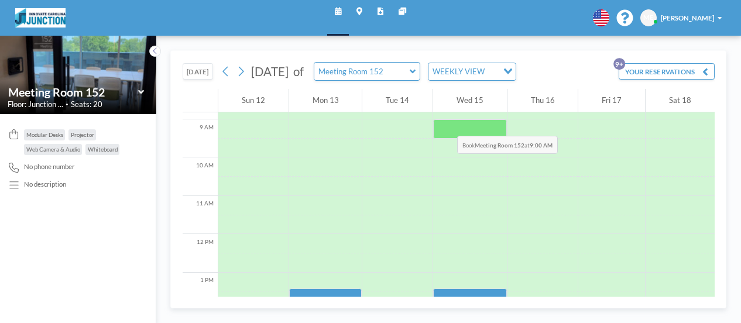
scroll to position [402, 0]
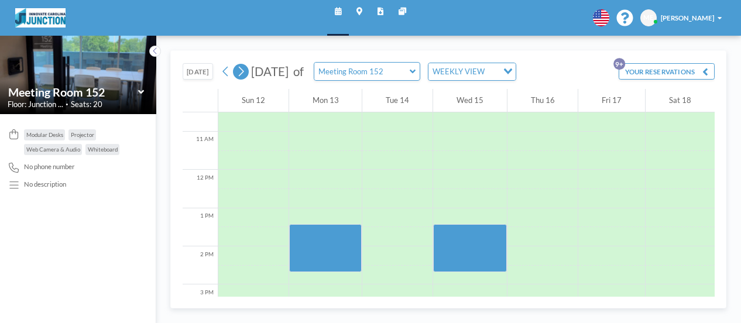
click at [248, 70] on button at bounding box center [240, 71] width 15 height 15
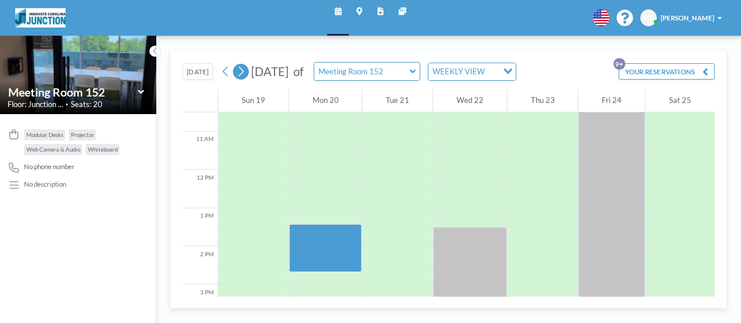
click at [240, 70] on icon at bounding box center [240, 71] width 9 height 15
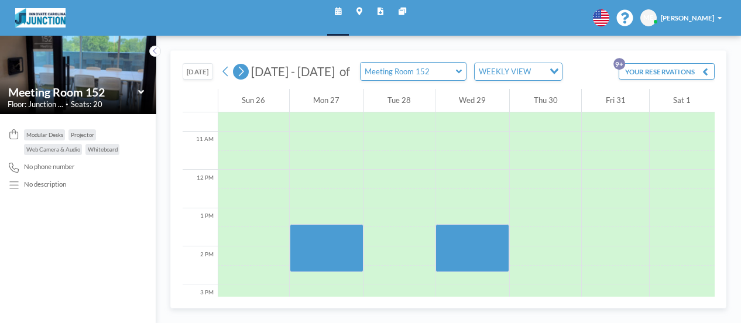
click at [240, 74] on icon at bounding box center [241, 72] width 5 height 10
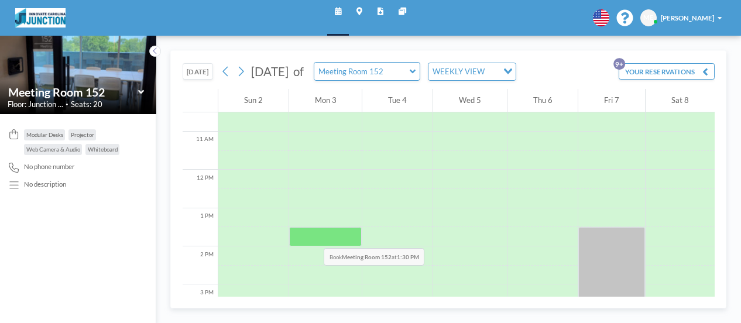
click at [310, 235] on div at bounding box center [325, 236] width 73 height 19
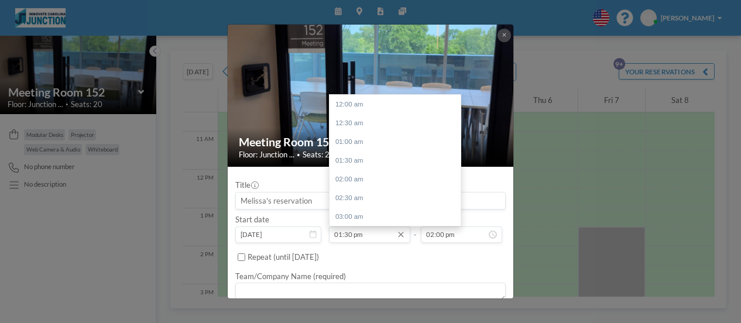
scroll to position [506, 0]
click at [346, 229] on input "01:30 pm" at bounding box center [369, 234] width 81 height 16
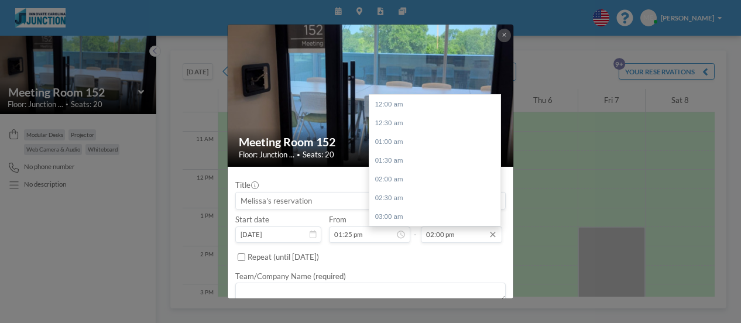
scroll to position [525, 0]
type input "01:25 pm"
drag, startPoint x: 435, startPoint y: 235, endPoint x: 448, endPoint y: 230, distance: 13.9
click at [436, 235] on input "02:00 pm" at bounding box center [461, 234] width 81 height 16
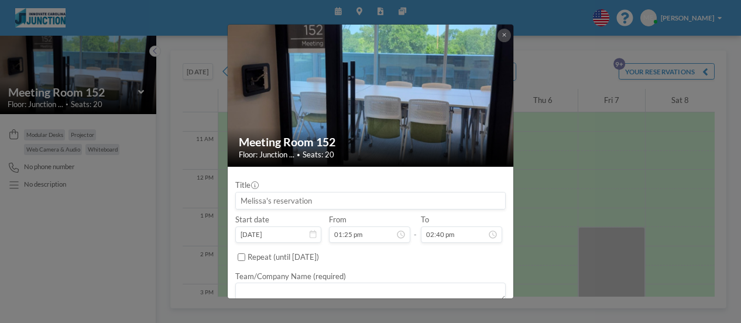
type input "02:40 pm"
click at [248, 203] on input at bounding box center [370, 201] width 269 height 16
type input "MPP leadership"
click at [304, 291] on textarea at bounding box center [370, 292] width 270 height 19
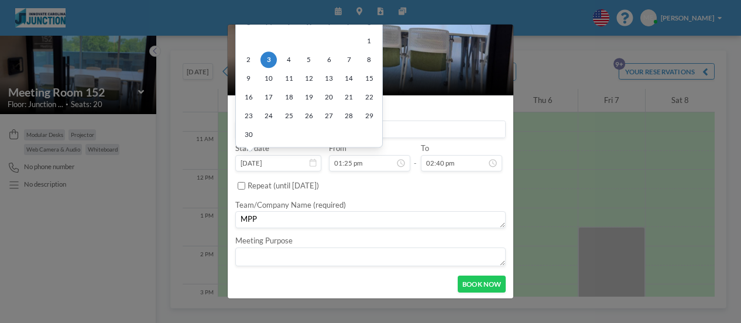
scroll to position [73, 0]
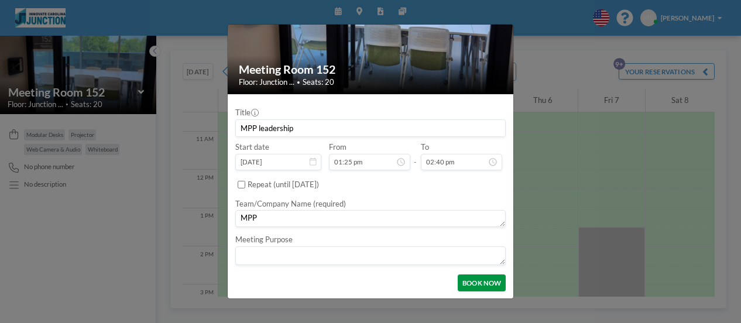
type textarea "MPP"
click at [479, 283] on button "BOOK NOW" at bounding box center [482, 282] width 48 height 16
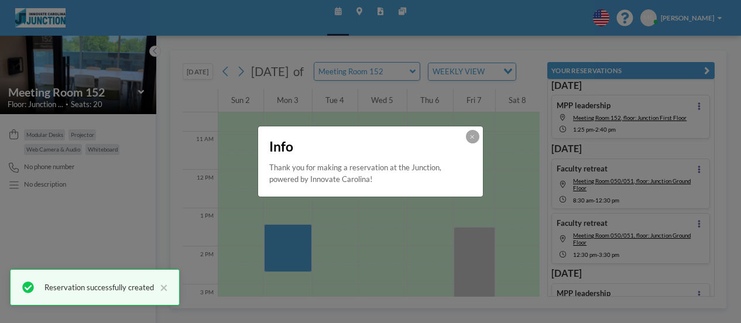
click at [470, 139] on icon at bounding box center [472, 137] width 4 height 6
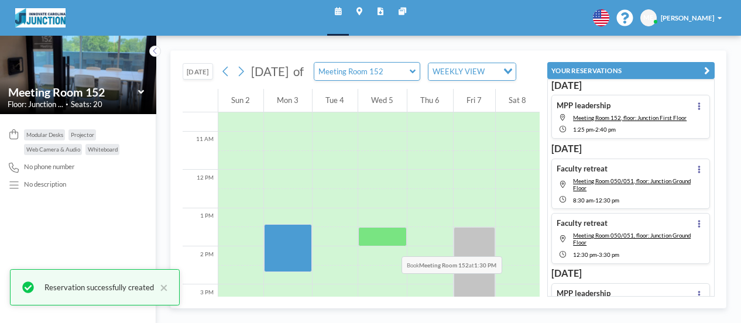
click at [387, 243] on div at bounding box center [382, 236] width 49 height 19
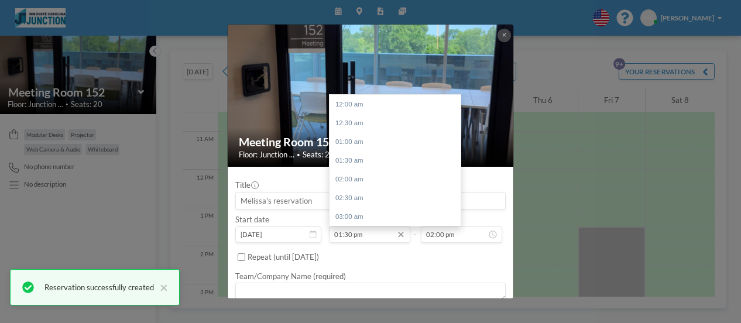
scroll to position [506, 0]
click at [348, 235] on input "01:30 pm" at bounding box center [369, 234] width 81 height 16
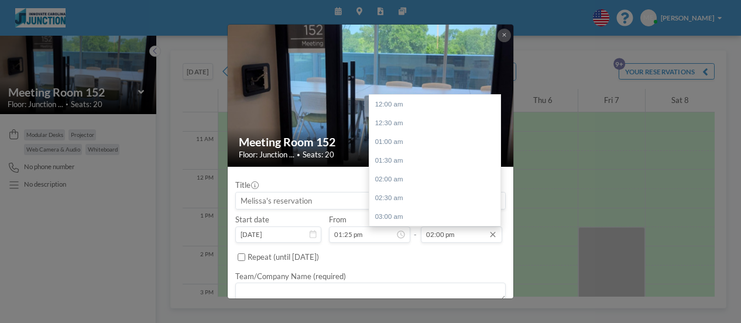
scroll to position [525, 0]
type input "01:25 pm"
click at [434, 234] on input "02:00 pm" at bounding box center [461, 234] width 81 height 16
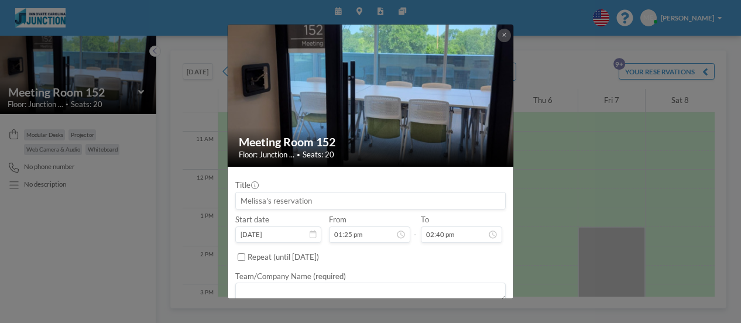
type input "02:40 pm"
click at [284, 201] on input at bounding box center [370, 201] width 269 height 16
type input "MPP leadership"
click at [270, 290] on textarea at bounding box center [370, 292] width 270 height 19
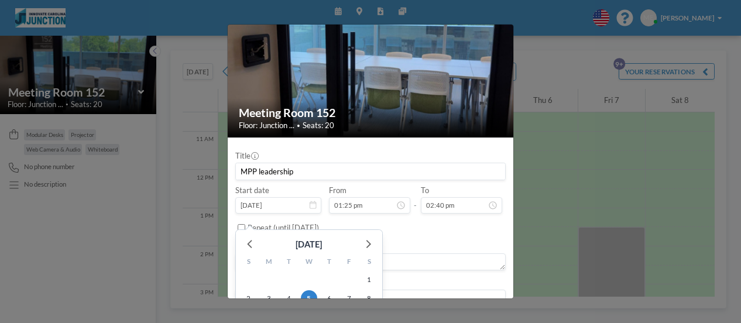
scroll to position [73, 0]
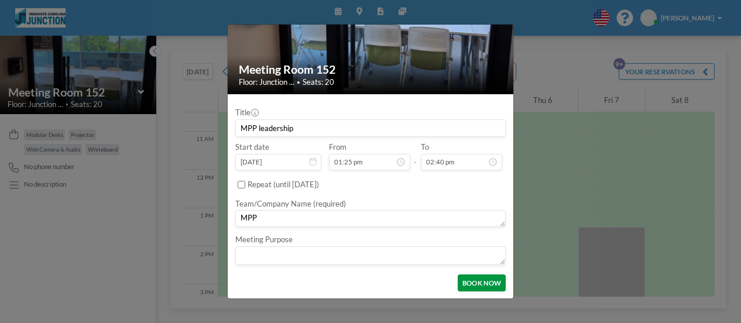
type textarea "MPP"
click at [468, 283] on button "BOOK NOW" at bounding box center [482, 282] width 48 height 16
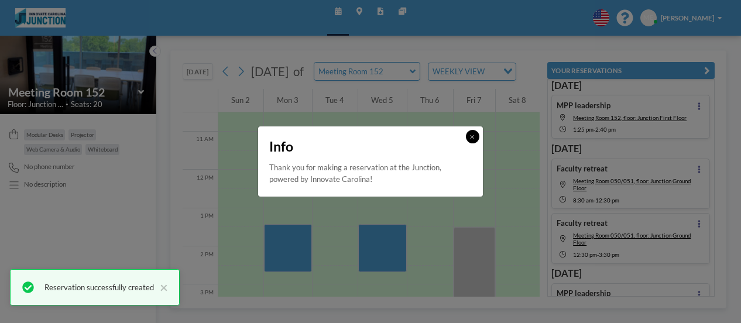
click at [472, 132] on button at bounding box center [472, 136] width 13 height 13
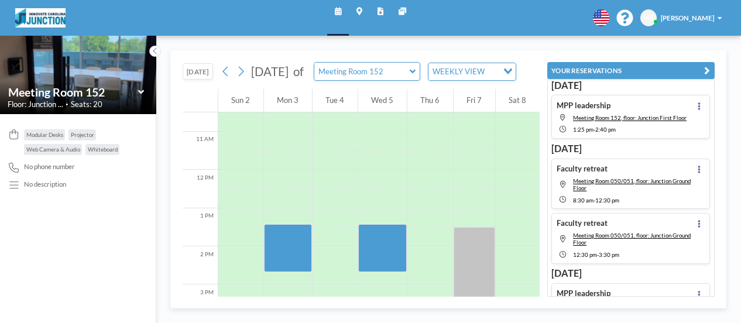
click at [241, 81] on div "November 2025 of Meeting Room 152 WEEKLY VIEW Loading..." at bounding box center [367, 71] width 298 height 19
click at [240, 77] on icon at bounding box center [241, 72] width 5 height 10
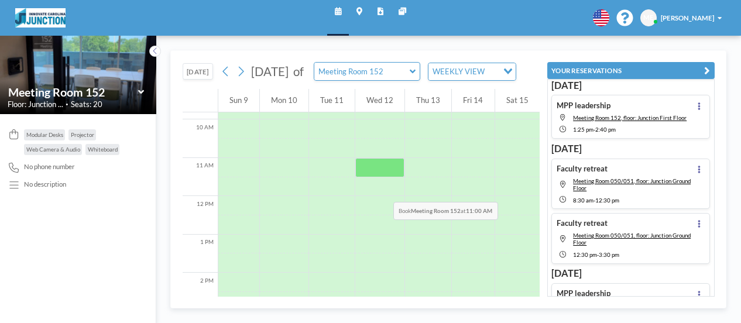
scroll to position [402, 0]
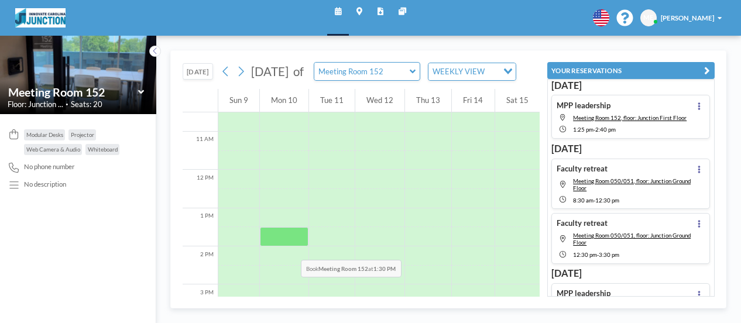
click at [287, 246] on div at bounding box center [284, 236] width 49 height 19
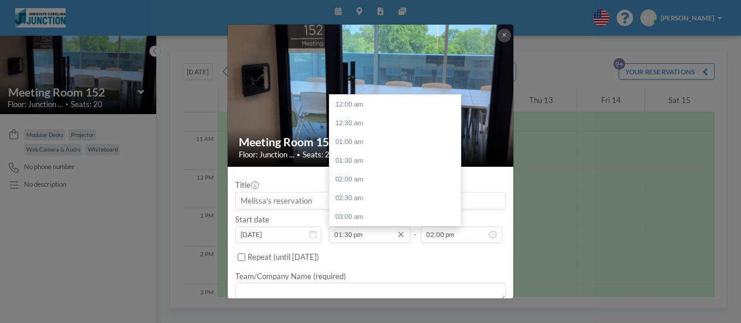
scroll to position [506, 0]
click at [349, 233] on input "01:30 pm" at bounding box center [369, 234] width 81 height 16
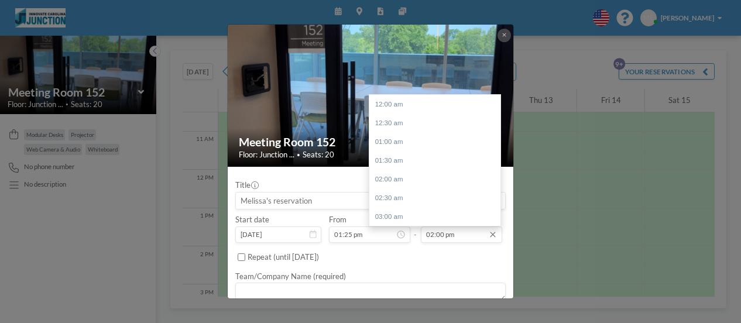
scroll to position [525, 0]
type input "01:25 pm"
click at [445, 228] on input "02:00 pm" at bounding box center [461, 234] width 81 height 16
click at [437, 231] on input "02:00 pm" at bounding box center [461, 234] width 81 height 16
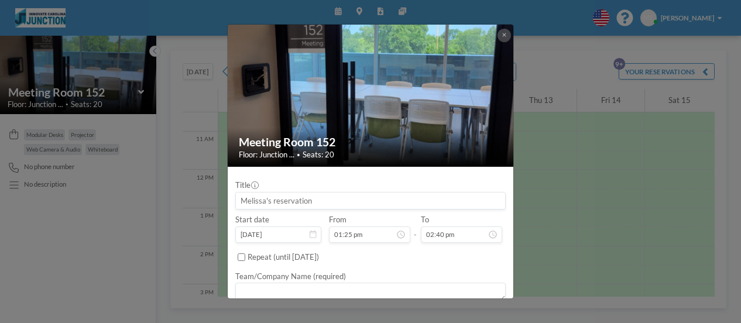
type input "02:40 pm"
drag, startPoint x: 301, startPoint y: 183, endPoint x: 295, endPoint y: 196, distance: 14.1
click at [300, 188] on div "Title" at bounding box center [370, 194] width 270 height 29
click at [291, 200] on input at bounding box center [370, 201] width 269 height 16
type input "MPP leadership"
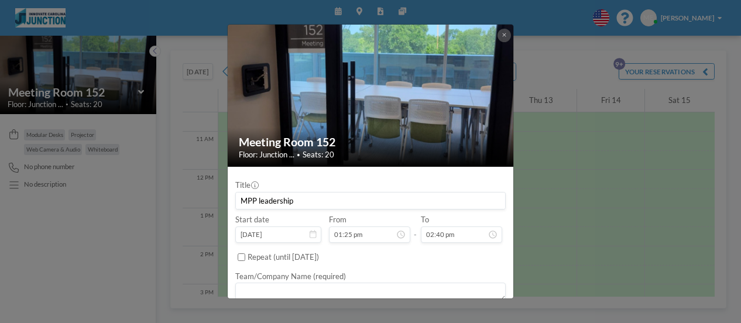
click at [260, 297] on textarea at bounding box center [370, 292] width 270 height 19
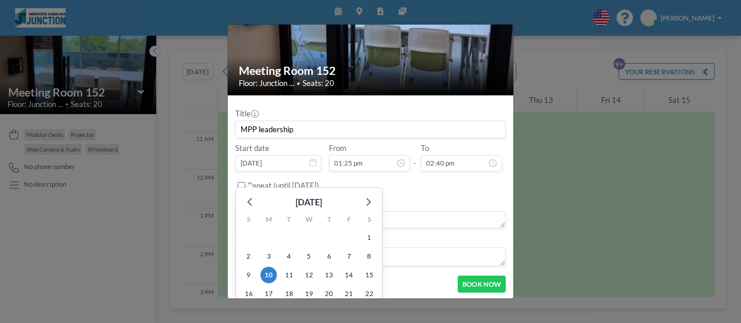
scroll to position [73, 0]
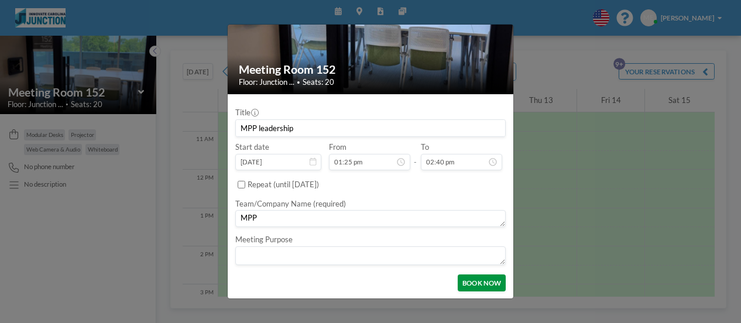
type textarea "MPP"
click at [461, 284] on button "BOOK NOW" at bounding box center [482, 282] width 48 height 16
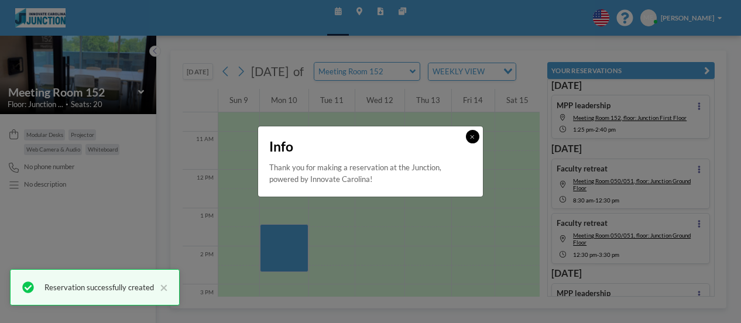
click at [473, 136] on icon at bounding box center [473, 137] width 4 height 4
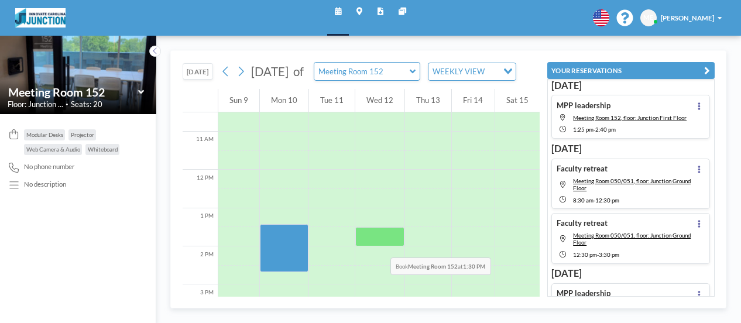
click at [375, 245] on div at bounding box center [379, 236] width 49 height 19
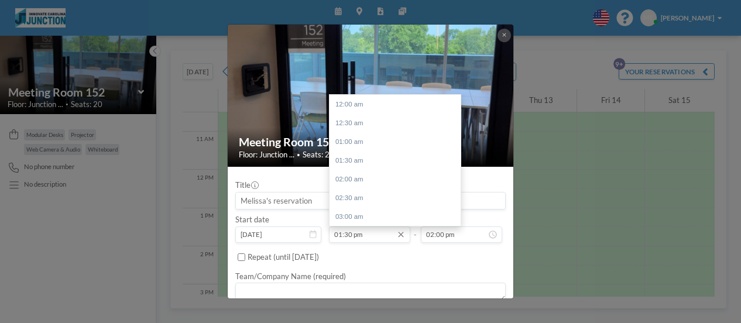
scroll to position [506, 0]
click at [346, 232] on input "01:30 pm" at bounding box center [369, 234] width 81 height 16
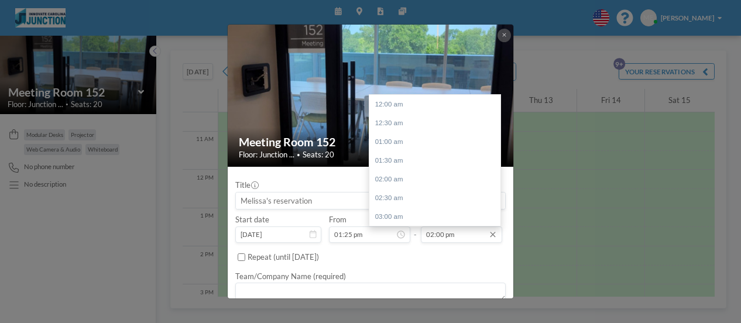
scroll to position [525, 0]
type input "01:25 pm"
drag, startPoint x: 430, startPoint y: 234, endPoint x: 448, endPoint y: 229, distance: 18.7
click at [431, 234] on input "02:00 pm" at bounding box center [461, 234] width 81 height 16
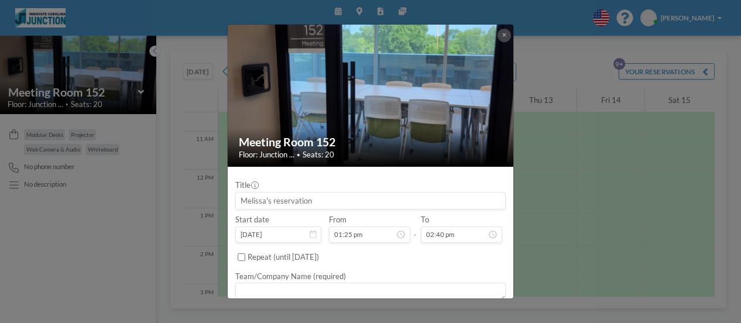
type input "02:40 pm"
click at [444, 199] on input at bounding box center [370, 201] width 269 height 16
type input "MPP leadership"
click at [391, 290] on textarea at bounding box center [370, 292] width 270 height 19
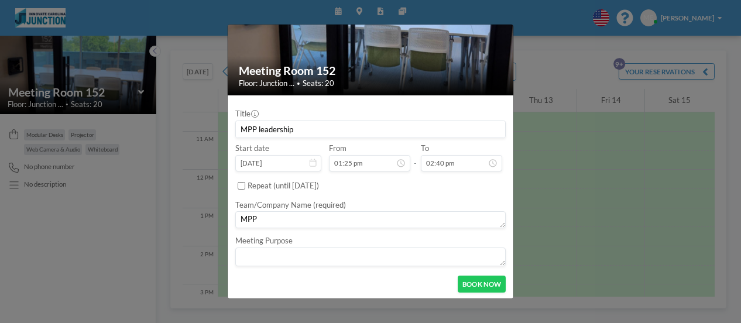
scroll to position [73, 0]
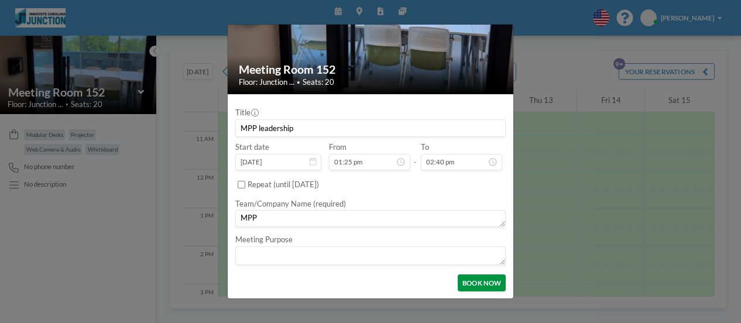
type textarea "MPP"
click at [464, 282] on button "BOOK NOW" at bounding box center [482, 282] width 48 height 16
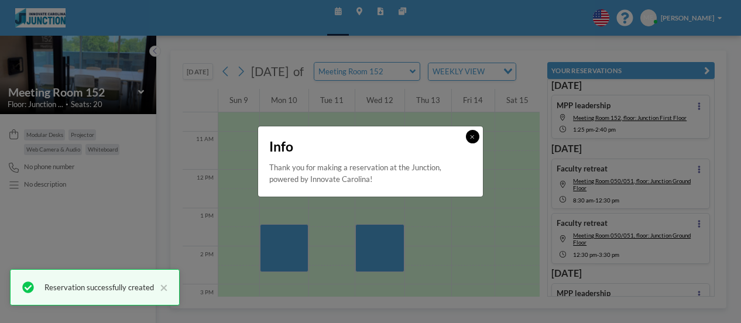
click at [472, 140] on button at bounding box center [472, 136] width 13 height 13
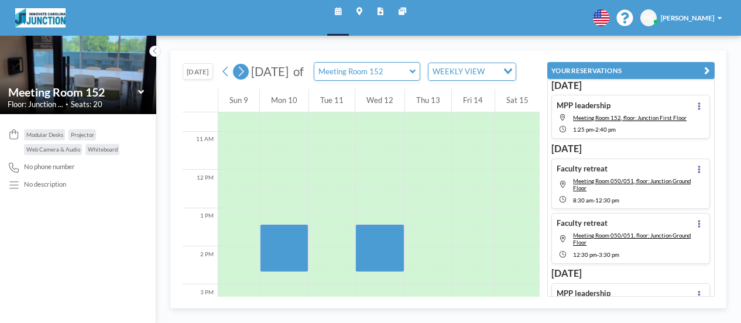
click at [244, 79] on icon at bounding box center [240, 71] width 9 height 15
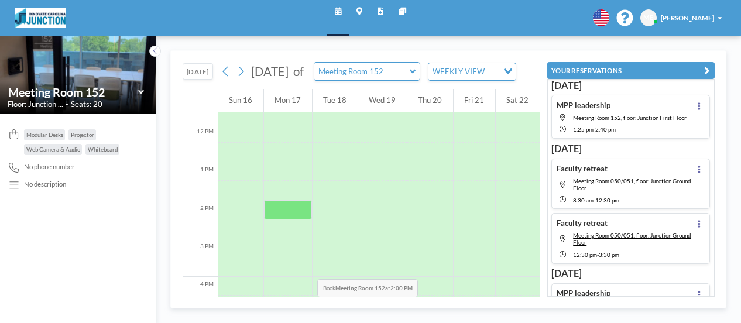
scroll to position [402, 0]
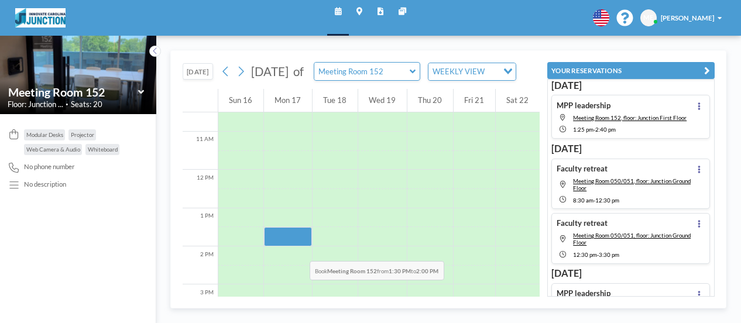
click at [296, 246] on div at bounding box center [288, 236] width 48 height 19
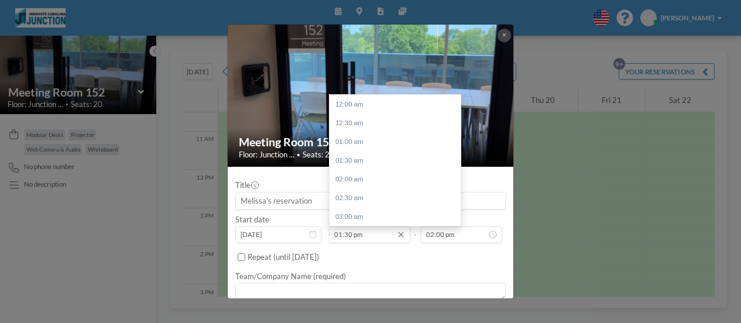
scroll to position [506, 0]
click at [346, 232] on input "01:30 pm" at bounding box center [369, 234] width 81 height 16
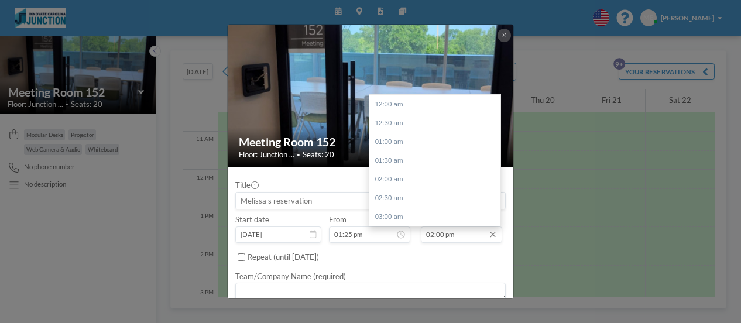
scroll to position [525, 0]
type input "01:25 pm"
click at [434, 234] on input "02:00 pm" at bounding box center [461, 234] width 81 height 16
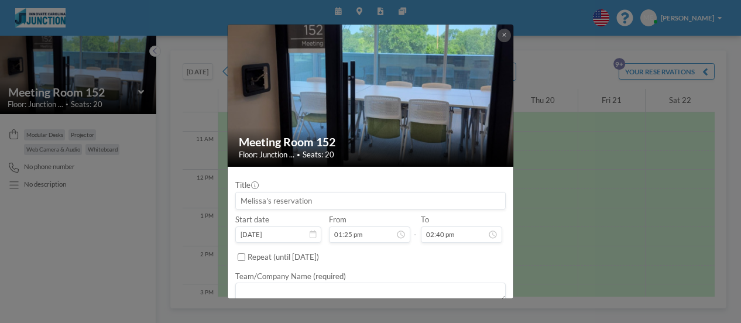
type input "02:40 pm"
click at [304, 202] on input at bounding box center [370, 201] width 269 height 16
type input "MPP leadership"
click at [310, 294] on textarea at bounding box center [370, 292] width 270 height 19
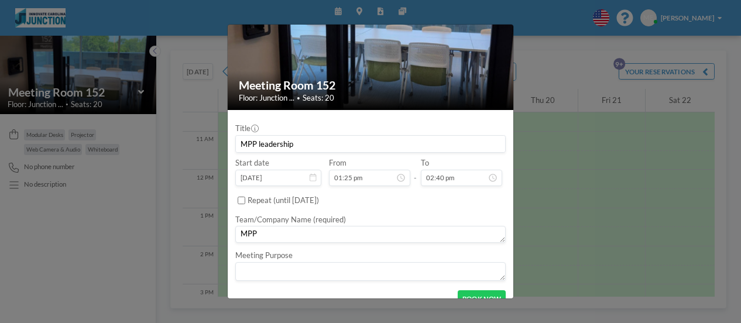
scroll to position [59, 0]
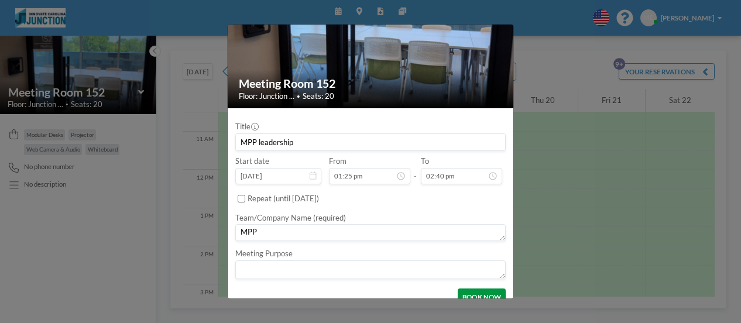
type textarea "MPP"
click at [490, 291] on button "BOOK NOW" at bounding box center [482, 297] width 48 height 16
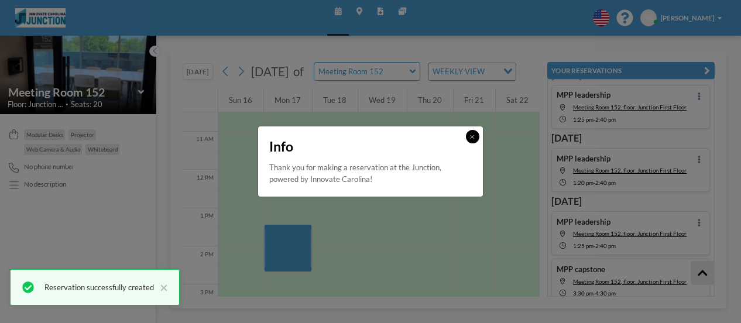
click at [476, 137] on button at bounding box center [472, 136] width 13 height 13
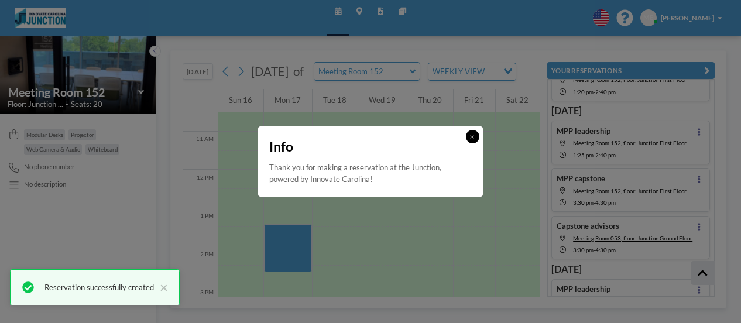
scroll to position [430, 0]
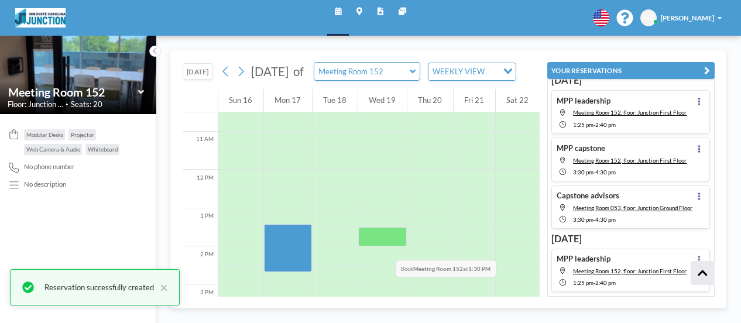
click at [382, 246] on div at bounding box center [382, 236] width 49 height 19
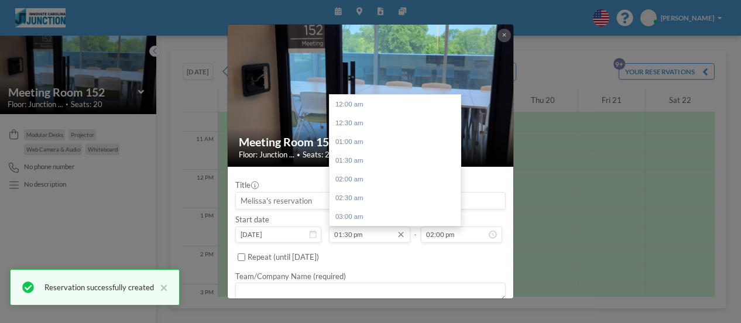
scroll to position [506, 0]
drag, startPoint x: 346, startPoint y: 229, endPoint x: 383, endPoint y: 229, distance: 36.9
click at [346, 229] on input "01:30 pm" at bounding box center [369, 234] width 81 height 16
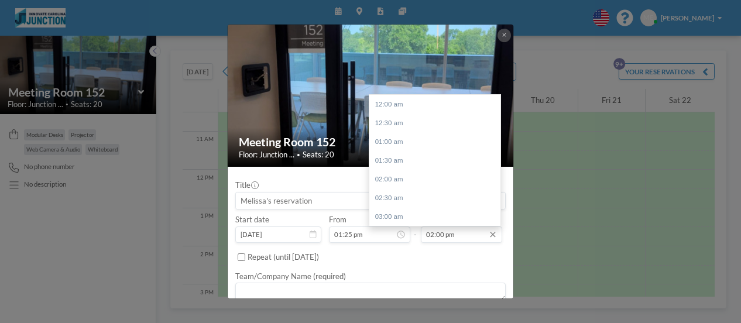
scroll to position [525, 0]
type input "01:25 pm"
click at [433, 237] on input "02:00 pm" at bounding box center [461, 234] width 81 height 16
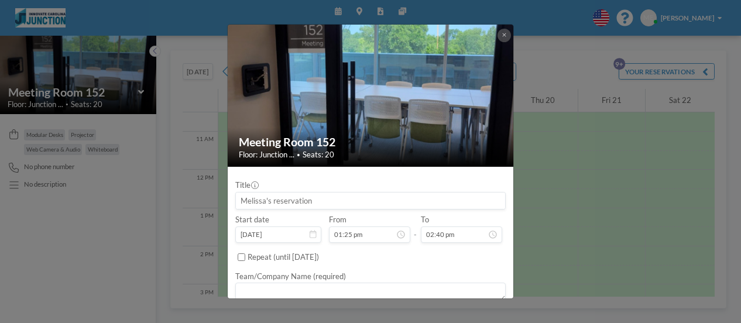
type input "02:40 pm"
drag, startPoint x: 277, startPoint y: 210, endPoint x: 279, endPoint y: 198, distance: 11.8
click at [279, 204] on div "Title Start date Nov 19, 2025 From 01:25 pm - To 02:40 pm Repeat (until August …" at bounding box center [370, 257] width 270 height 167
click at [279, 198] on input at bounding box center [370, 201] width 269 height 16
type input "MPP leadership"
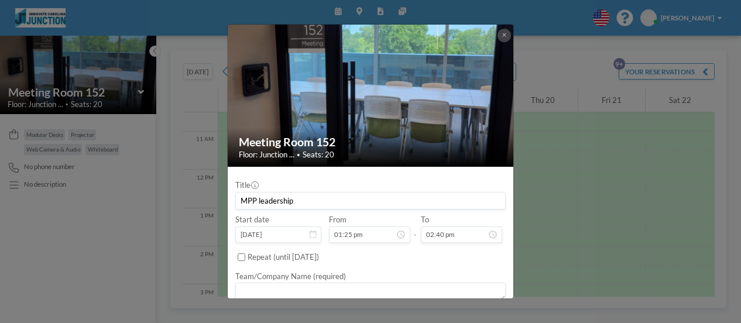
click at [286, 285] on textarea at bounding box center [370, 292] width 270 height 19
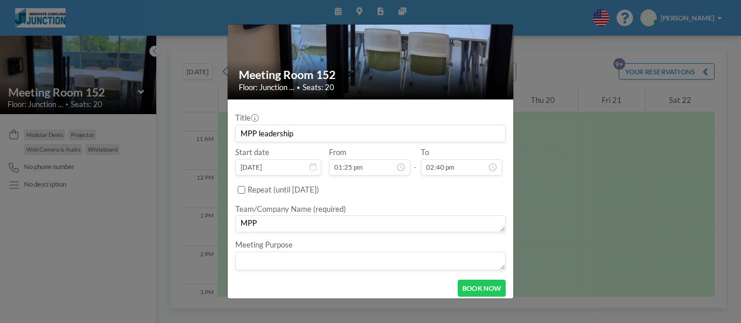
scroll to position [73, 0]
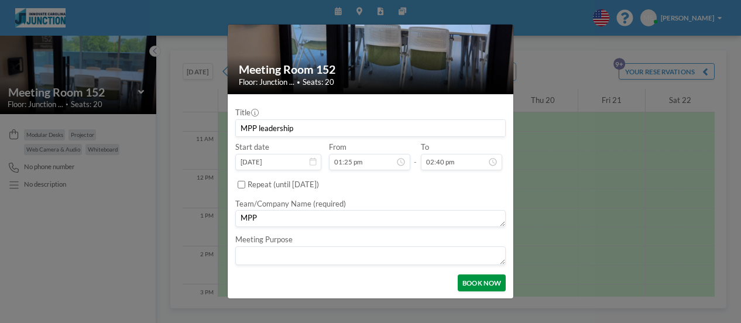
type textarea "MPP"
click at [476, 284] on button "BOOK NOW" at bounding box center [482, 282] width 48 height 16
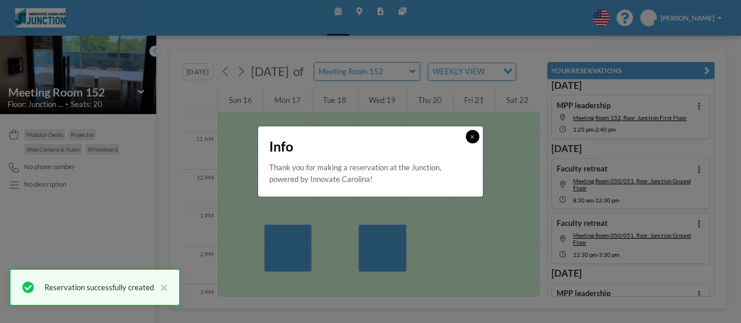
click at [473, 136] on icon at bounding box center [472, 137] width 4 height 6
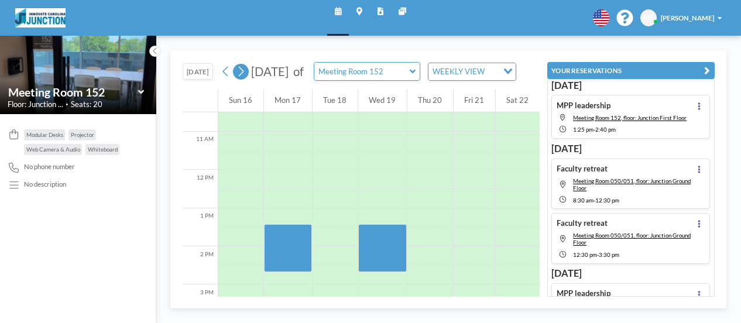
click at [245, 79] on icon at bounding box center [240, 71] width 9 height 15
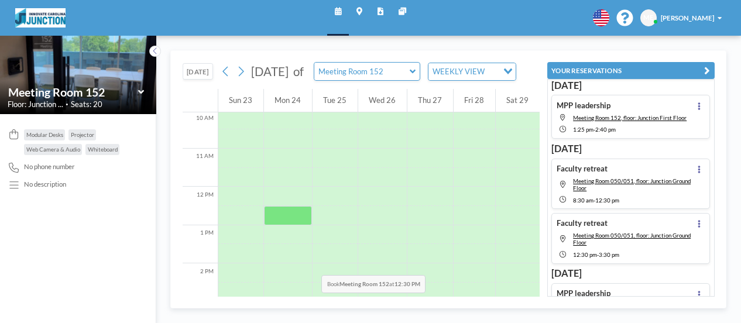
scroll to position [402, 0]
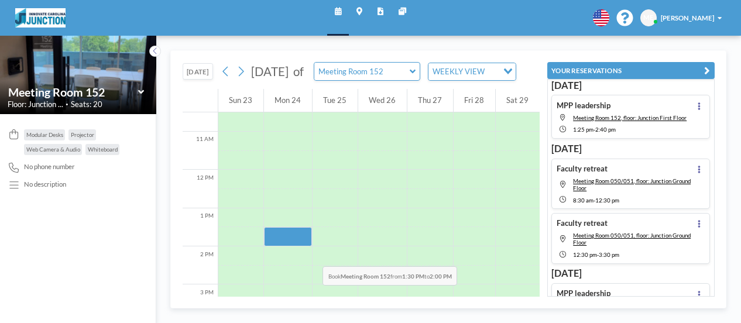
click at [309, 246] on div at bounding box center [288, 236] width 48 height 19
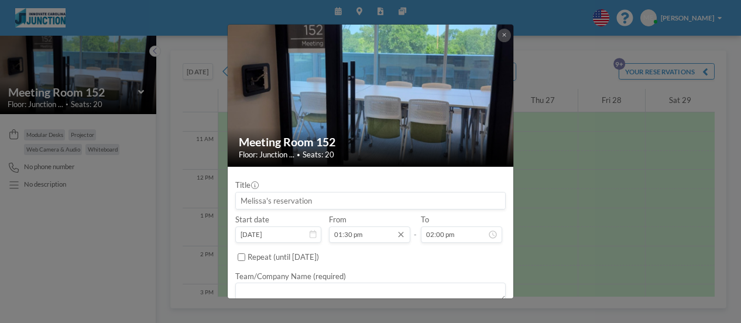
scroll to position [506, 0]
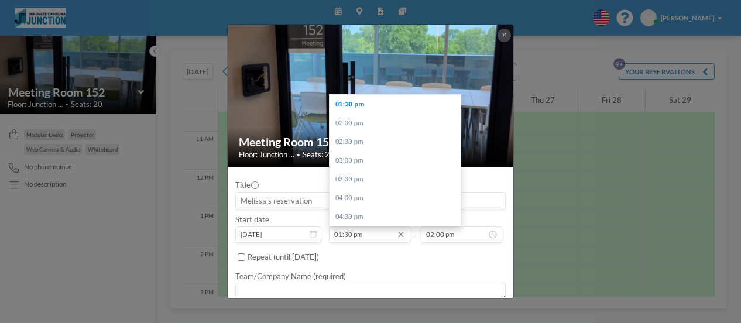
click at [349, 235] on input "01:30 pm" at bounding box center [369, 234] width 81 height 16
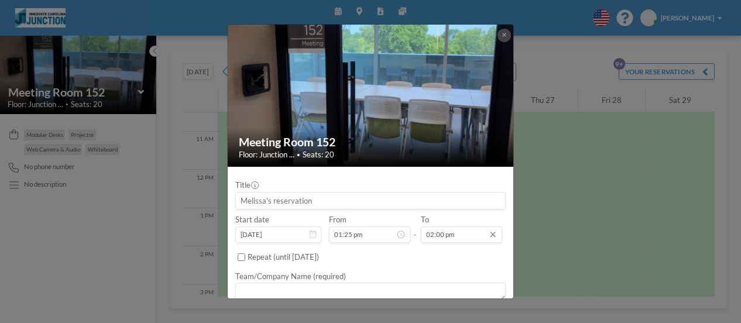
scroll to position [525, 0]
type input "01:25 pm"
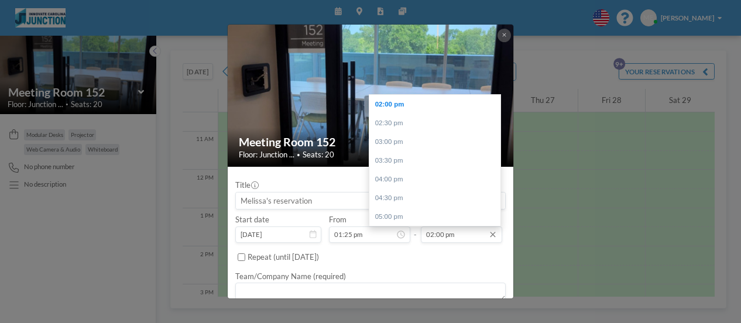
click at [437, 232] on input "02:00 pm" at bounding box center [461, 234] width 81 height 16
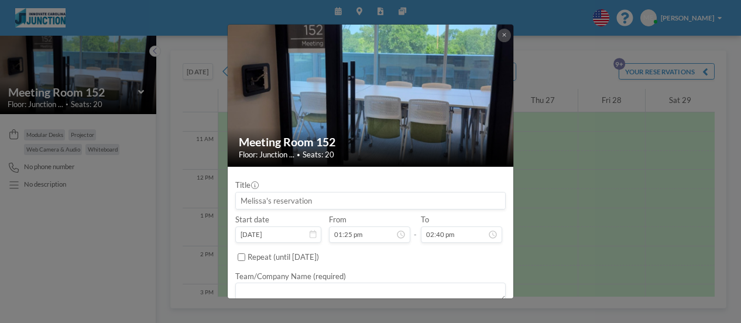
type input "02:40 pm"
click at [290, 207] on input at bounding box center [370, 201] width 269 height 16
type input "MPP leadership"
drag, startPoint x: 289, startPoint y: 287, endPoint x: 280, endPoint y: 284, distance: 8.7
click at [289, 290] on textarea at bounding box center [370, 292] width 270 height 19
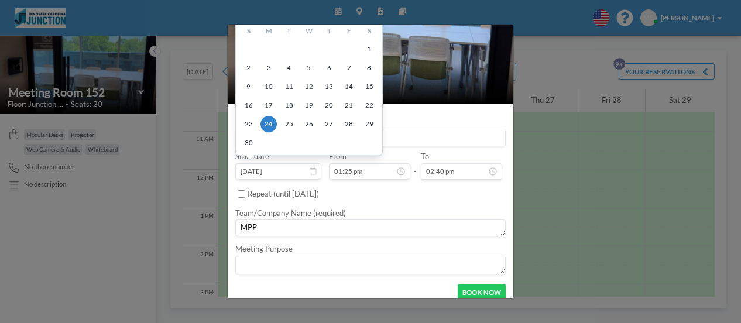
scroll to position [73, 0]
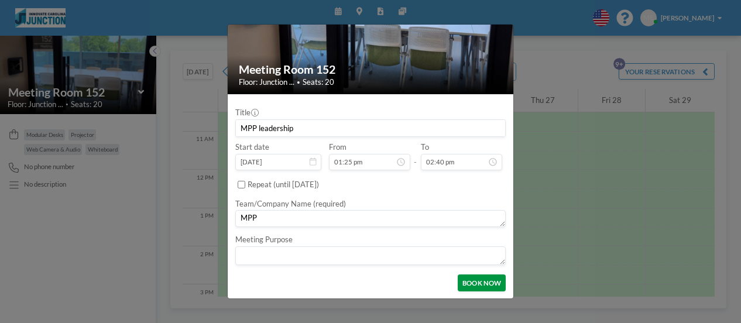
type textarea "MPP"
click at [471, 285] on button "BOOK NOW" at bounding box center [482, 282] width 48 height 16
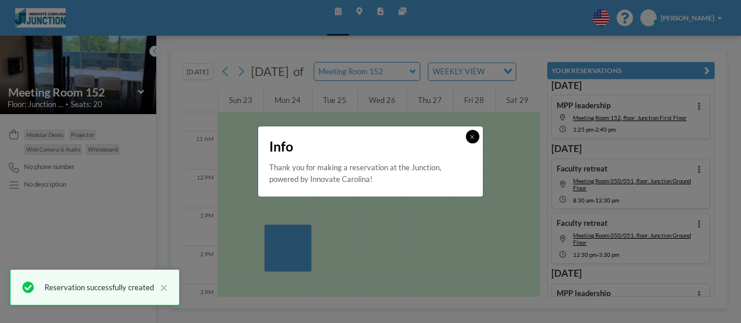
click at [477, 135] on button at bounding box center [472, 136] width 13 height 13
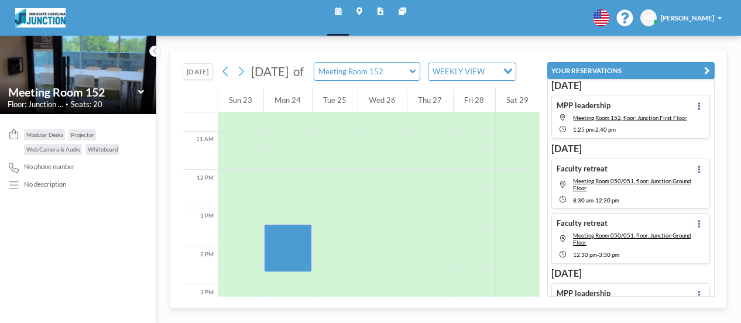
click at [234, 81] on div "November 2025 of Meeting Room 152 WEEKLY VIEW Loading..." at bounding box center [367, 71] width 298 height 19
click at [241, 77] on icon at bounding box center [240, 71] width 9 height 15
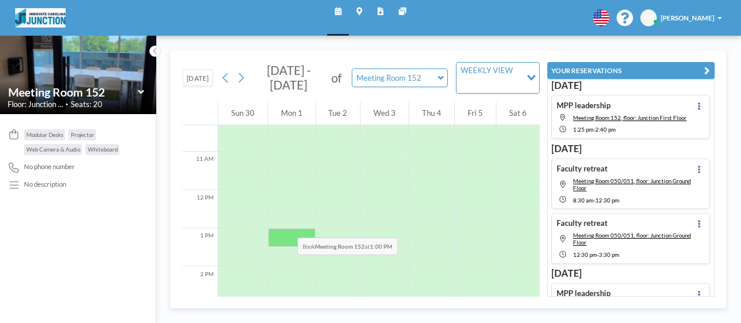
scroll to position [402, 0]
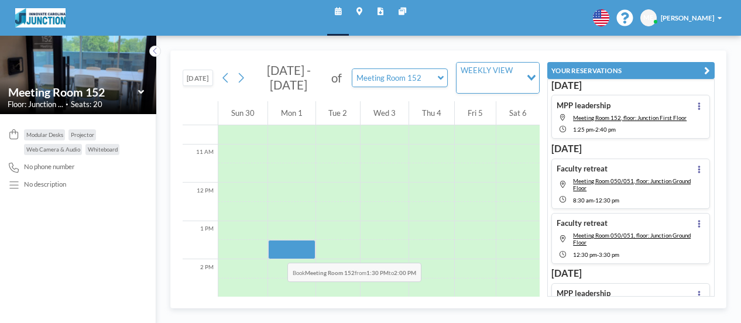
click at [274, 249] on div at bounding box center [291, 249] width 47 height 19
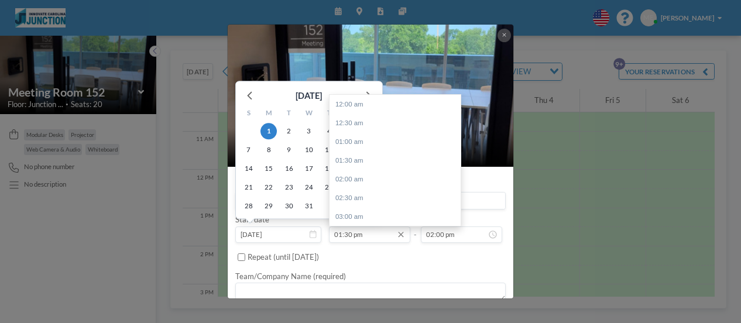
scroll to position [506, 0]
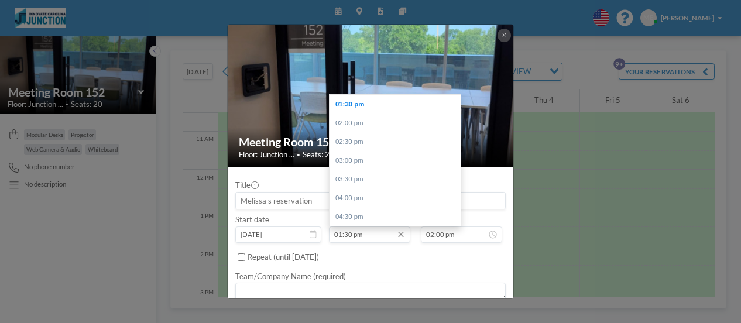
click at [349, 232] on input "01:30 pm" at bounding box center [369, 234] width 81 height 16
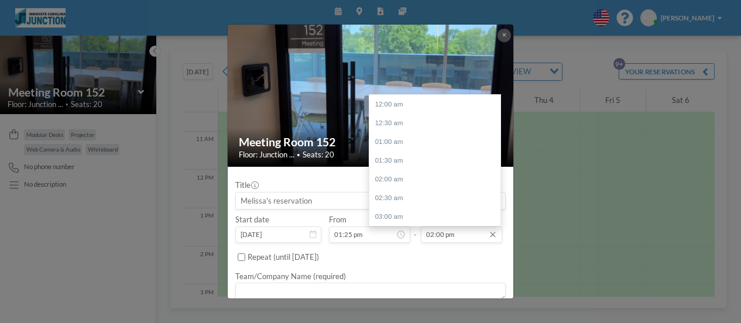
scroll to position [525, 0]
type input "01:25 pm"
click at [435, 234] on input "02:00 pm" at bounding box center [461, 234] width 81 height 16
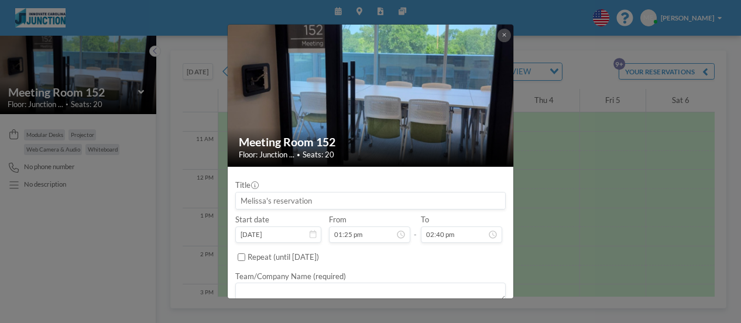
type input "02:40 pm"
click at [241, 196] on input at bounding box center [370, 201] width 269 height 16
type input "MPP leadership"
click at [256, 289] on textarea at bounding box center [370, 292] width 270 height 19
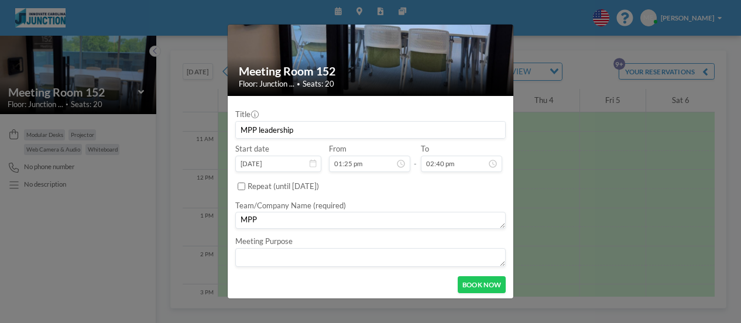
scroll to position [73, 0]
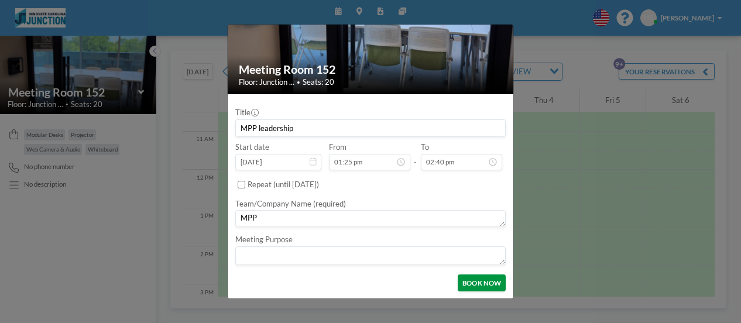
type textarea "MPP"
click at [483, 282] on button "BOOK NOW" at bounding box center [482, 282] width 48 height 16
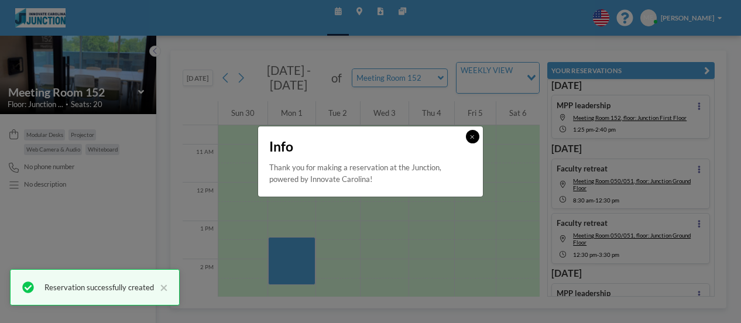
click at [467, 135] on button at bounding box center [472, 136] width 13 height 13
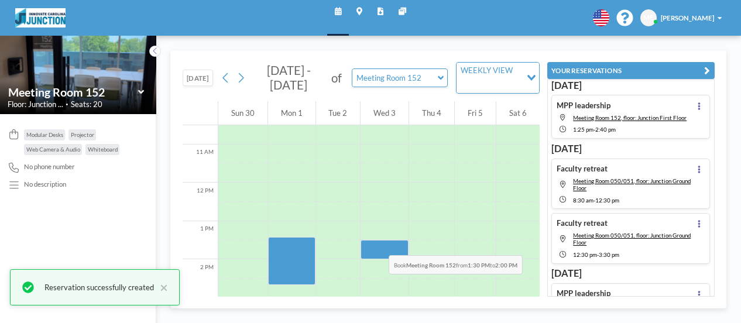
click at [375, 242] on div at bounding box center [385, 249] width 48 height 19
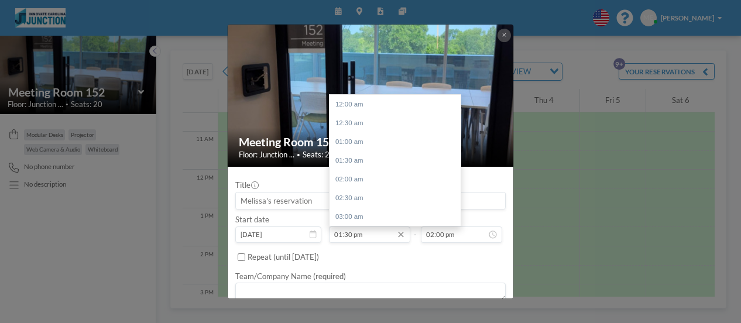
scroll to position [506, 0]
click at [353, 234] on input "01:30 pm" at bounding box center [369, 234] width 81 height 16
click at [347, 232] on input "01:30 pm" at bounding box center [369, 234] width 81 height 16
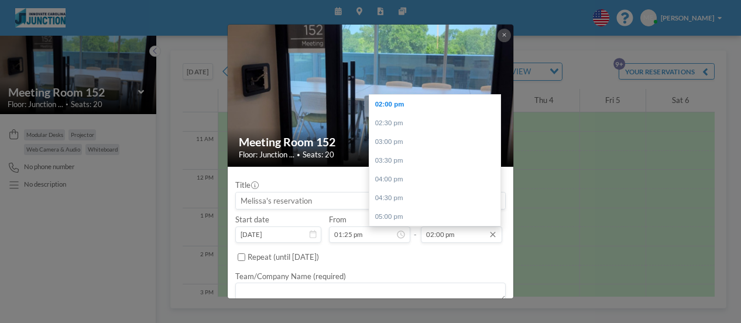
type input "01:25 pm"
click at [439, 231] on input "02:00 pm" at bounding box center [461, 234] width 81 height 16
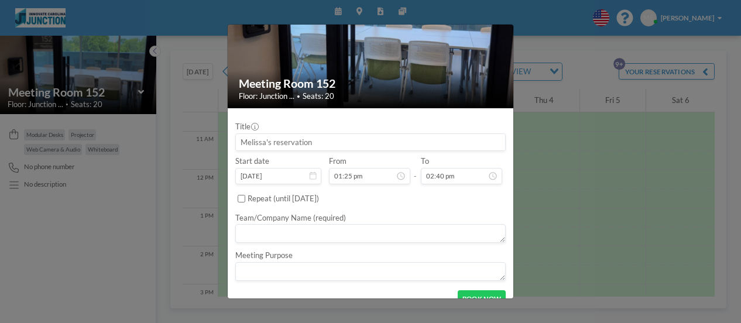
type input "02:40 pm"
click at [259, 138] on input at bounding box center [370, 142] width 269 height 16
type input "MPP leadership"
drag, startPoint x: 441, startPoint y: 262, endPoint x: 437, endPoint y: 267, distance: 7.0
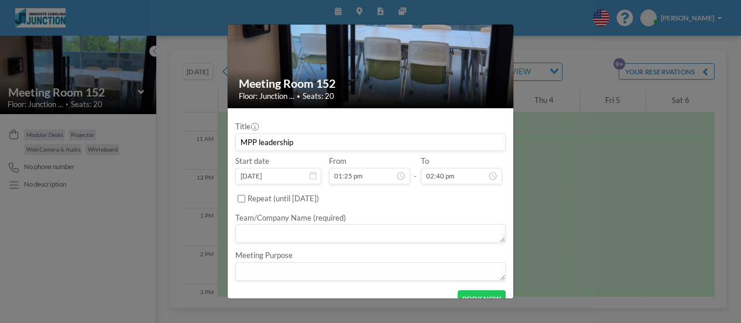
click at [440, 264] on textarea at bounding box center [370, 271] width 270 height 19
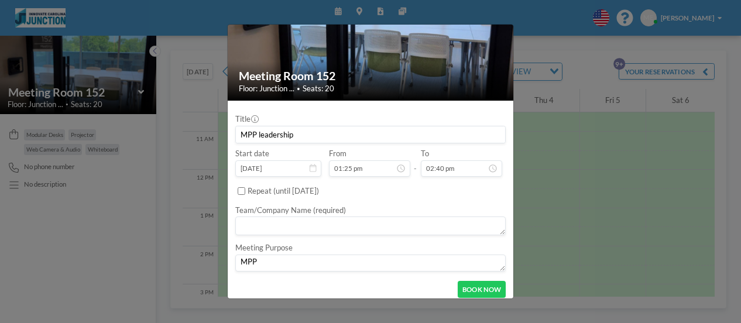
scroll to position [73, 0]
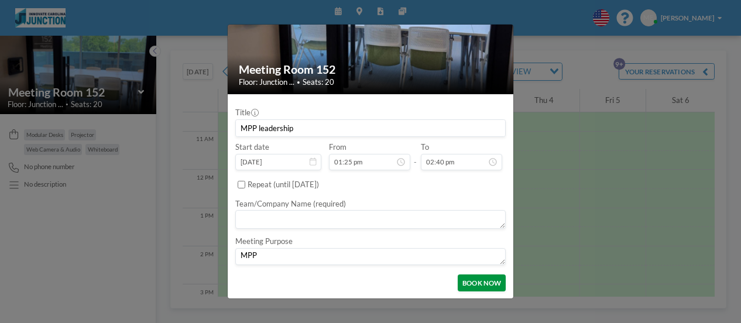
type textarea "MPP"
click at [474, 280] on button "BOOK NOW" at bounding box center [482, 282] width 48 height 16
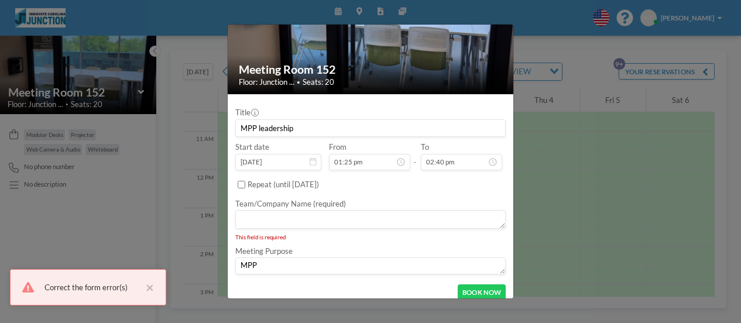
drag, startPoint x: 356, startPoint y: 267, endPoint x: 83, endPoint y: 244, distance: 273.7
click at [74, 246] on div "Meeting Room 152 Floor: Junction ... • Seats: 20 Title MPP leadership Start dat…" at bounding box center [370, 161] width 741 height 323
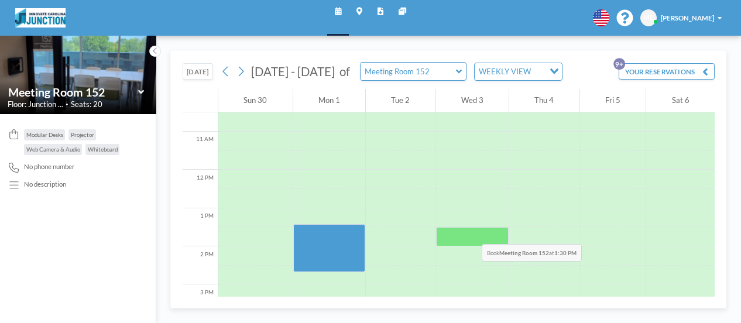
click at [467, 231] on div at bounding box center [472, 236] width 73 height 19
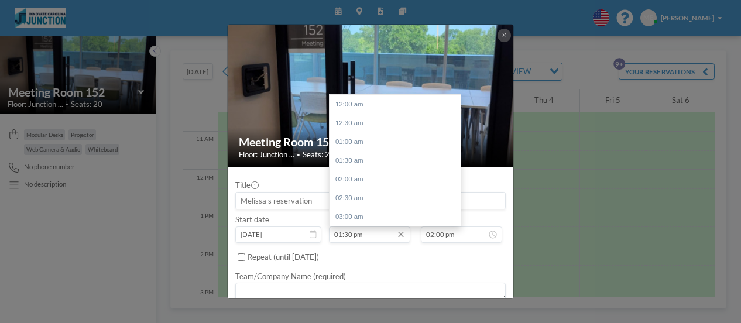
scroll to position [506, 0]
click at [347, 230] on input "01:30 pm" at bounding box center [369, 234] width 81 height 16
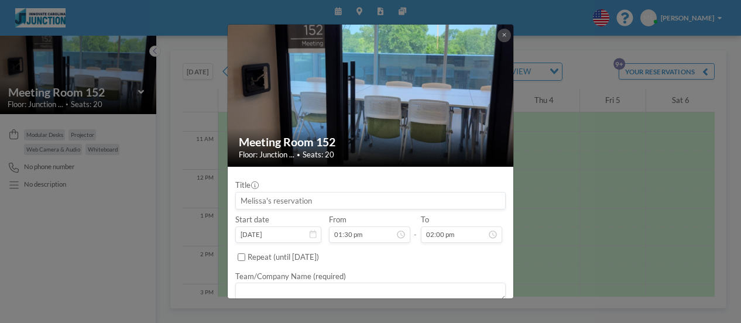
scroll to position [525, 0]
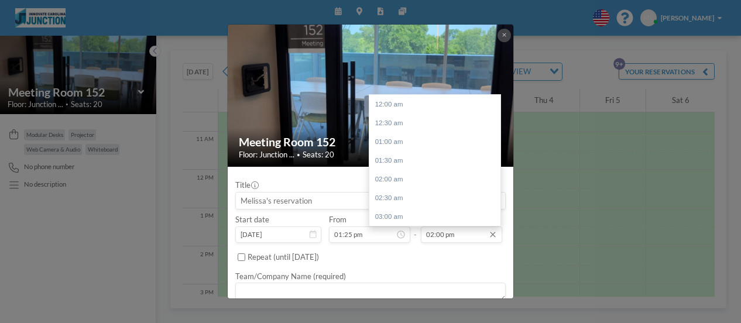
type input "01:25 pm"
drag, startPoint x: 433, startPoint y: 230, endPoint x: 462, endPoint y: 230, distance: 29.3
click at [438, 230] on input "02:00 pm" at bounding box center [461, 234] width 81 height 16
drag, startPoint x: 430, startPoint y: 231, endPoint x: 433, endPoint y: 224, distance: 7.6
click at [428, 232] on input "0240 pm" at bounding box center [461, 234] width 81 height 16
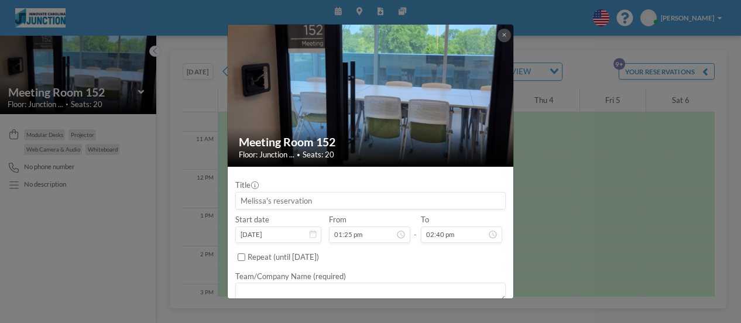
type input "02:40 pm"
click at [286, 199] on input at bounding box center [370, 201] width 269 height 16
type input "MPP leadership"
click at [297, 284] on textarea at bounding box center [370, 292] width 270 height 19
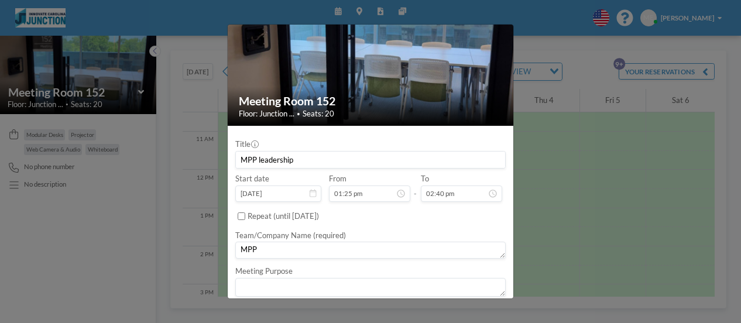
scroll to position [59, 0]
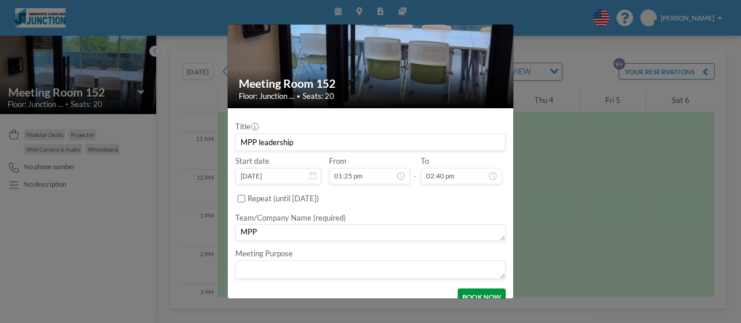
type textarea "MPP"
click at [476, 294] on button "BOOK NOW" at bounding box center [482, 297] width 48 height 16
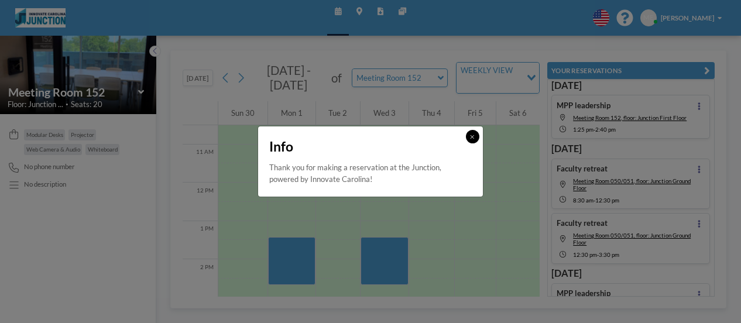
click at [469, 143] on div at bounding box center [472, 136] width 13 height 13
click at [483, 134] on div "Info Thank you for making a reservation at the Junction, powered by Innovate Ca…" at bounding box center [371, 161] width 226 height 71
click at [467, 136] on button at bounding box center [472, 136] width 13 height 13
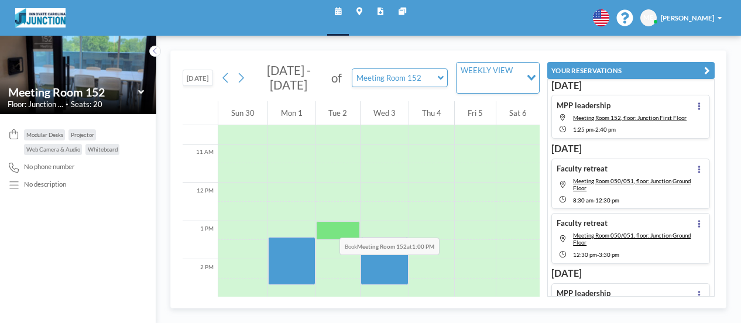
click at [325, 224] on div at bounding box center [338, 230] width 44 height 19
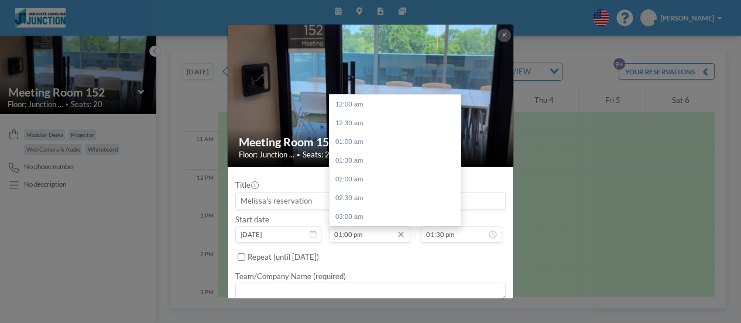
scroll to position [488, 0]
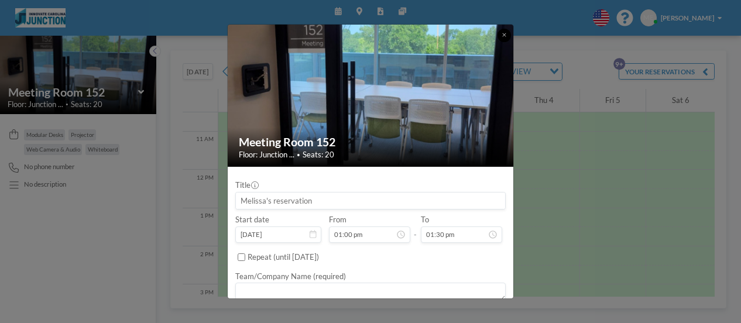
click at [506, 34] on button at bounding box center [503, 35] width 13 height 13
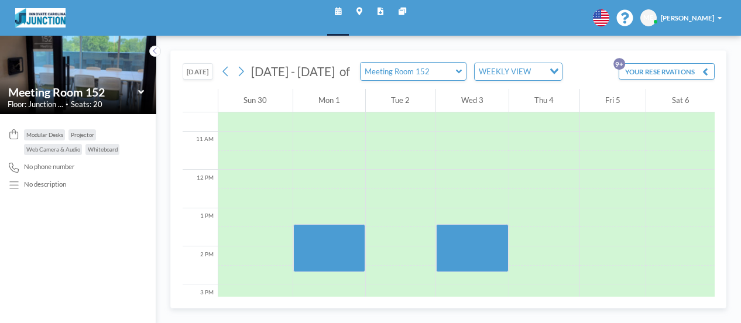
click at [699, 23] on div "ME Melissa Edwards" at bounding box center [682, 17] width 85 height 17
click at [699, 18] on span "[PERSON_NAME]" at bounding box center [687, 18] width 53 height 8
click at [692, 39] on link "Profile" at bounding box center [693, 45] width 85 height 19
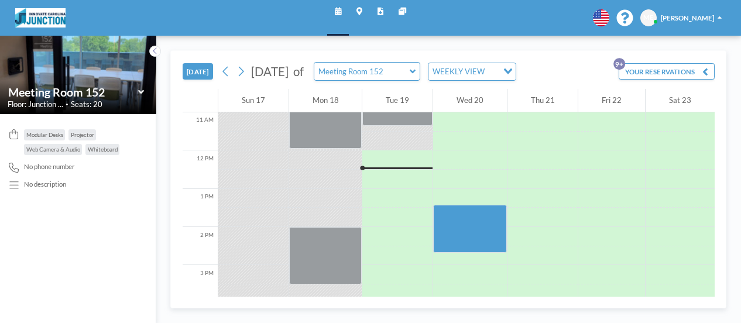
scroll to position [437, 0]
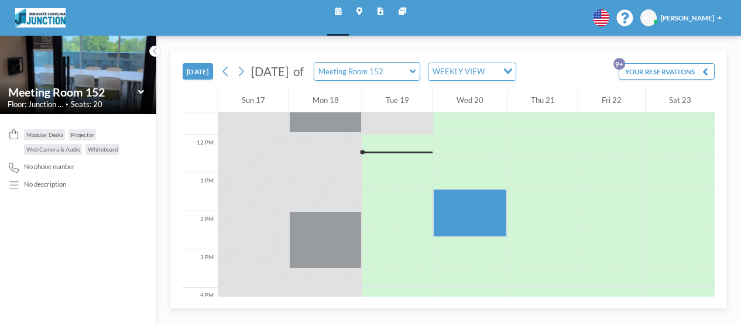
click at [355, 11] on link "Maps" at bounding box center [359, 18] width 21 height 36
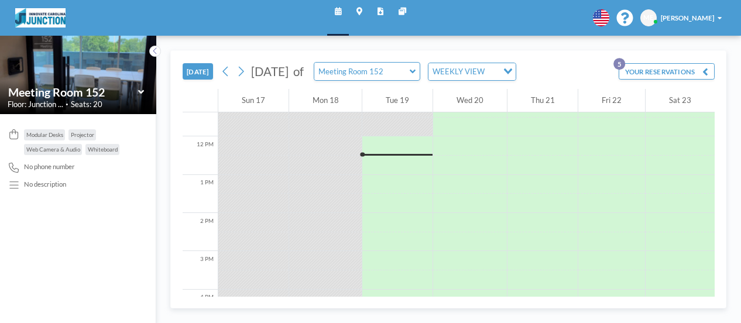
scroll to position [437, 0]
click at [142, 88] on icon at bounding box center [141, 91] width 6 height 9
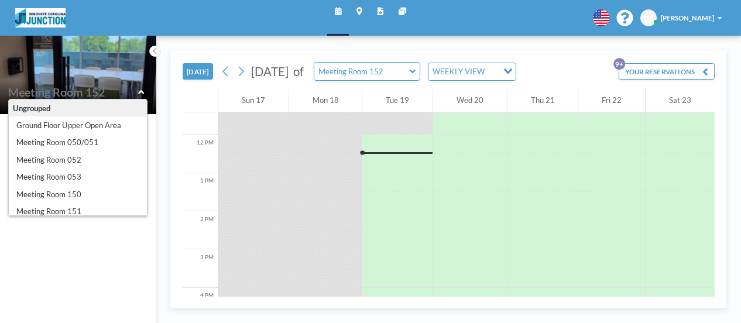
click at [142, 88] on icon at bounding box center [141, 91] width 6 height 9
type input "Meeting Room 152"
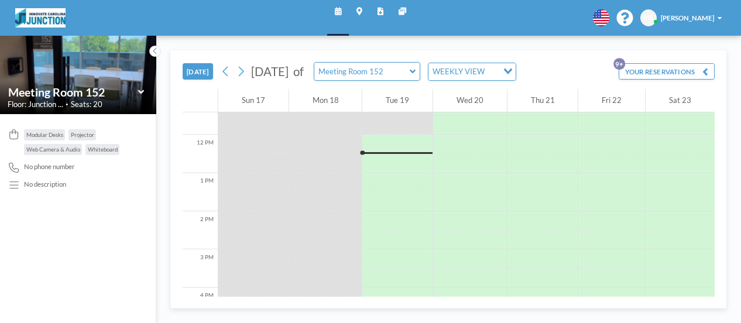
click at [702, 71] on button "YOUR RESERVATIONS 9+" at bounding box center [667, 71] width 96 height 16
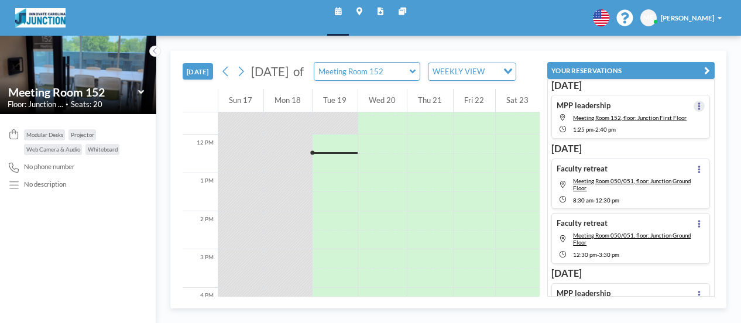
click at [698, 102] on icon at bounding box center [699, 106] width 3 height 8
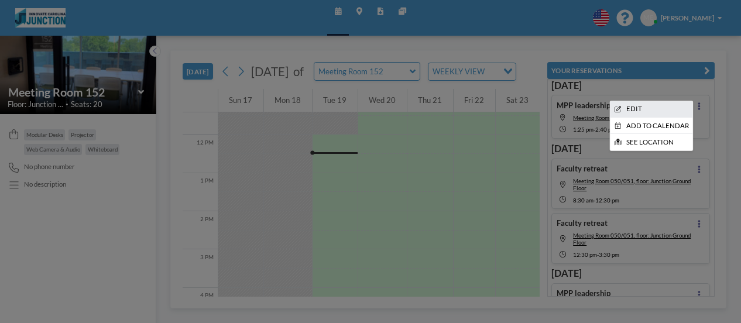
click at [636, 105] on li "EDIT" at bounding box center [651, 109] width 83 height 16
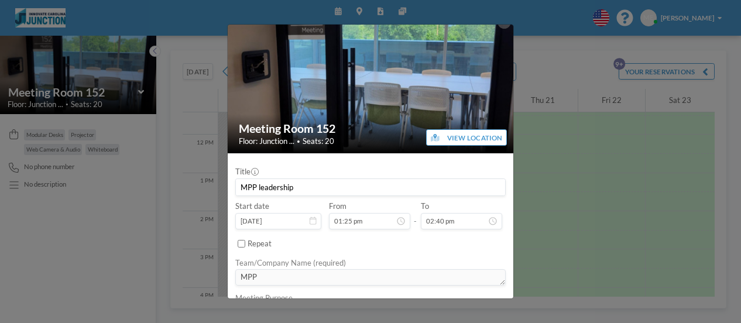
scroll to position [0, 0]
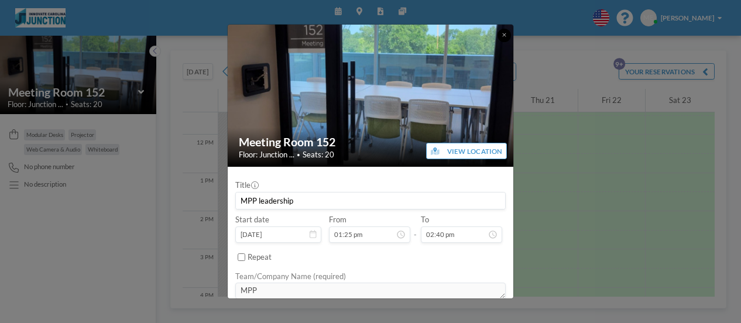
click at [503, 36] on icon at bounding box center [504, 35] width 4 height 6
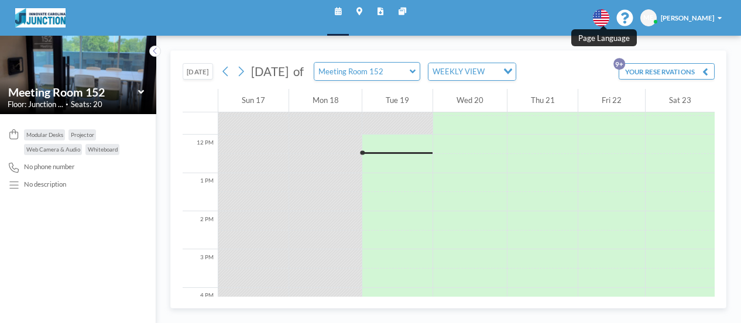
click at [600, 19] on icon at bounding box center [601, 17] width 17 height 17
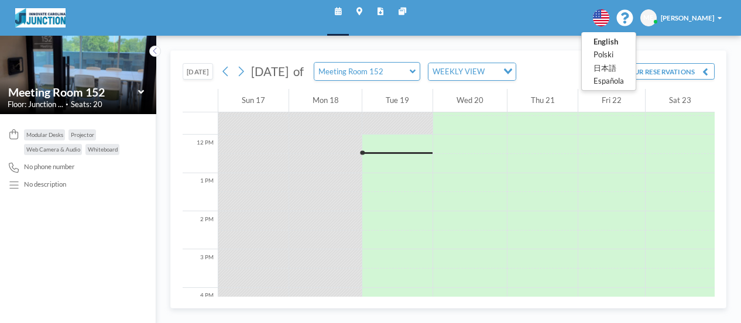
drag, startPoint x: 452, startPoint y: 11, endPoint x: 427, endPoint y: 3, distance: 27.0
click at [454, 12] on div at bounding box center [370, 161] width 741 height 323
click at [404, 8] on icon at bounding box center [403, 12] width 8 height 8
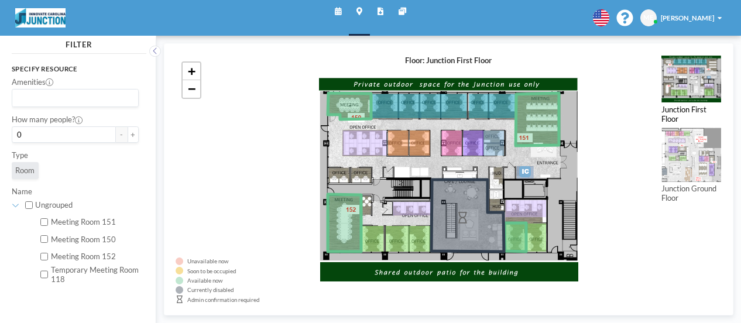
click at [381, 13] on icon at bounding box center [380, 12] width 6 height 8
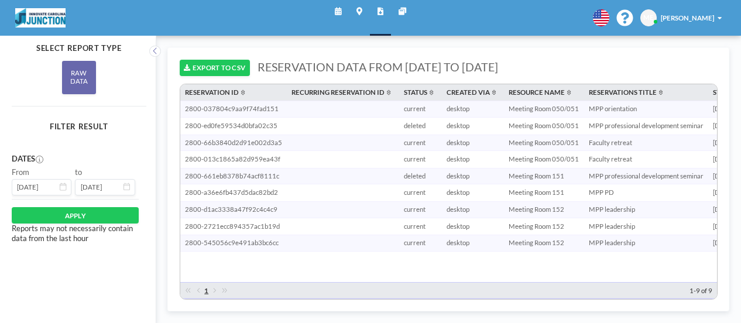
click at [403, 12] on icon at bounding box center [403, 12] width 8 height 8
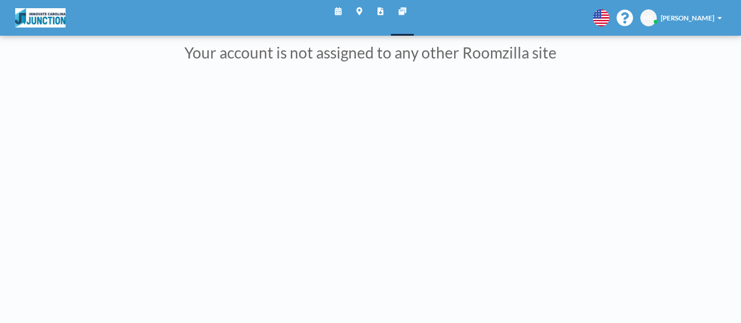
click at [377, 9] on icon at bounding box center [380, 12] width 6 height 8
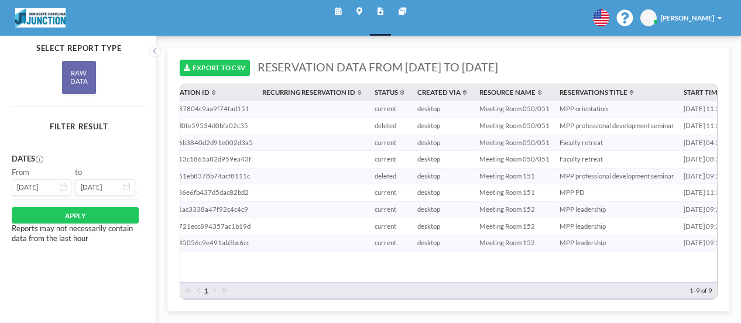
scroll to position [0, 47]
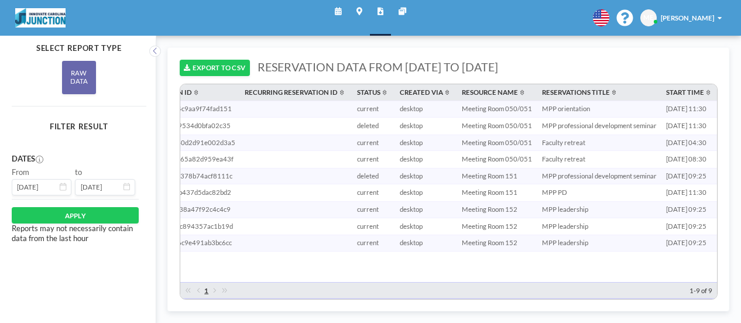
drag, startPoint x: 294, startPoint y: 282, endPoint x: 311, endPoint y: 274, distance: 18.6
click at [311, 274] on div "RESERVATION ID RECURRING RESERVATION ID STATUS CREATED VIA RESOURCE NAME RESERV…" at bounding box center [448, 191] width 537 height 215
click at [361, 14] on icon at bounding box center [359, 12] width 6 height 8
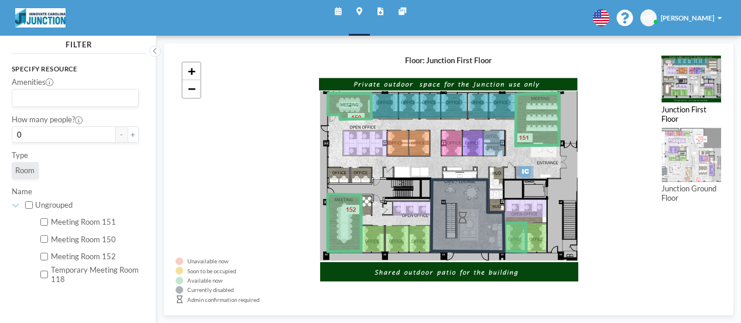
click at [378, 9] on icon at bounding box center [380, 12] width 6 height 8
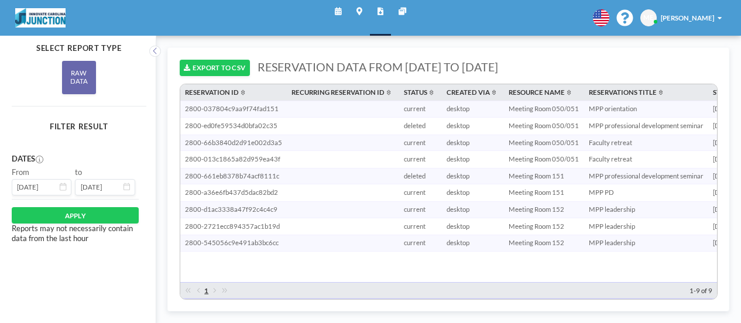
click at [403, 11] on icon at bounding box center [403, 12] width 8 height 8
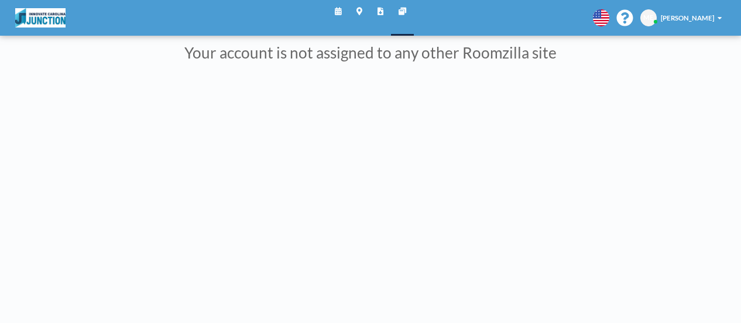
click at [357, 13] on icon at bounding box center [359, 12] width 6 height 8
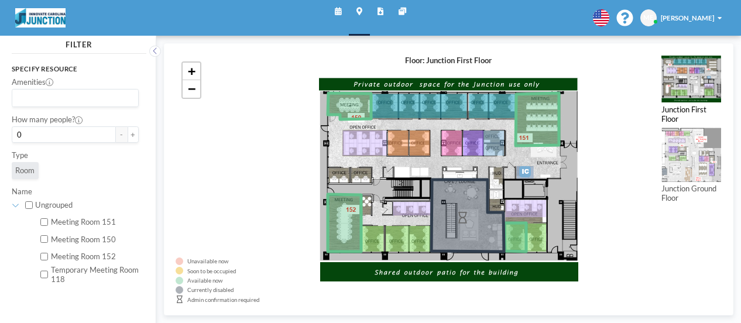
click at [340, 10] on icon at bounding box center [338, 12] width 6 height 8
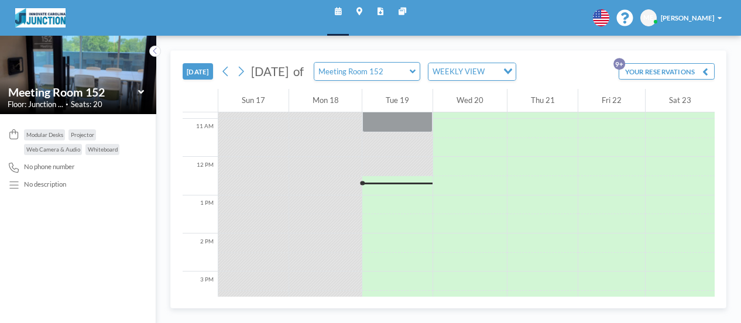
scroll to position [457, 0]
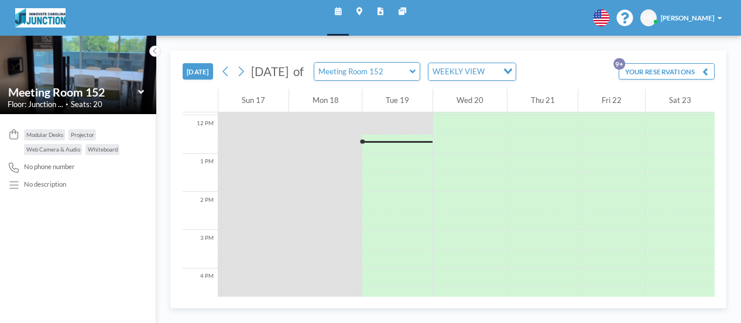
click at [380, 9] on icon at bounding box center [380, 12] width 6 height 8
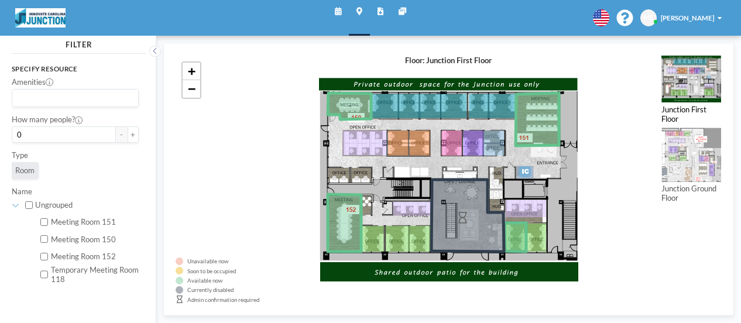
click at [335, 11] on icon at bounding box center [338, 12] width 6 height 8
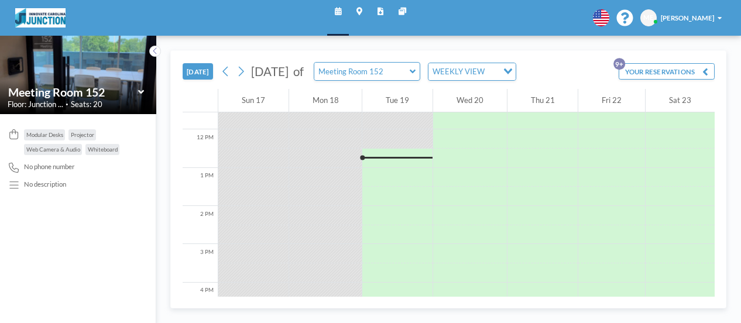
scroll to position [457, 0]
click at [383, 8] on link "Reports" at bounding box center [380, 18] width 21 height 36
